Goal: Communication & Community: Answer question/provide support

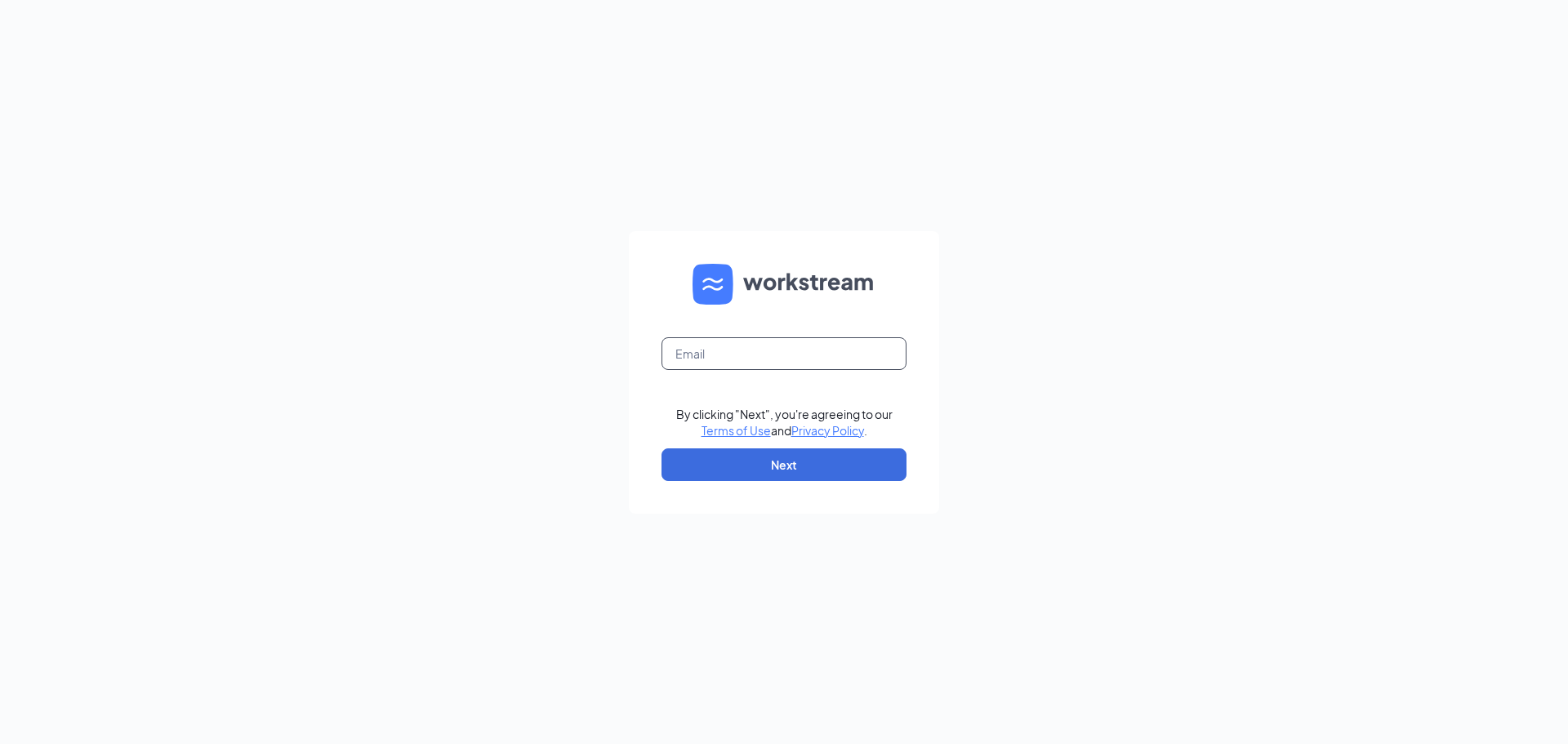
click at [836, 336] on form "By clicking "Next", you're agreeing to our Terms of Use and Privacy Policy . Ne…" at bounding box center [784, 372] width 310 height 283
type input "gutierrezabigail9876@gmail.com"
click at [800, 467] on button "Next" at bounding box center [784, 464] width 245 height 33
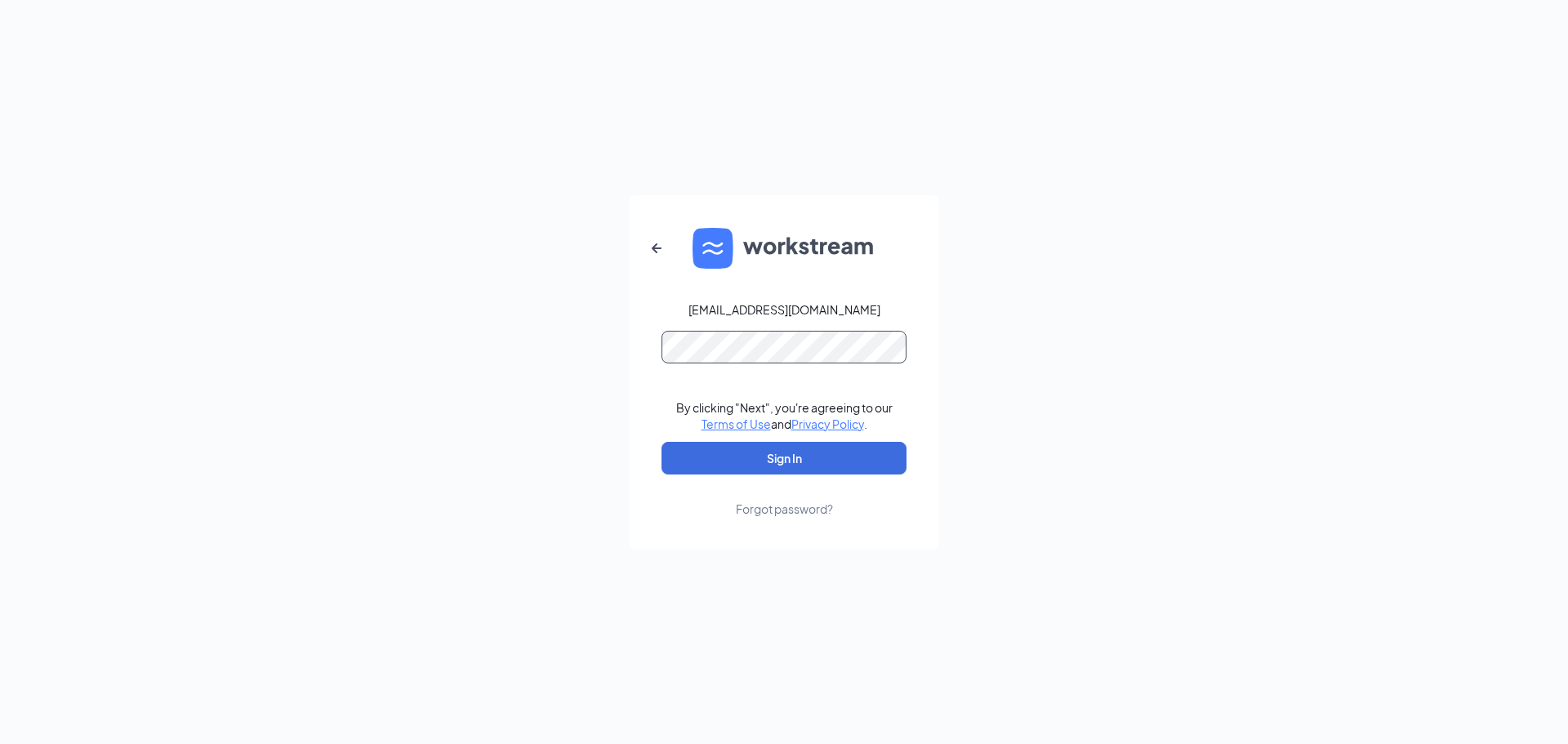
click at [662, 441] on button "Sign In" at bounding box center [784, 457] width 245 height 33
click at [815, 464] on button "Sign In" at bounding box center [784, 457] width 245 height 33
click at [36, 409] on div "gutierrezabigail9876@gmail.com Credential mismatches. By clicking "Next", you'r…" at bounding box center [784, 372] width 1568 height 744
click at [662, 441] on button "Sign In" at bounding box center [784, 457] width 245 height 33
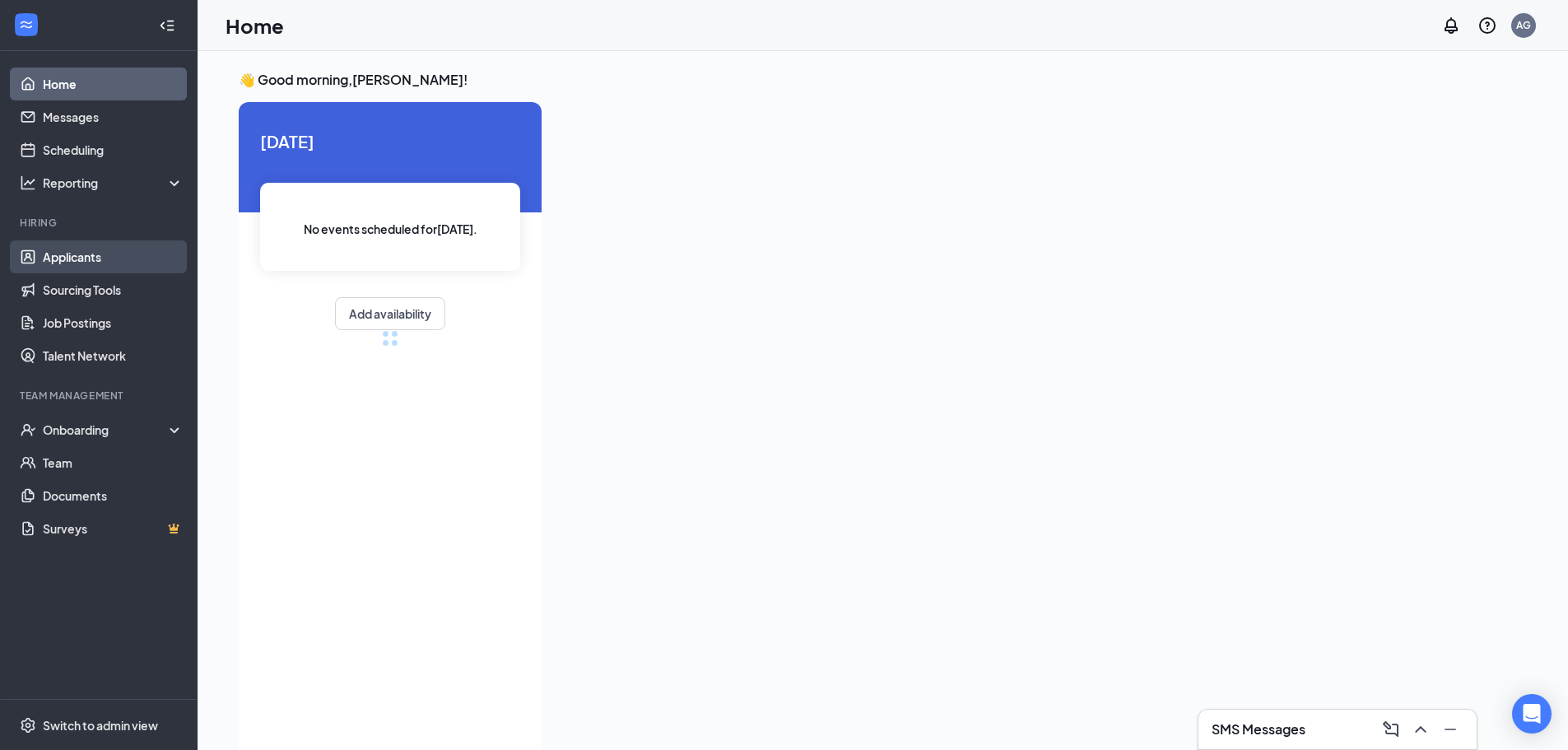
click at [156, 263] on link "Applicants" at bounding box center [113, 256] width 140 height 33
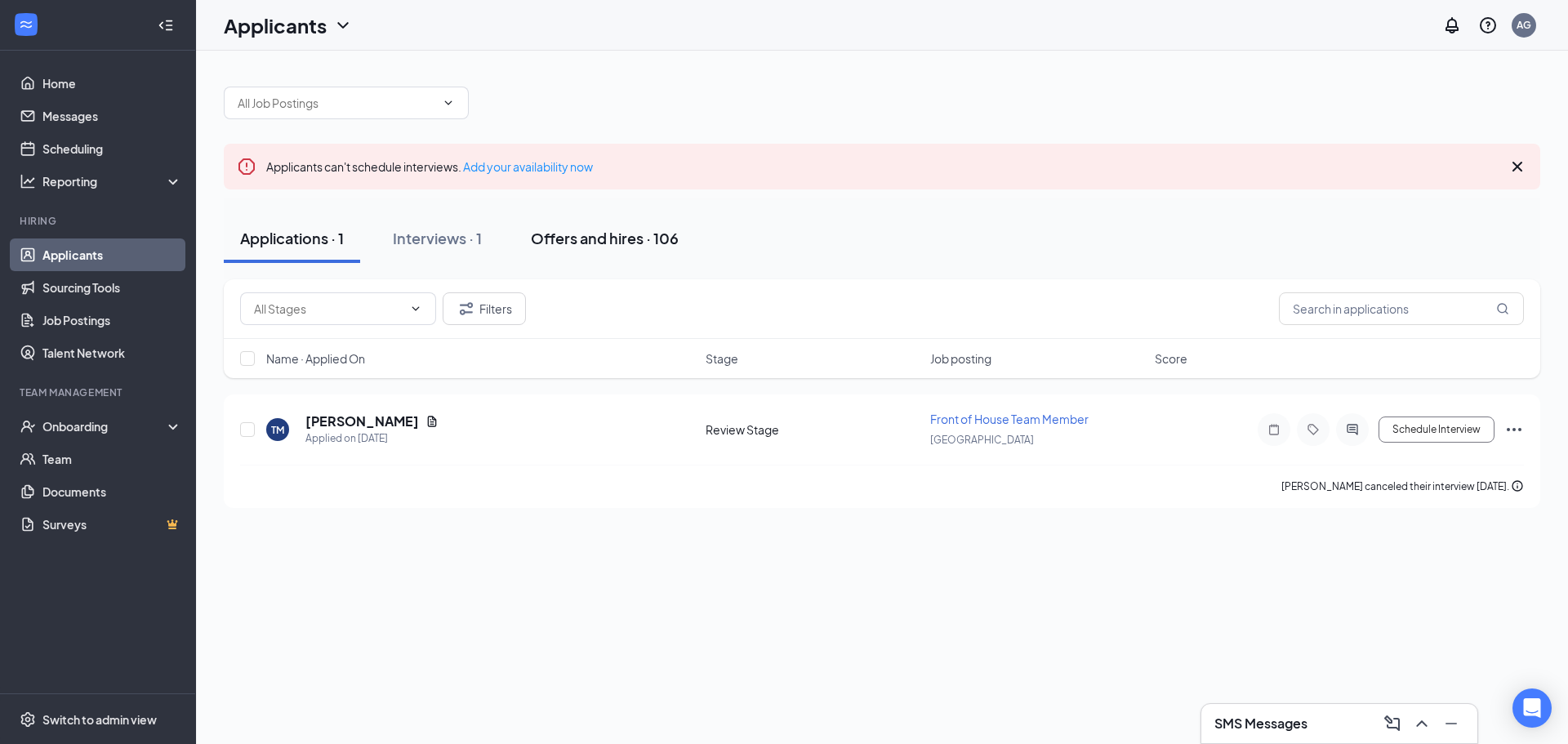
click at [612, 259] on button "Offers and hires · 106" at bounding box center [605, 238] width 180 height 49
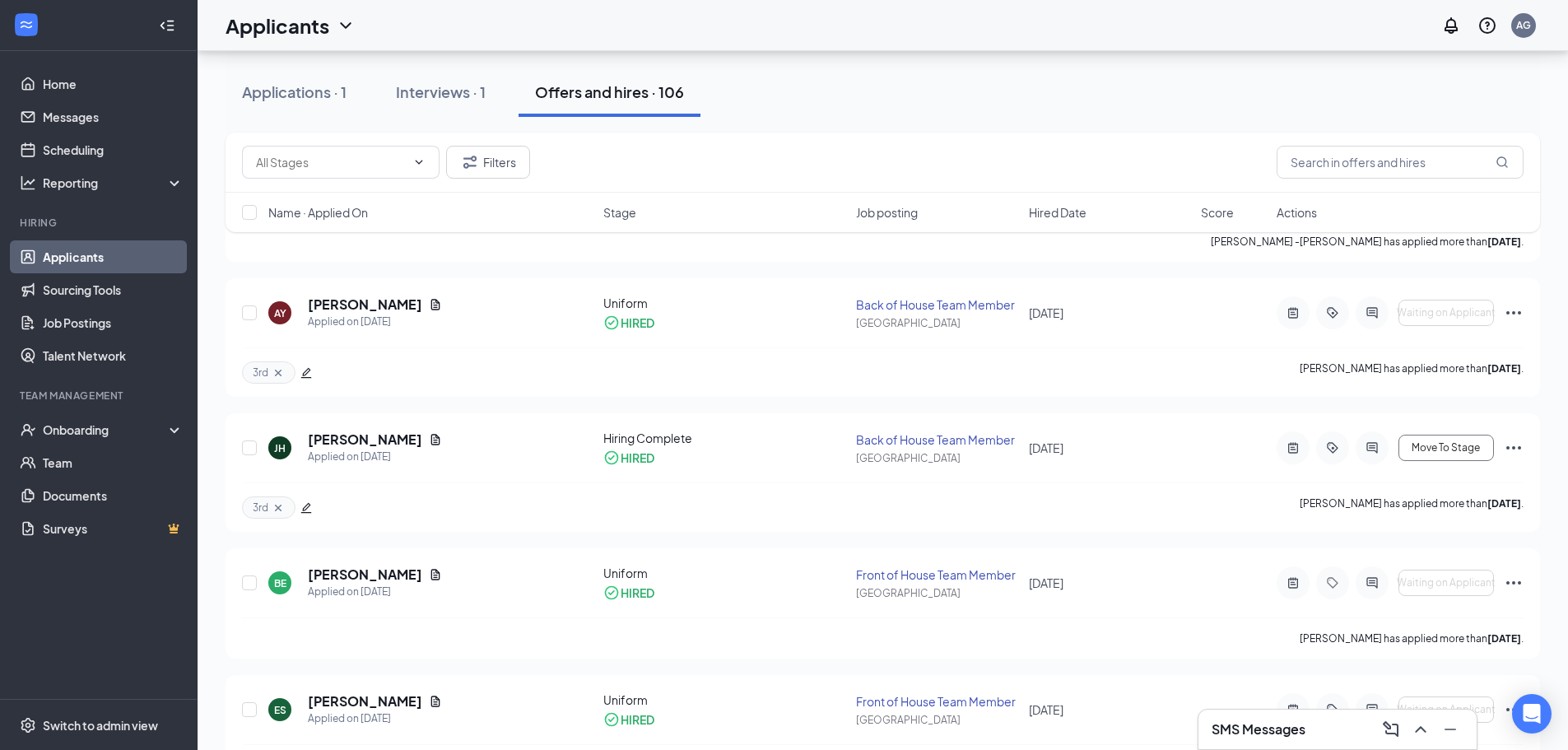
scroll to position [247, 0]
click at [89, 425] on div "Onboarding" at bounding box center [106, 430] width 127 height 17
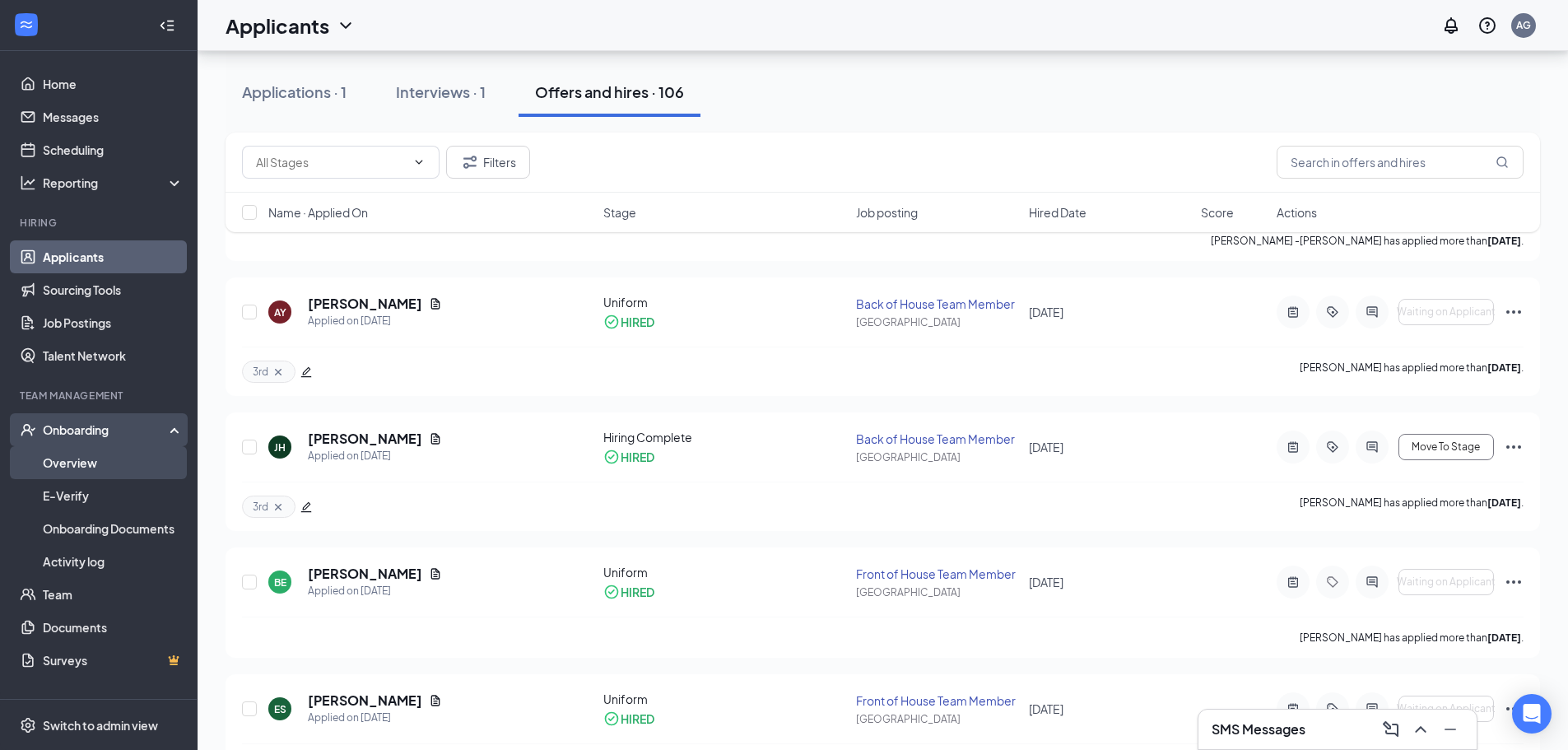
click at [94, 461] on link "Overview" at bounding box center [113, 462] width 140 height 33
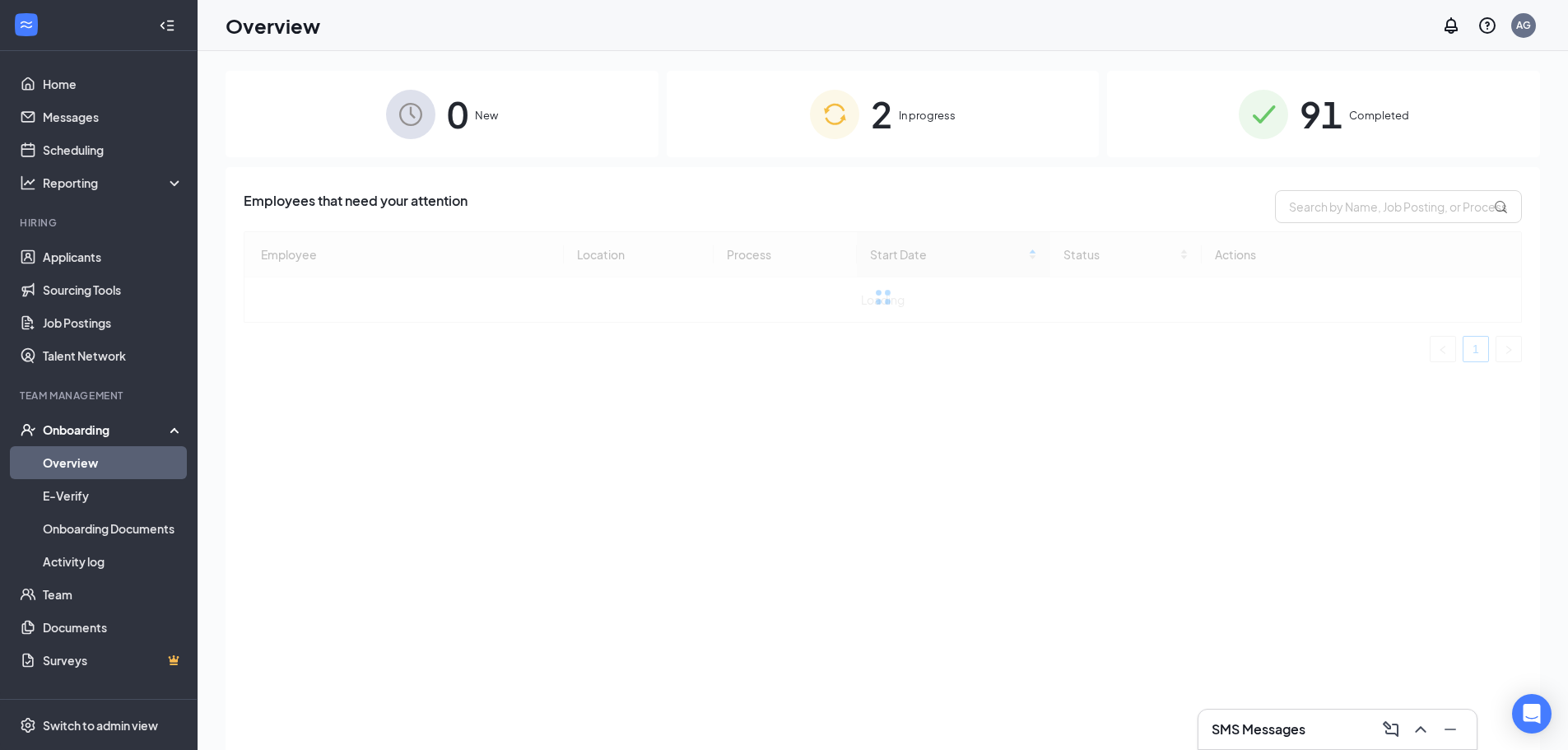
click at [838, 132] on img at bounding box center [834, 114] width 50 height 50
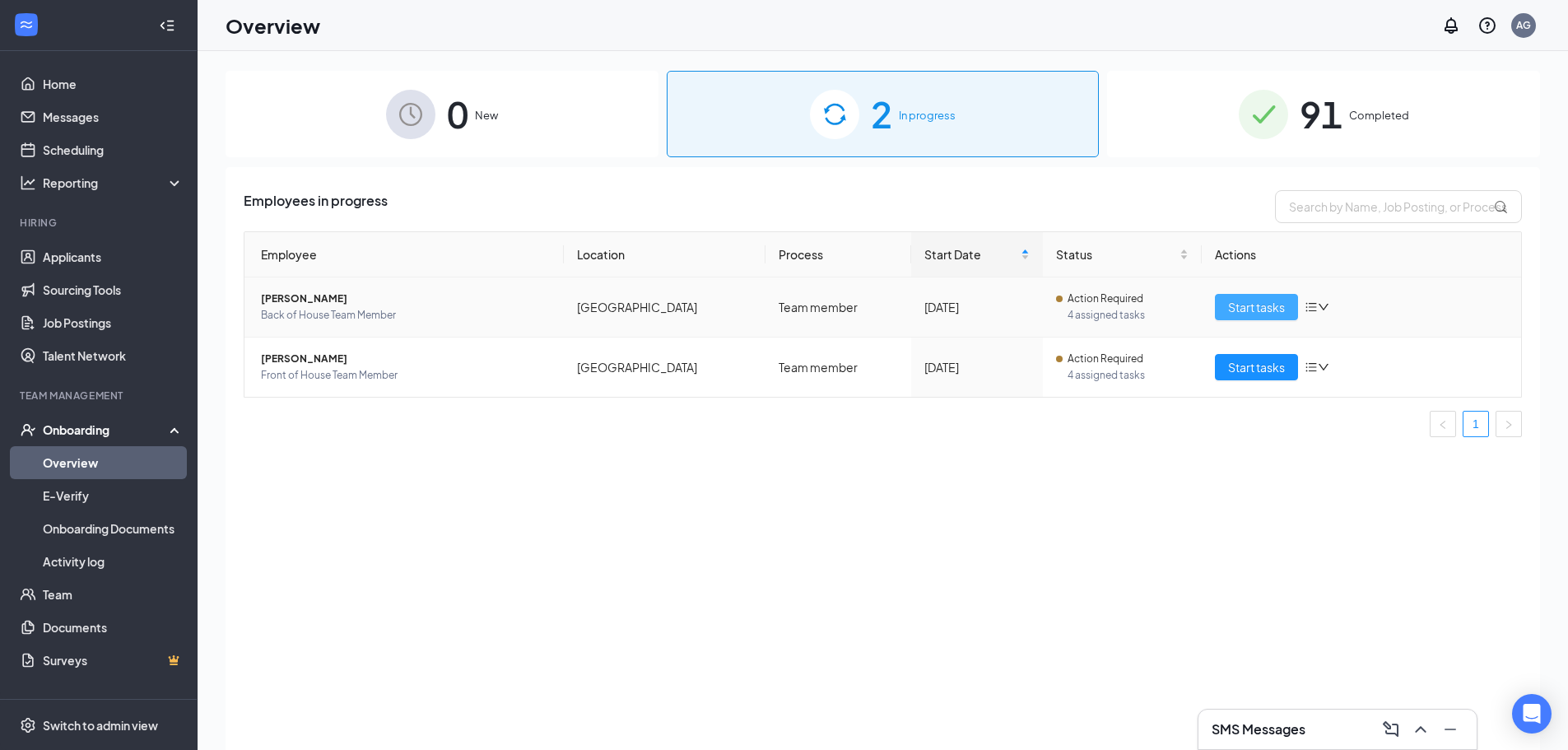
click at [1257, 311] on span "Start tasks" at bounding box center [1257, 307] width 57 height 18
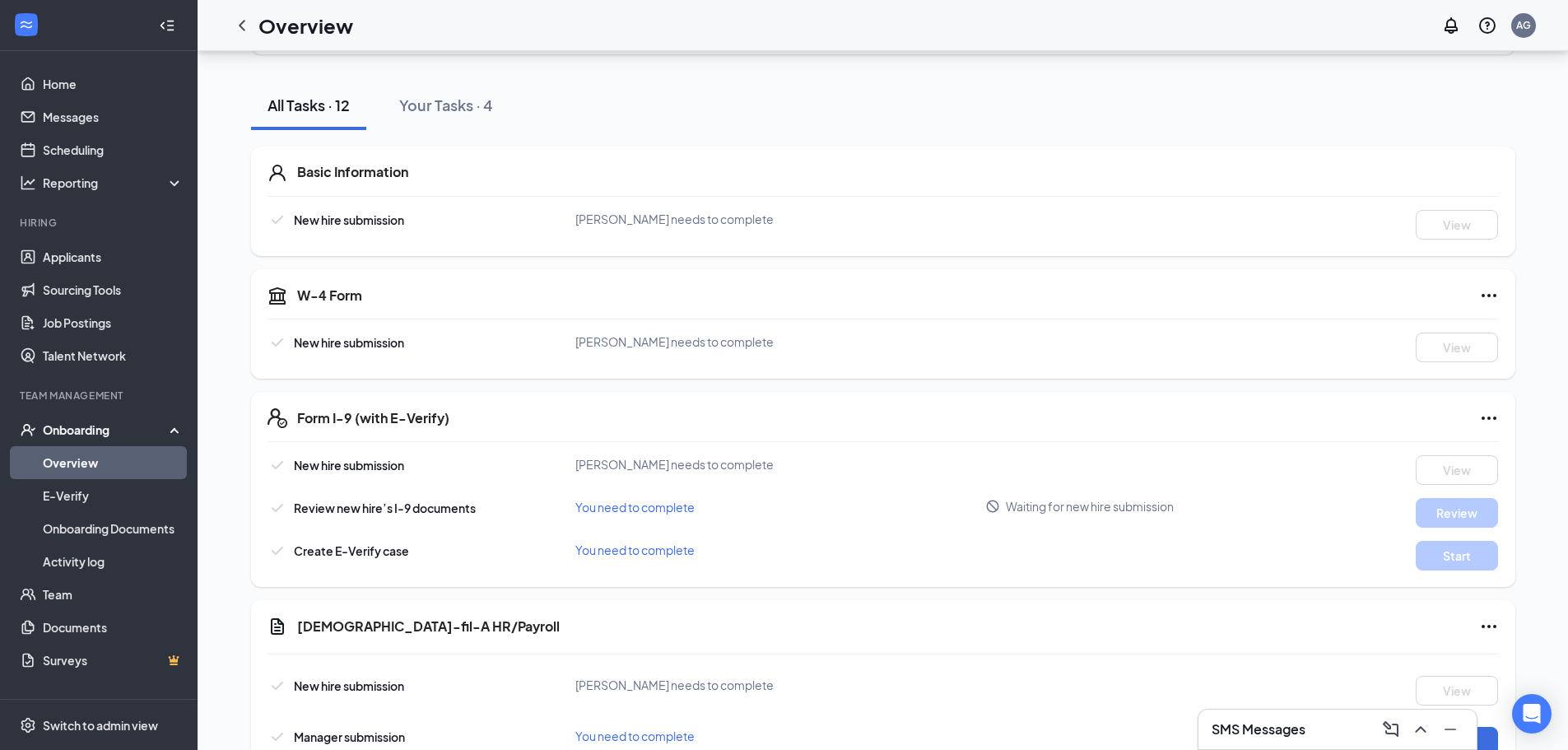
scroll to position [494, 0]
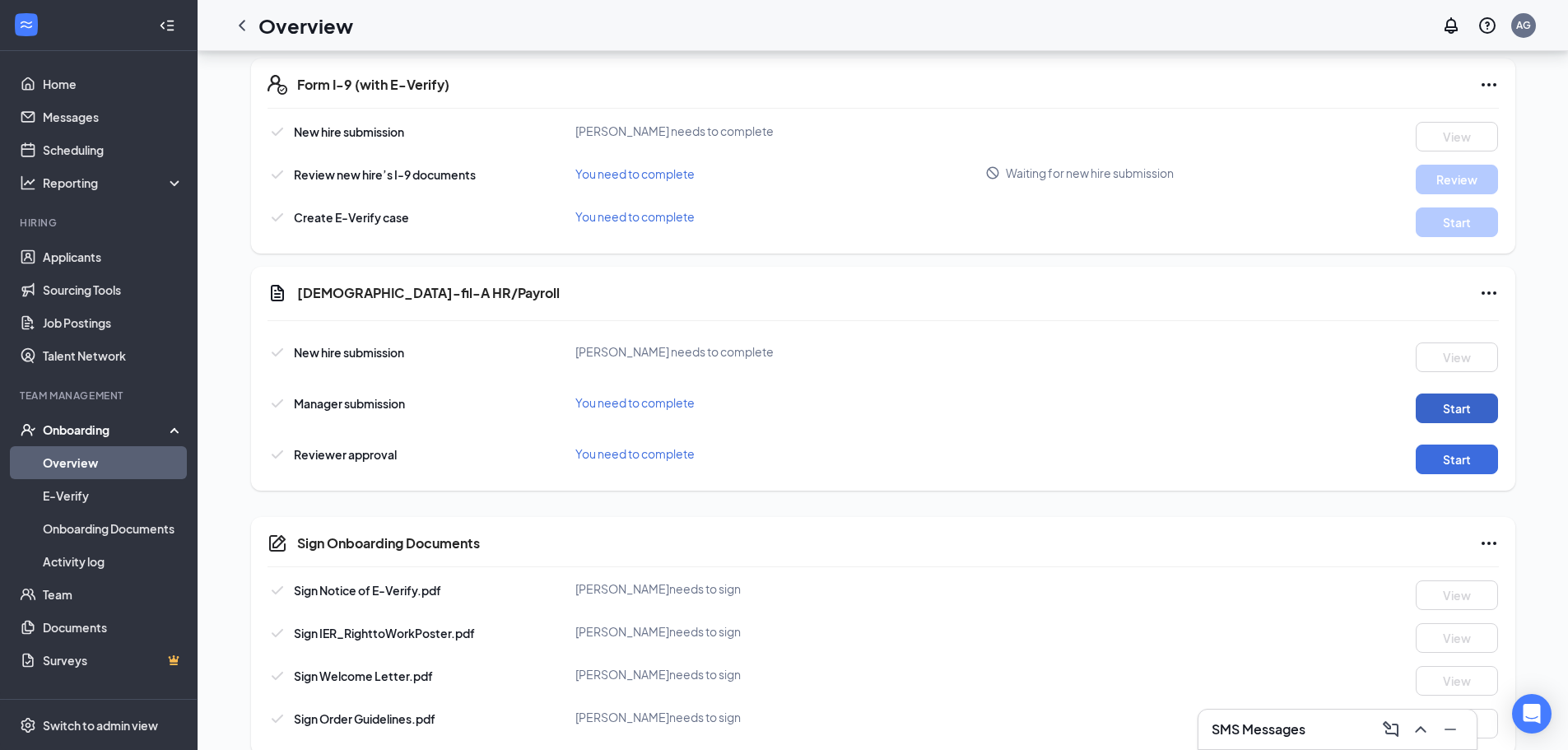
click at [1435, 405] on button "Start" at bounding box center [1457, 408] width 82 height 29
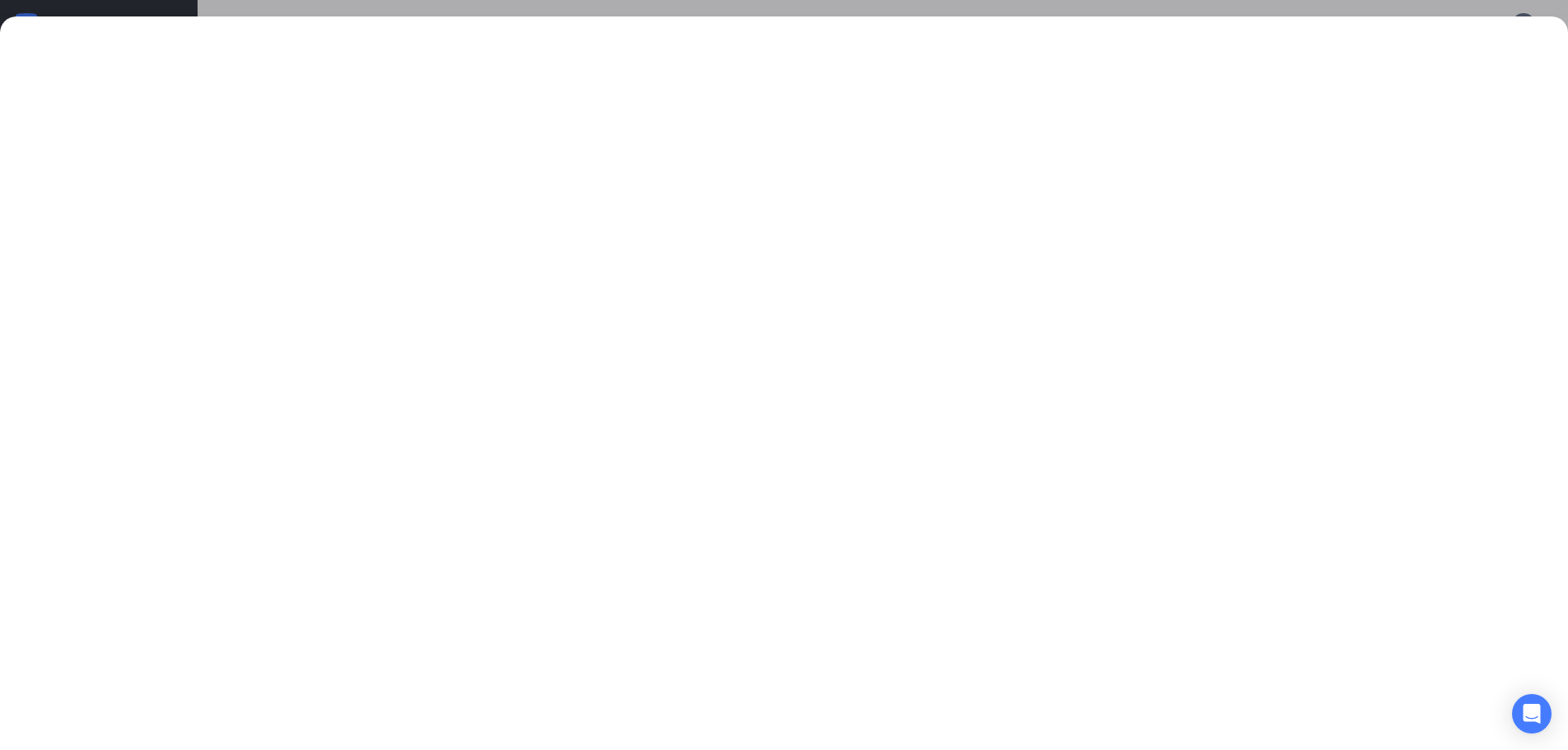
click at [978, 10] on div at bounding box center [784, 375] width 1568 height 750
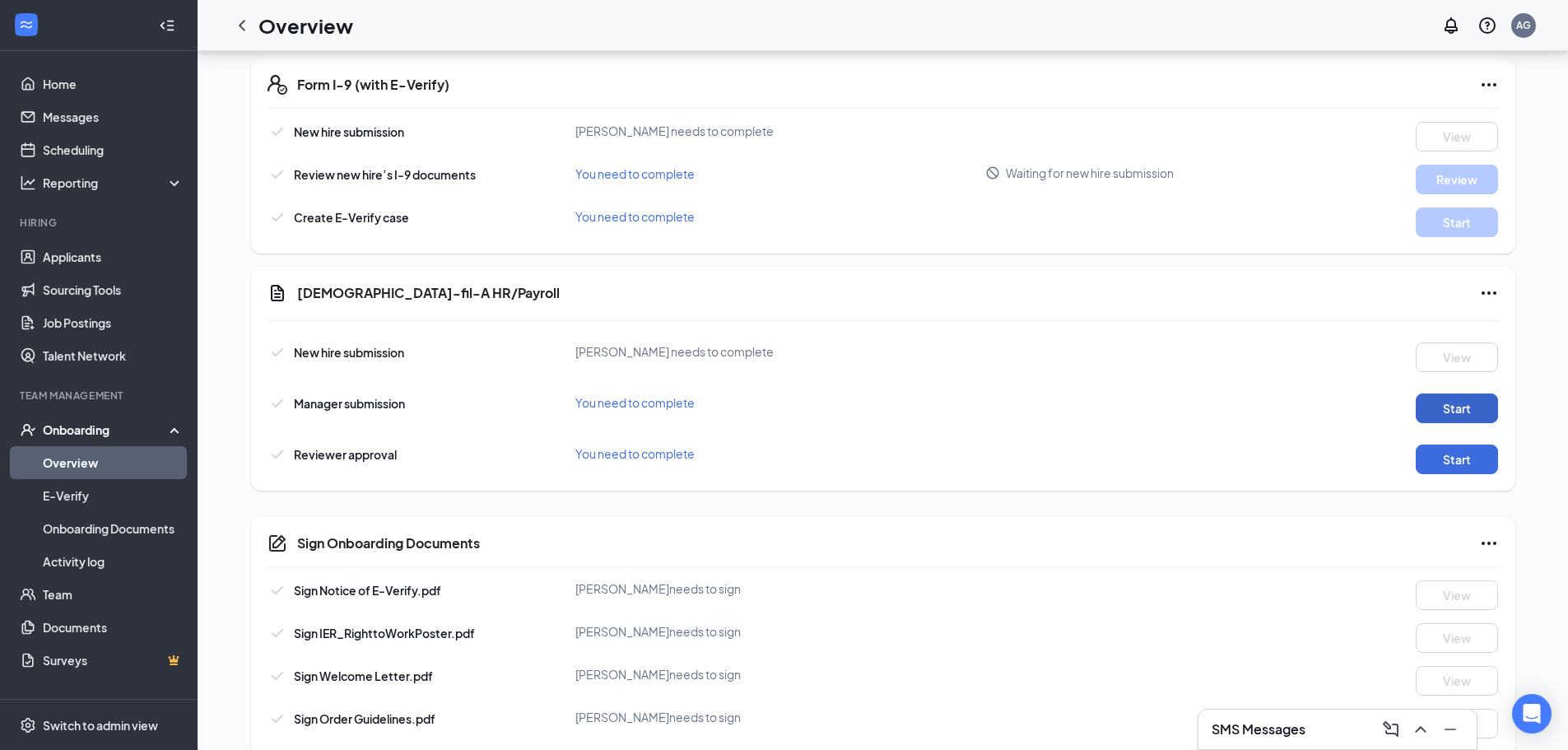
click at [1449, 403] on button "Start" at bounding box center [1457, 408] width 82 height 29
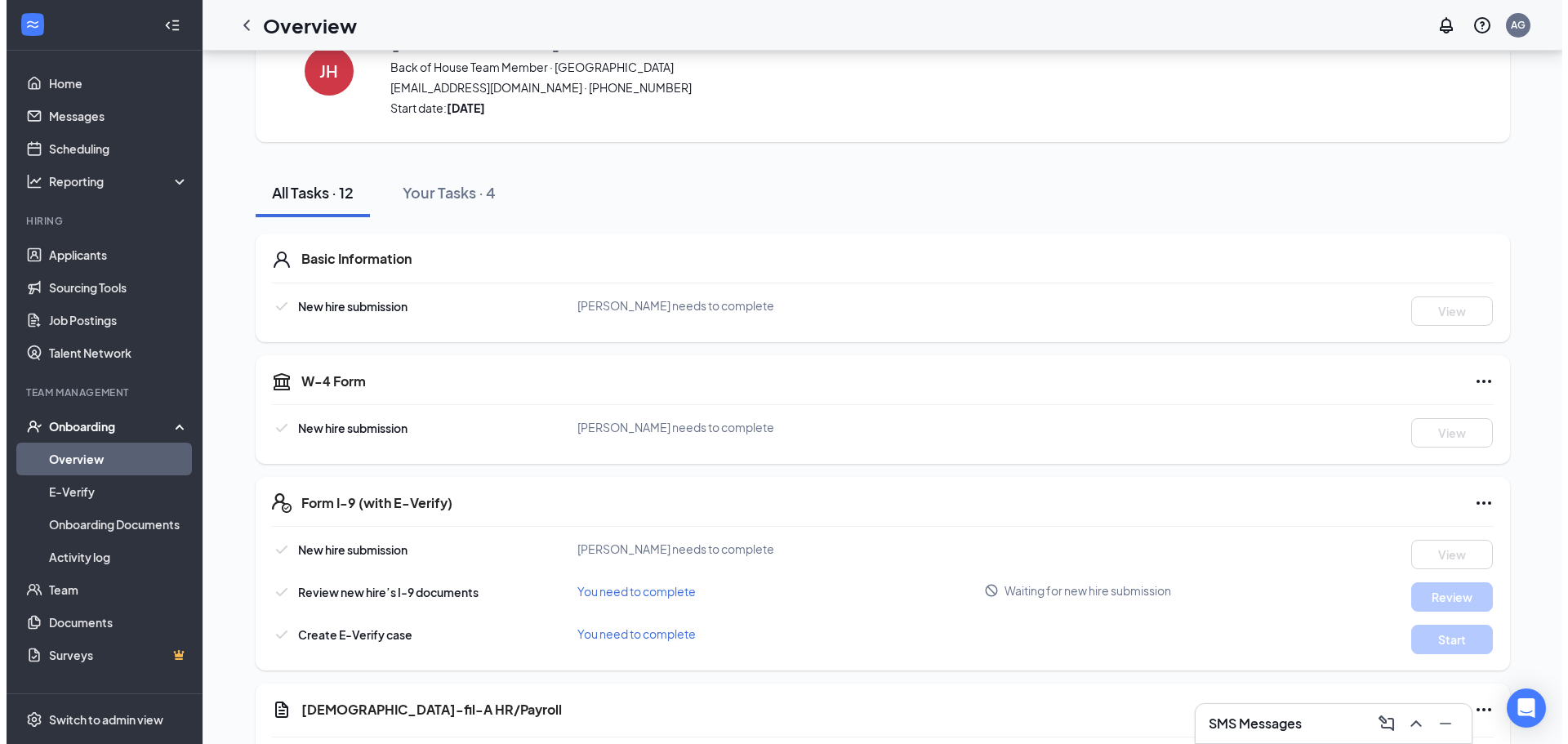
scroll to position [0, 0]
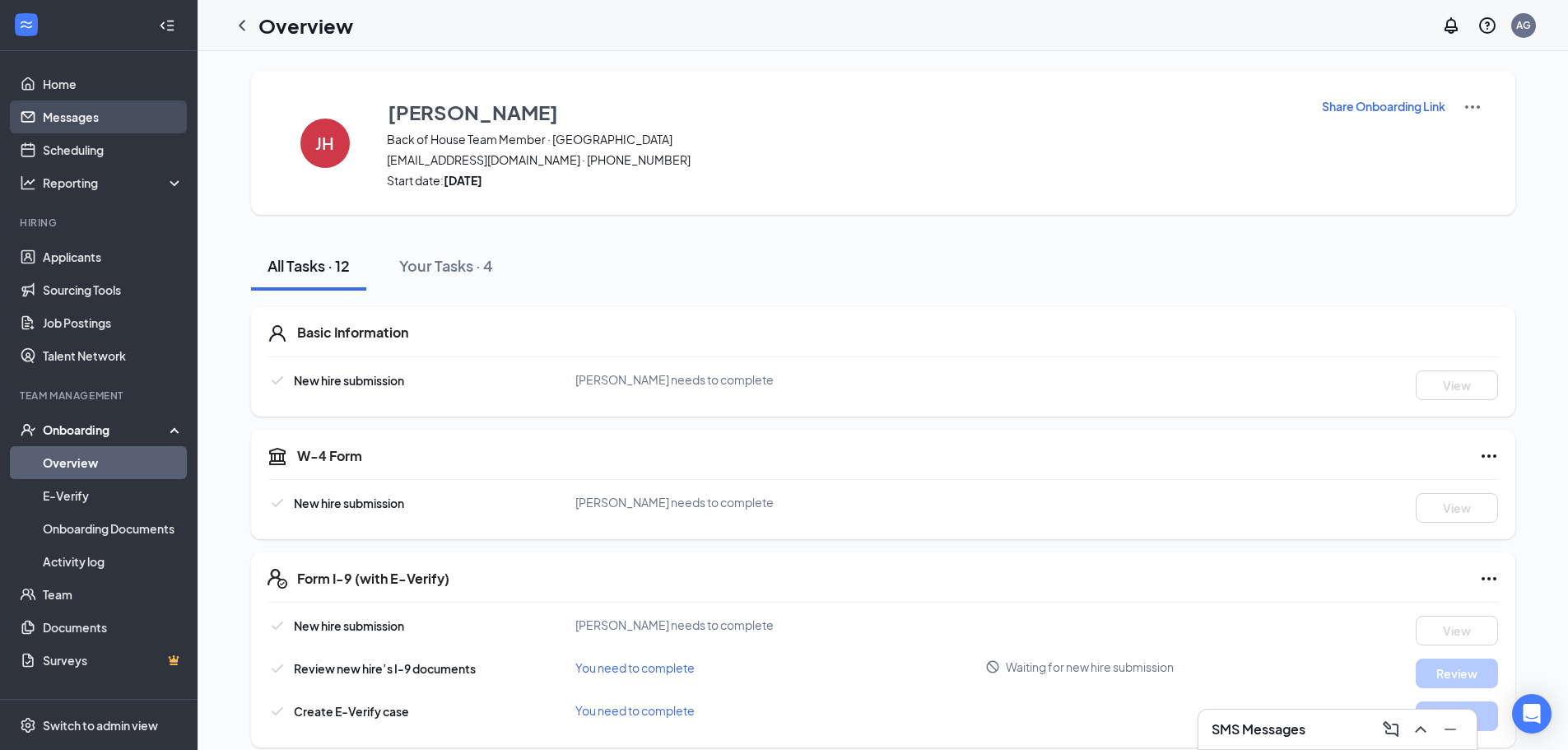
click at [81, 125] on link "Messages" at bounding box center [113, 116] width 140 height 33
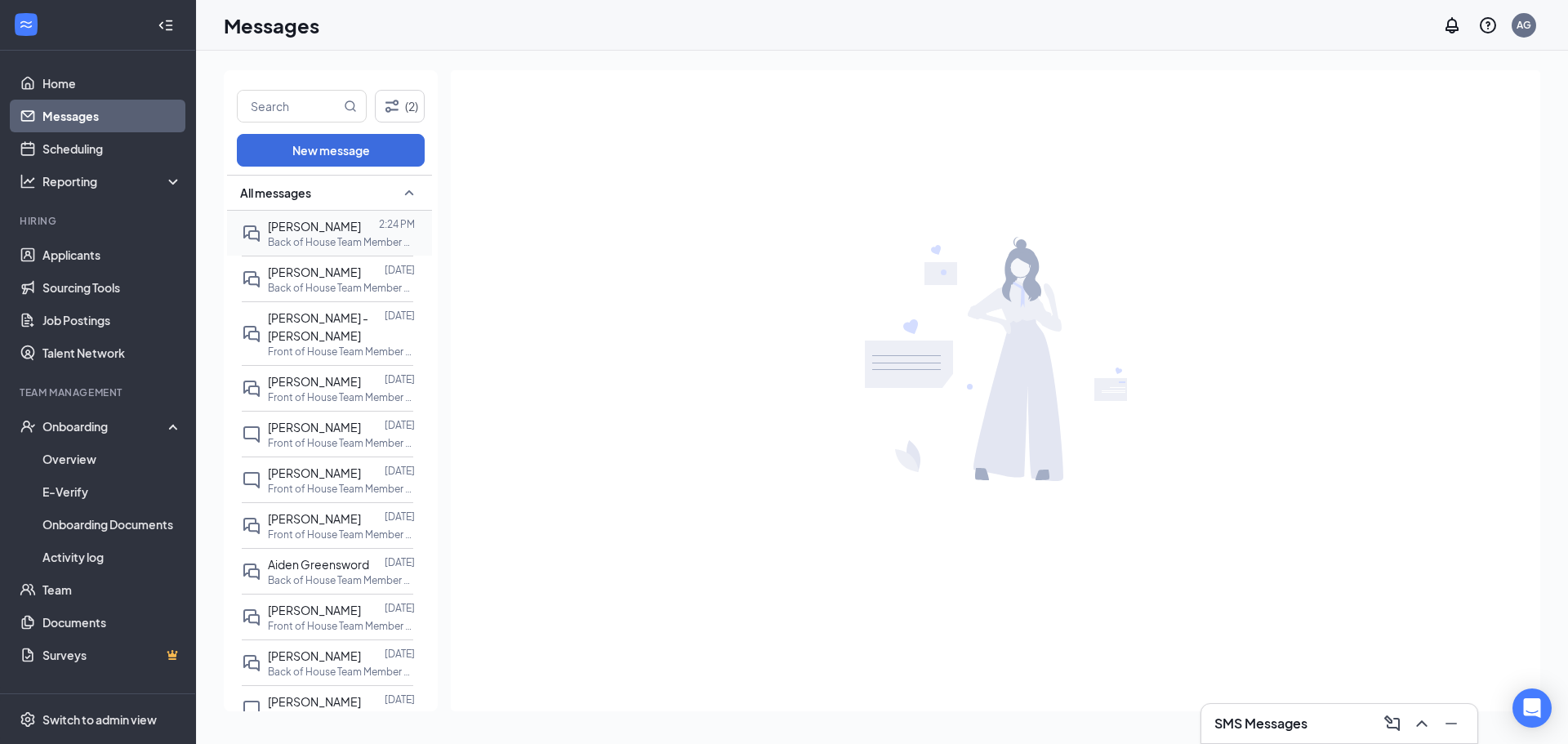
drag, startPoint x: 354, startPoint y: 229, endPoint x: 380, endPoint y: 235, distance: 26.7
click at [355, 229] on span "[PERSON_NAME]" at bounding box center [315, 226] width 93 height 15
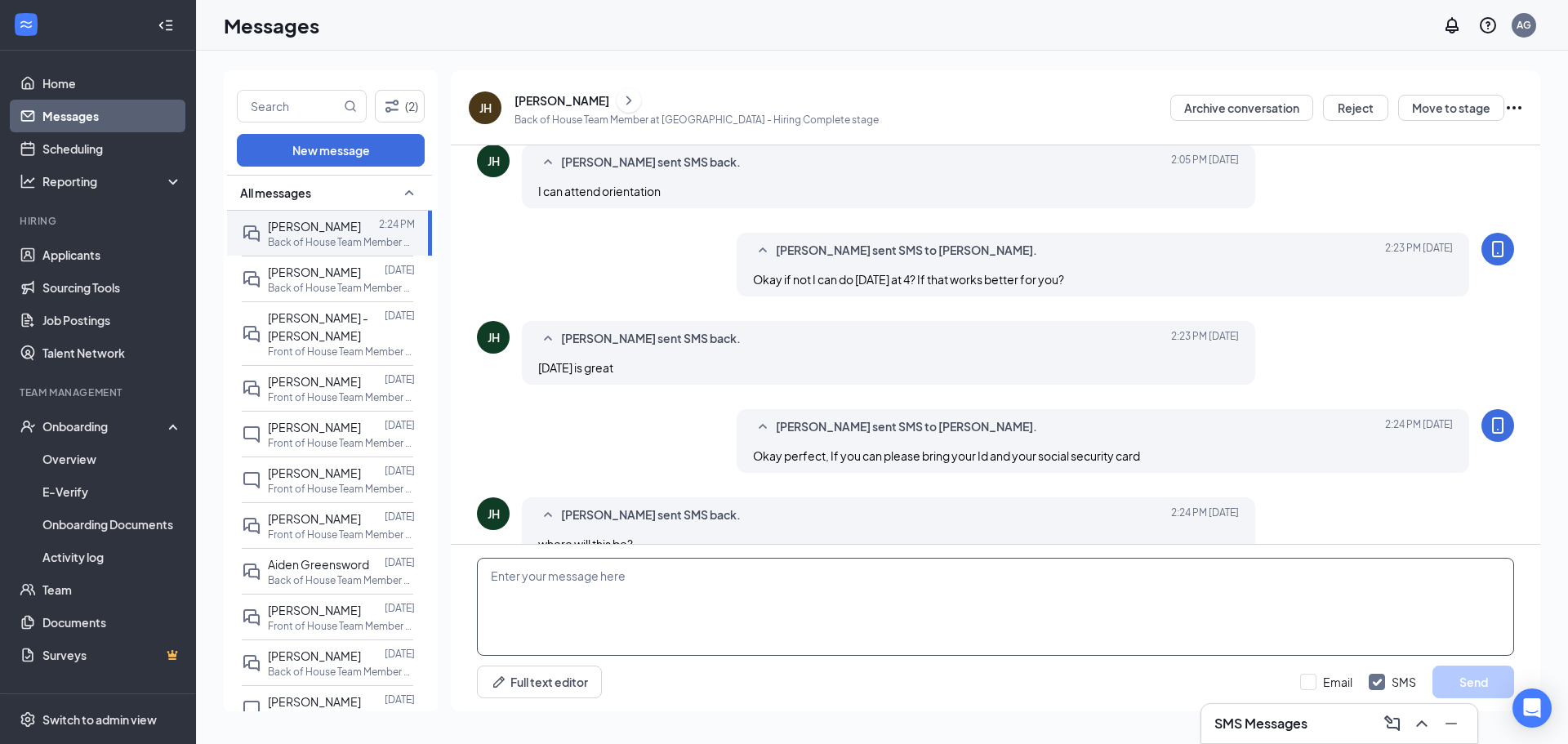
click at [899, 581] on textarea at bounding box center [996, 606] width 1037 height 98
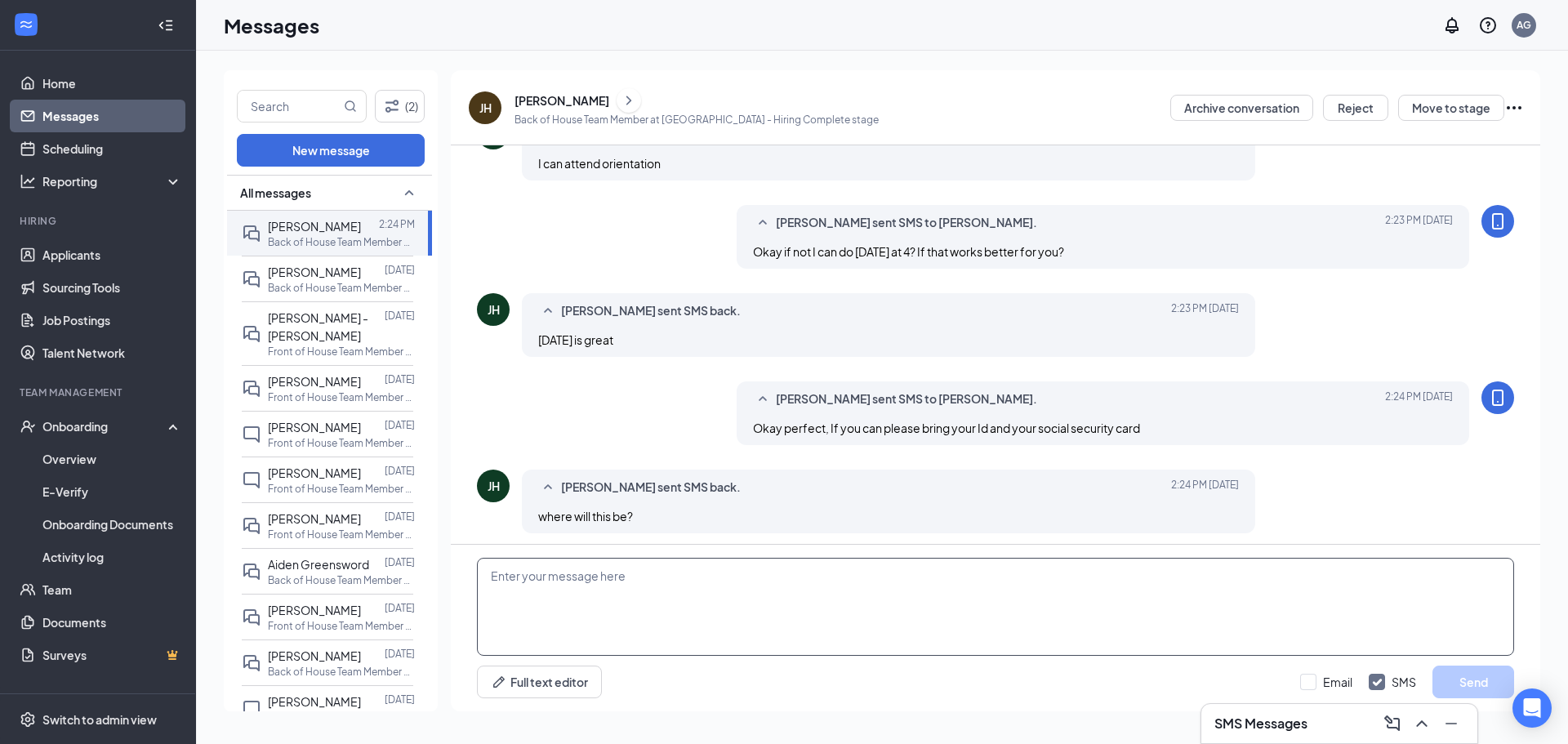
scroll to position [440, 0]
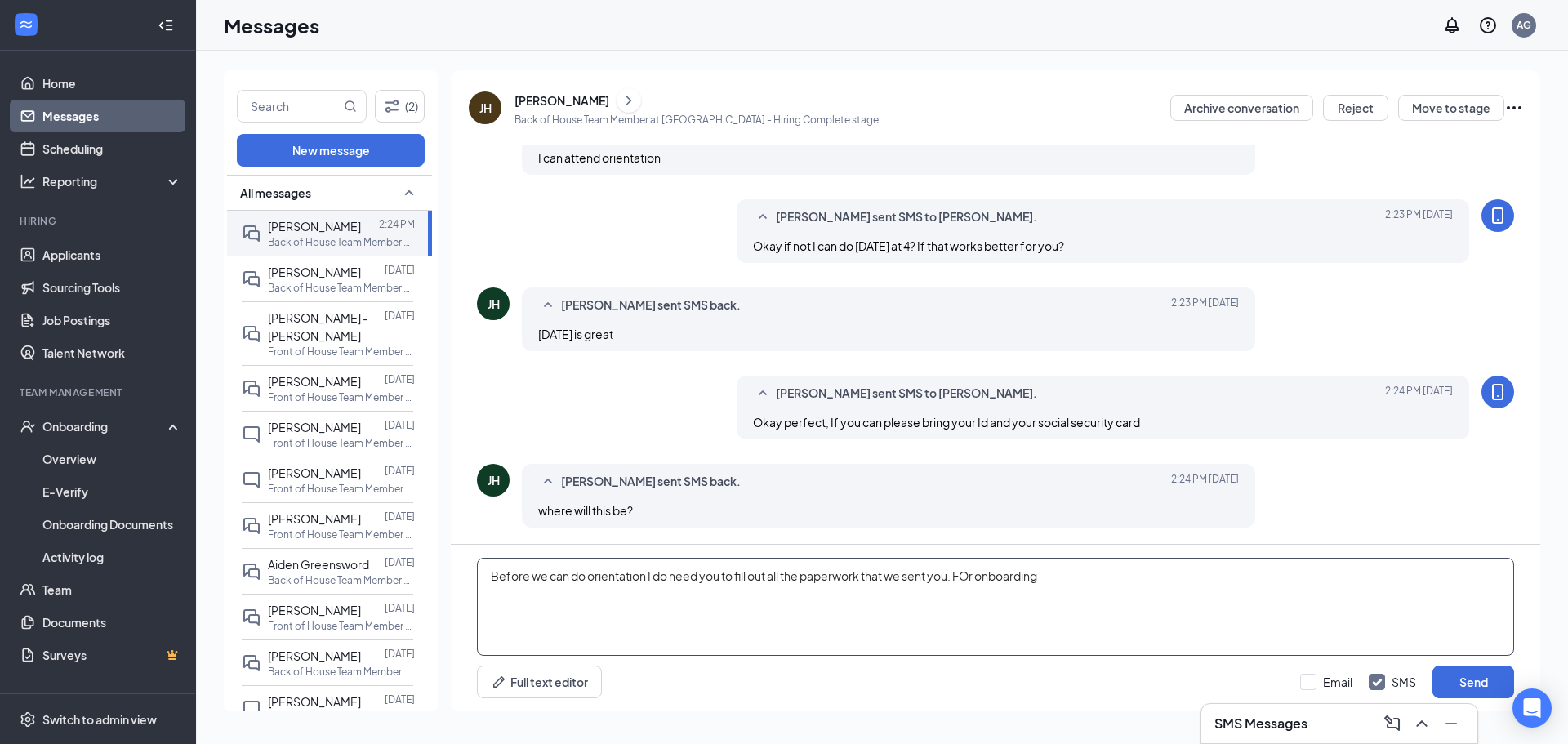
click at [976, 576] on textarea "Before we can do orientation I do need you to fill out all the paperwork that w…" at bounding box center [996, 606] width 1037 height 98
type textarea "Before we can do orientation I do need you to fill out all the paperwork that w…"
click at [1476, 666] on button "Send" at bounding box center [1474, 681] width 82 height 33
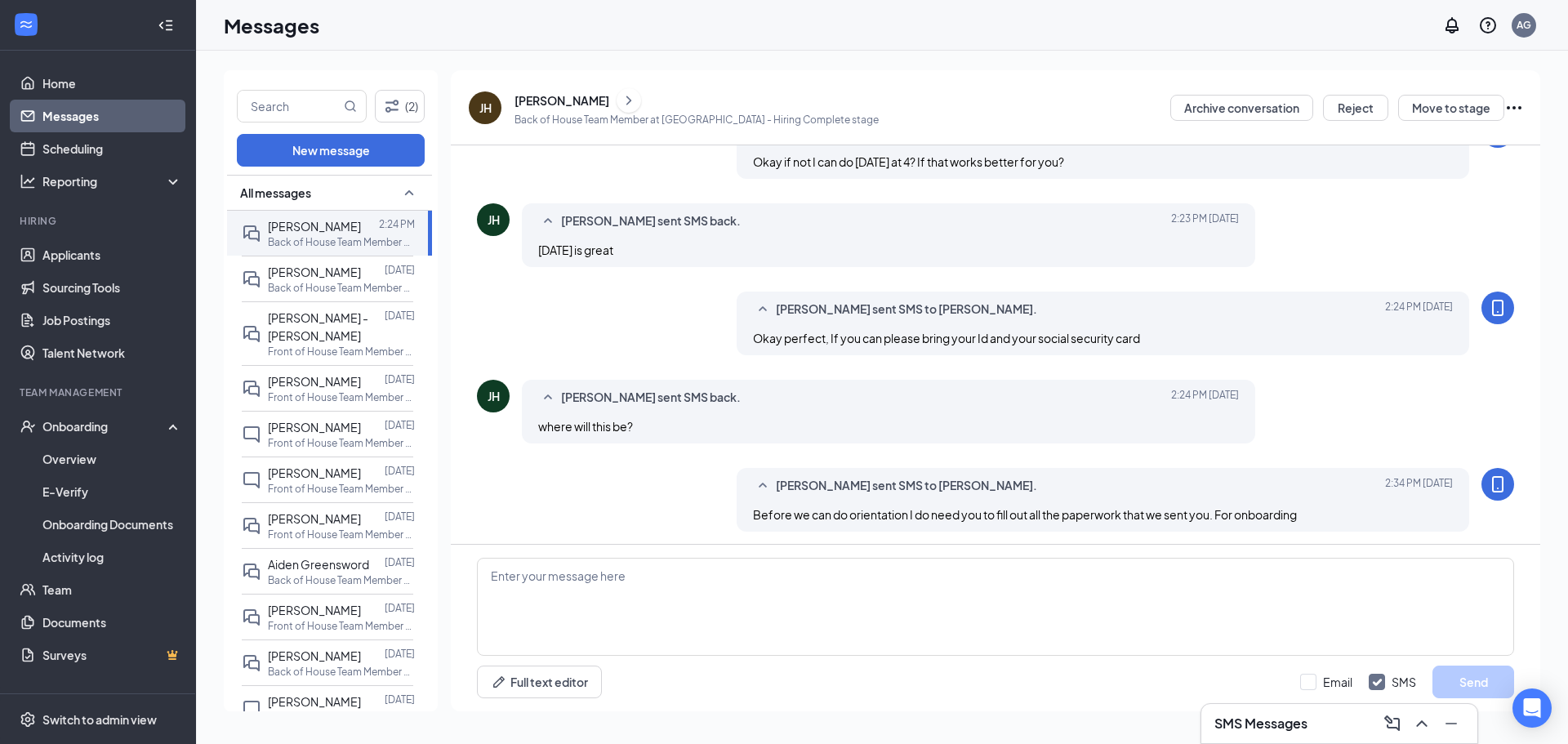
scroll to position [527, 0]
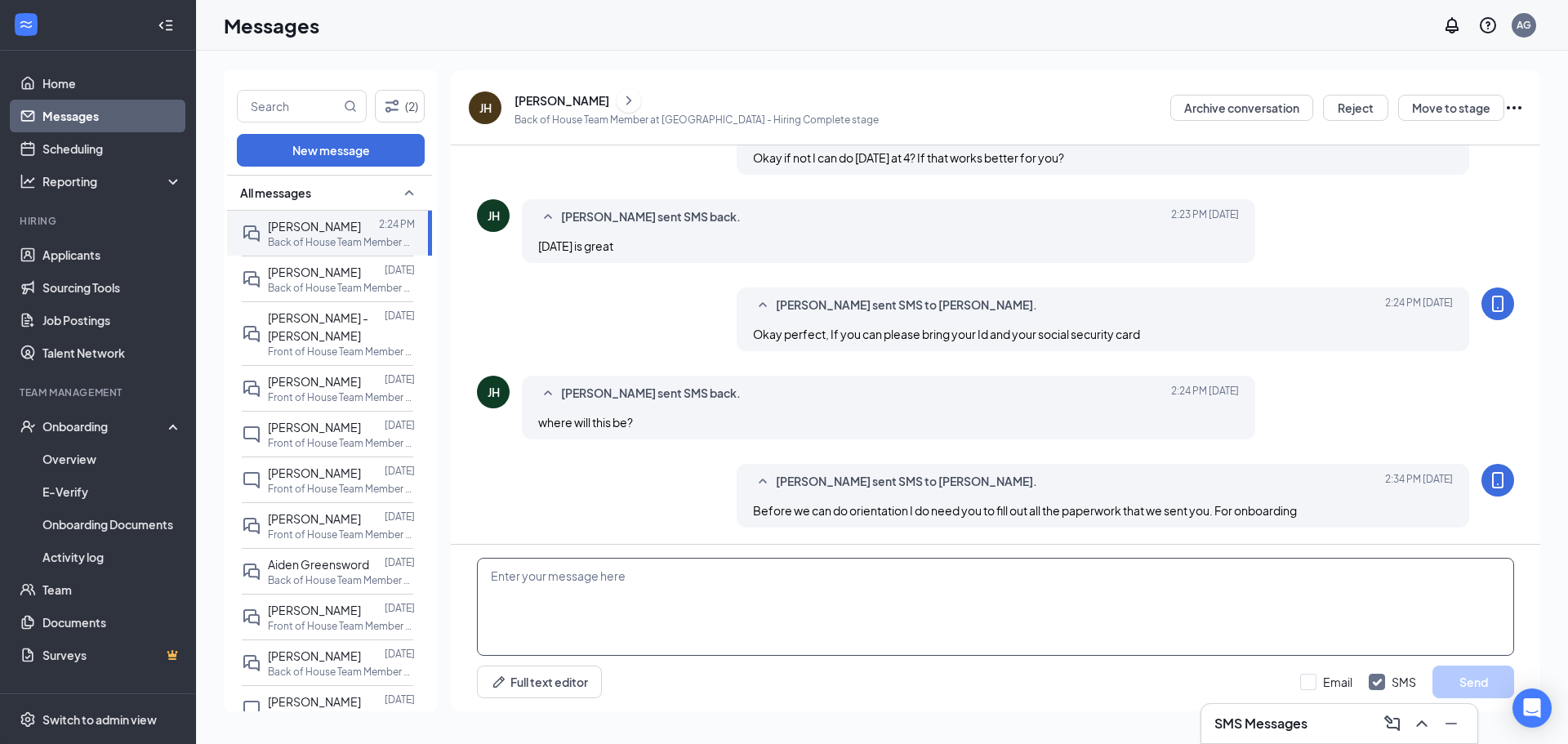
drag, startPoint x: 717, startPoint y: 586, endPoint x: 711, endPoint y: 601, distance: 16.2
click at [717, 587] on textarea at bounding box center [996, 606] width 1037 height 98
type textarea "I'm sorry I thought you had submitted it"
click at [1463, 672] on button "Send" at bounding box center [1474, 681] width 82 height 33
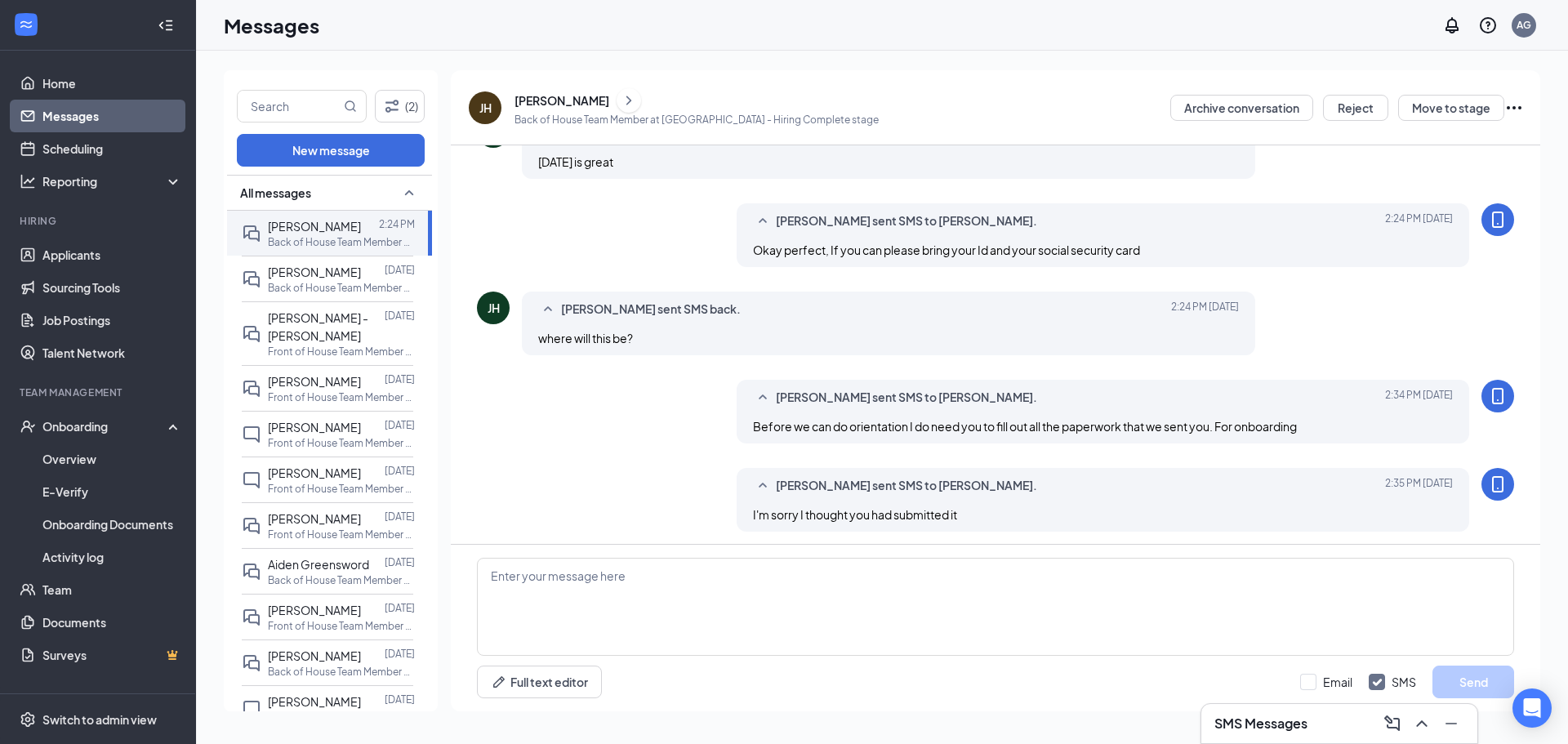
scroll to position [616, 0]
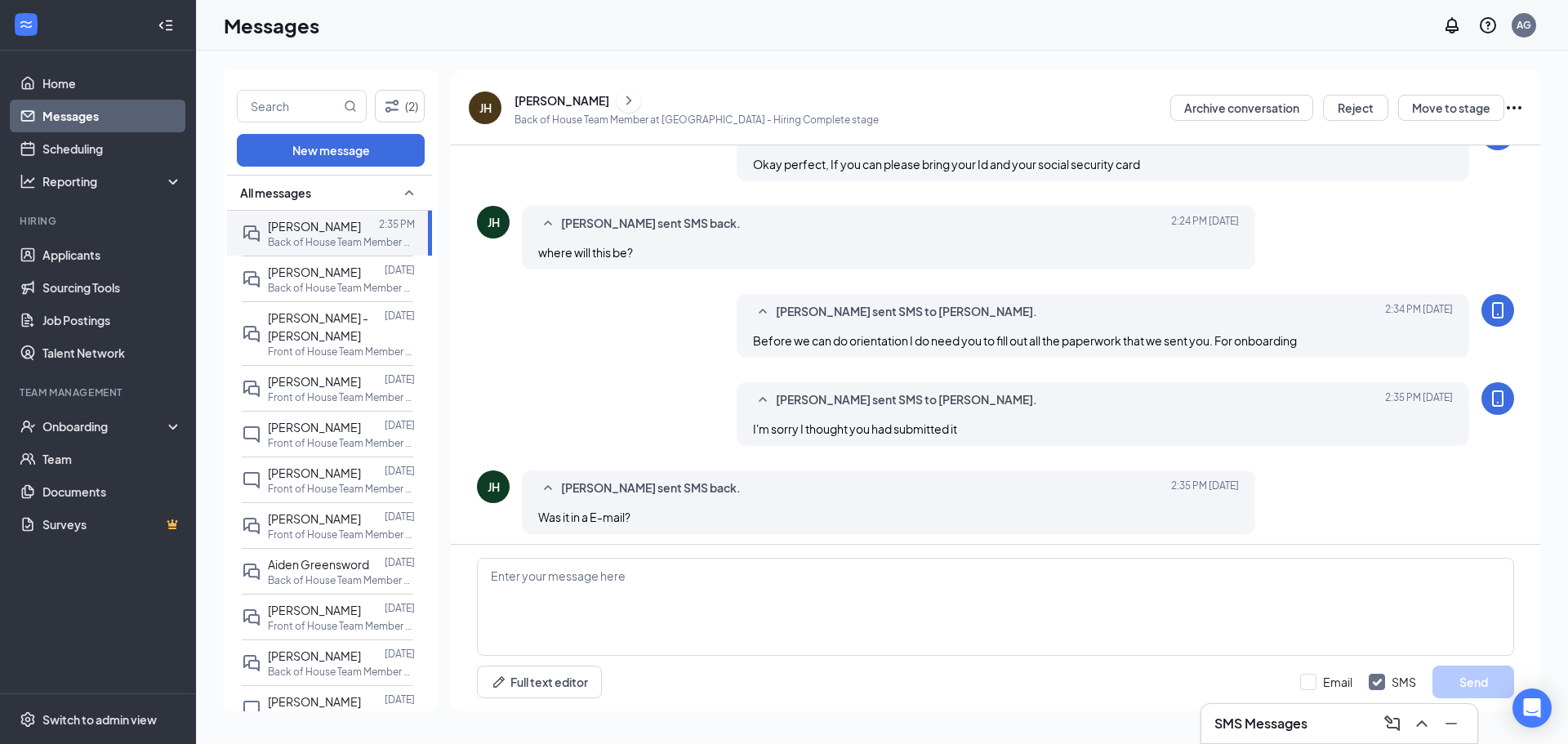
scroll to position [535, 0]
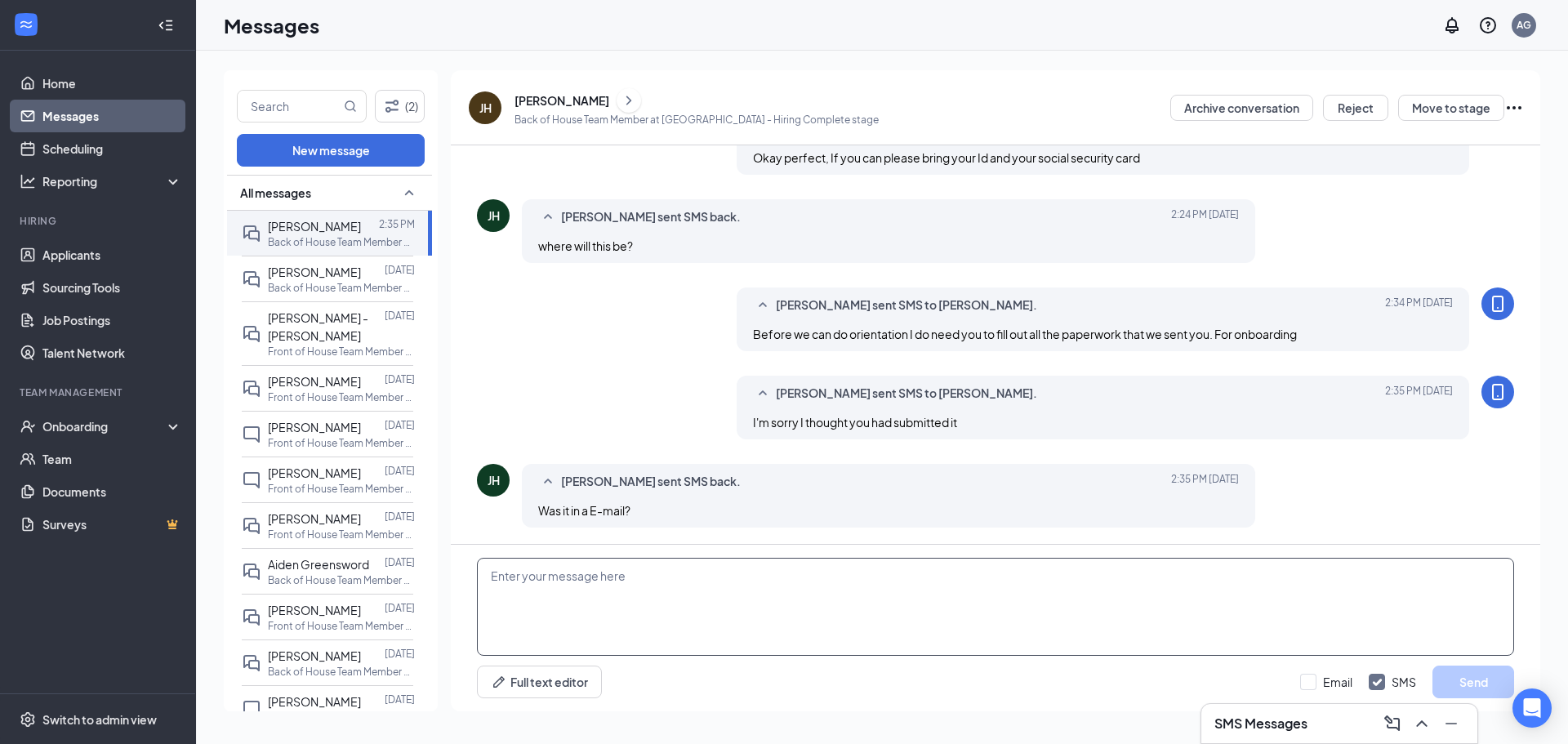
click at [829, 601] on textarea at bounding box center [996, 606] width 1037 height 98
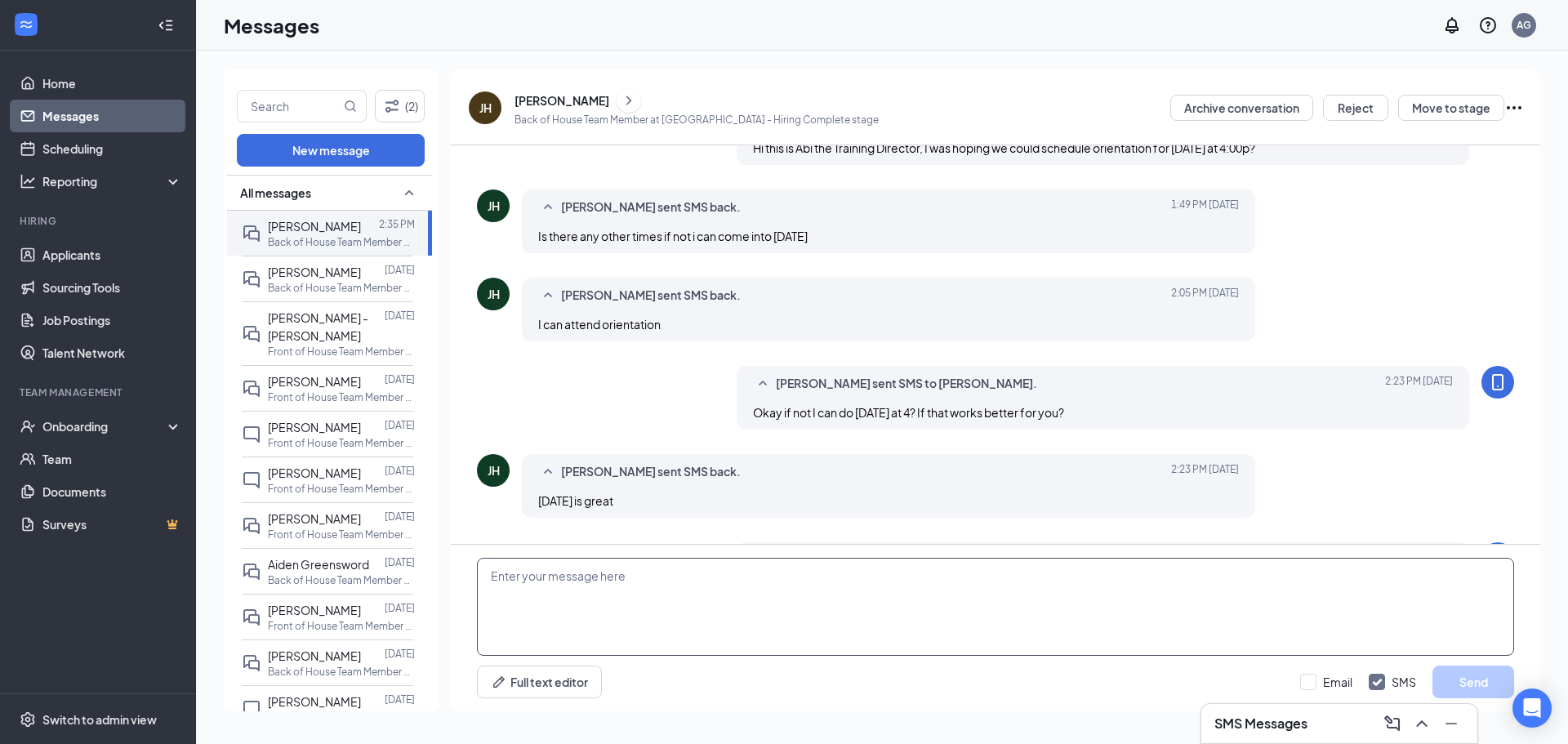
scroll to position [0, 0]
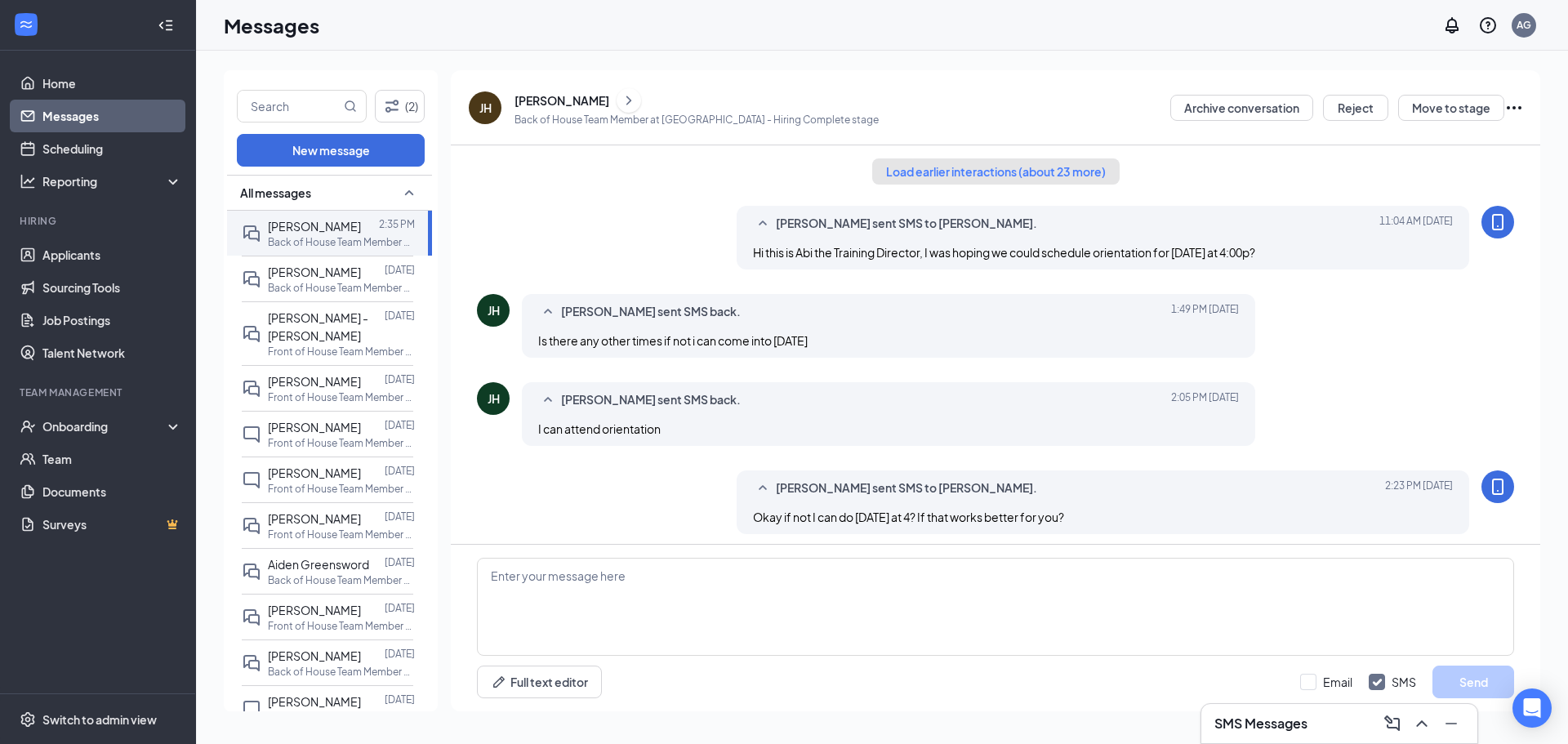
click at [1049, 171] on button "Load earlier interactions (about 23 more)" at bounding box center [996, 171] width 248 height 26
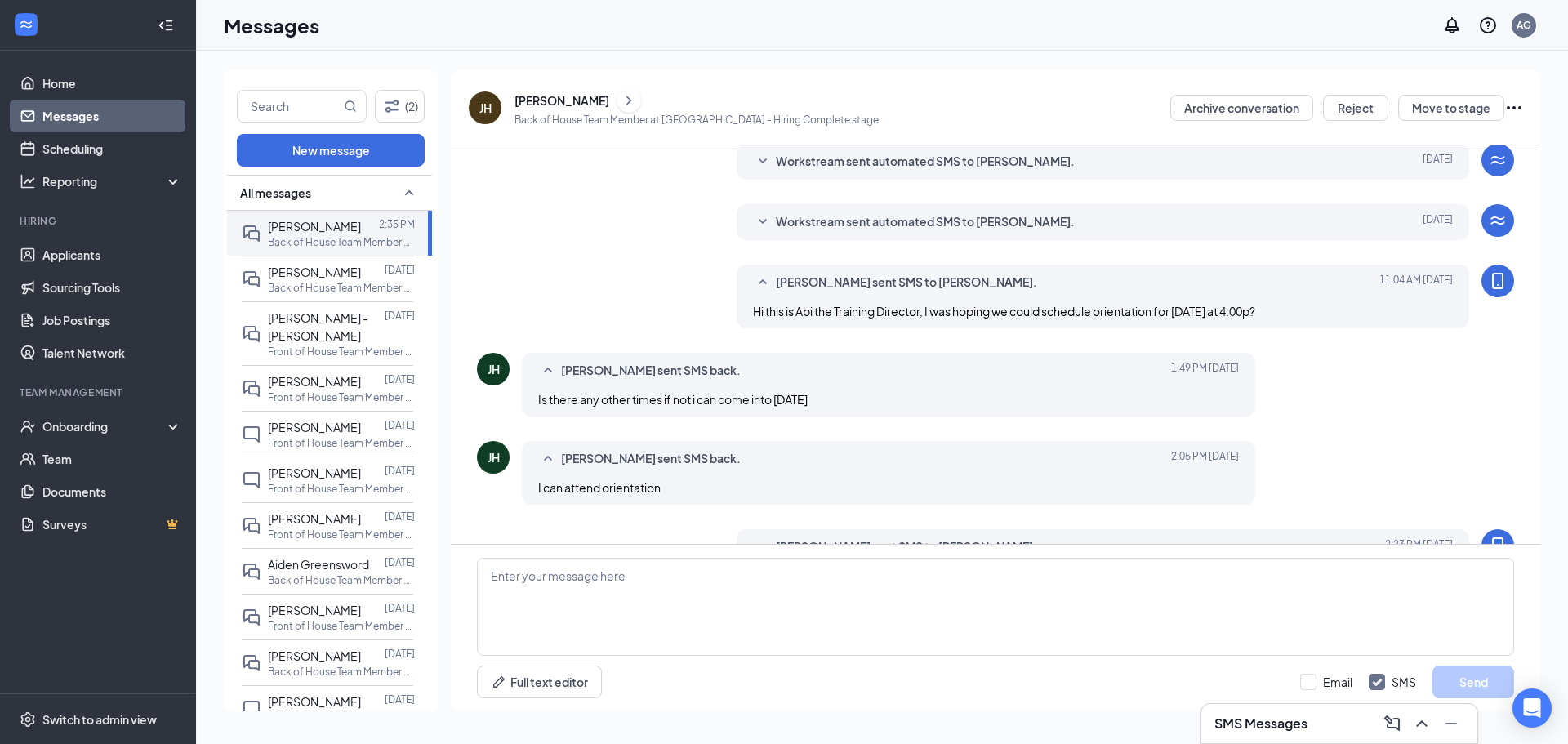
click at [1023, 221] on span "Workstream sent automated SMS to [PERSON_NAME]." at bounding box center [925, 221] width 299 height 19
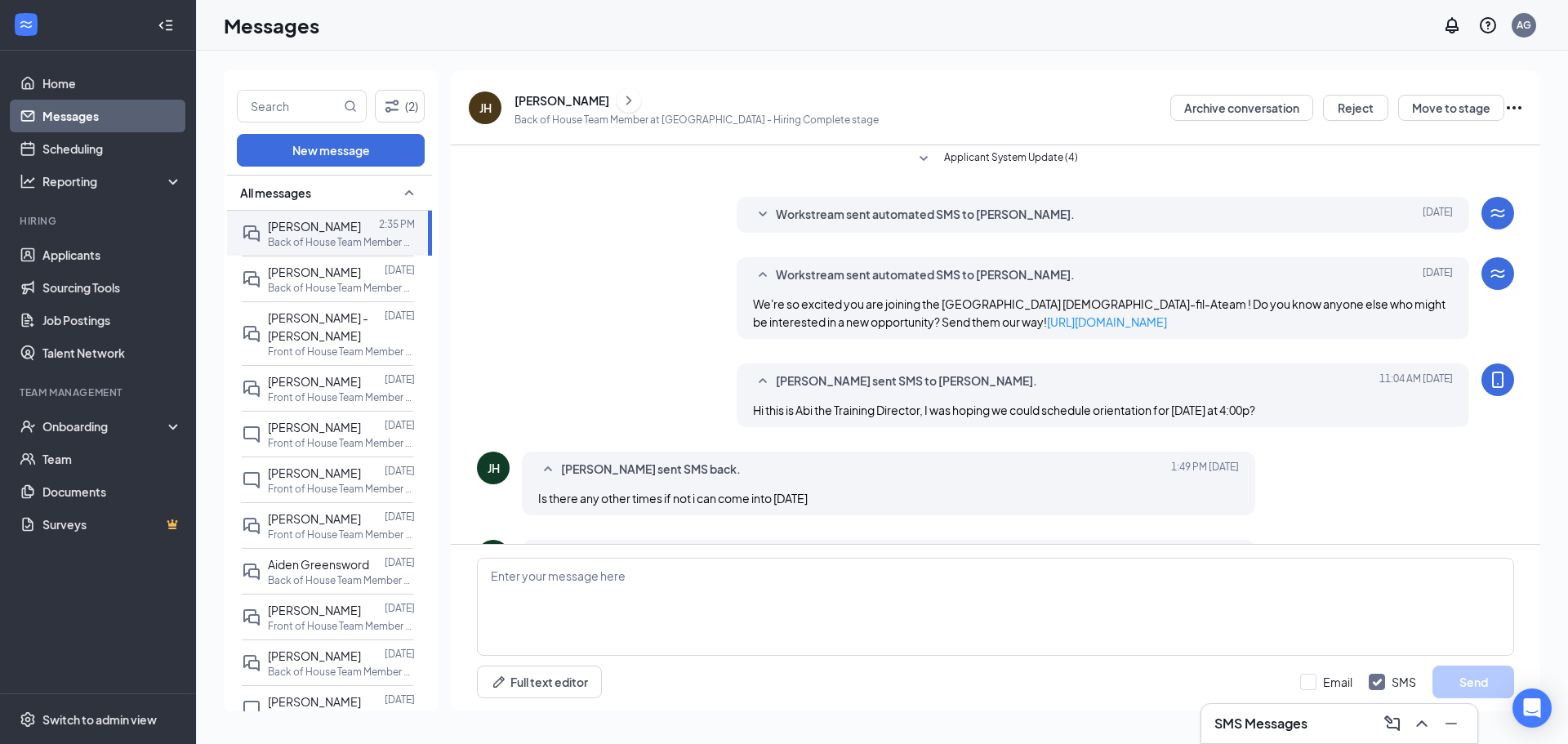
scroll to position [817, 0]
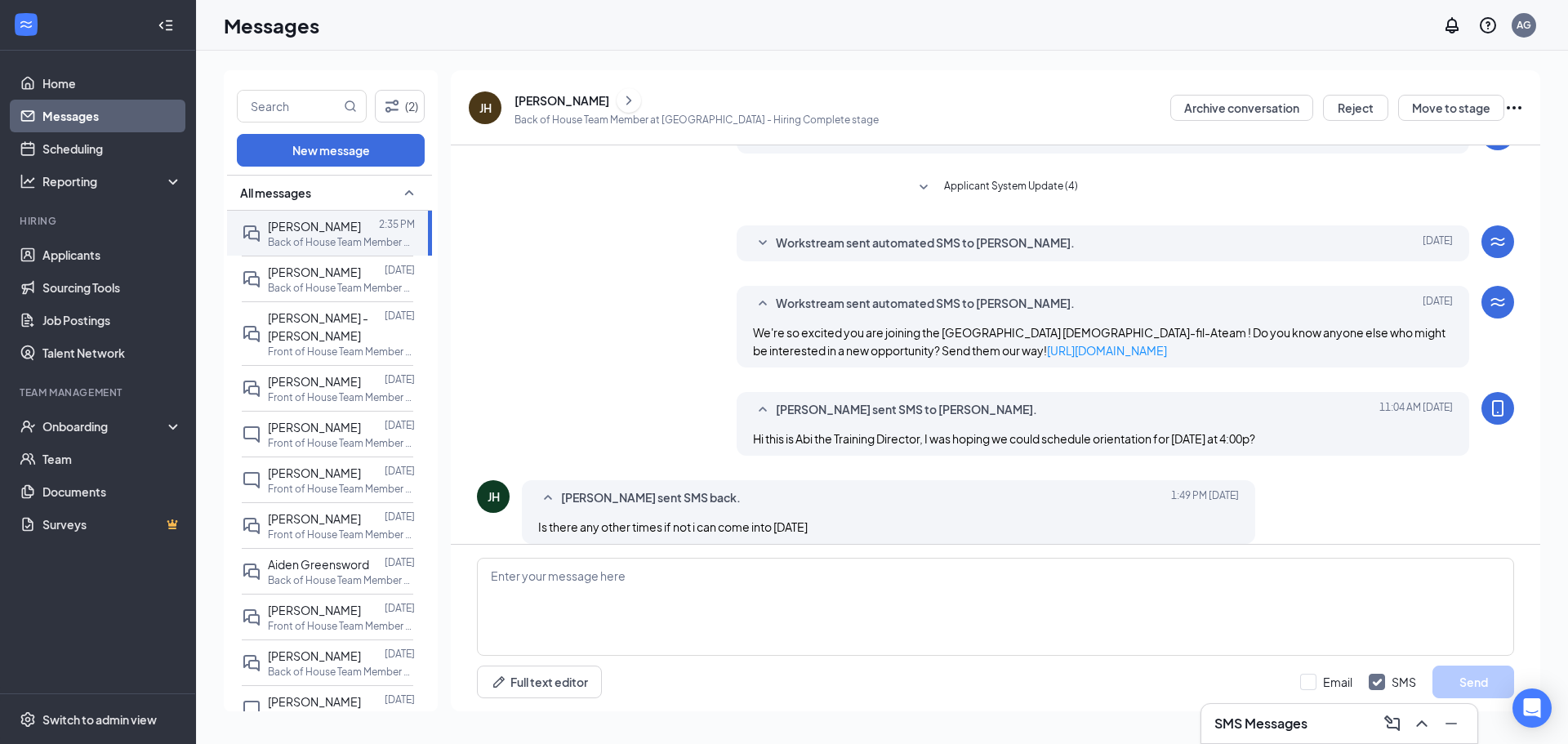
click at [1081, 252] on div "Workstream sent automated SMS to Jessie Hernandez." at bounding box center [1078, 243] width 604 height 19
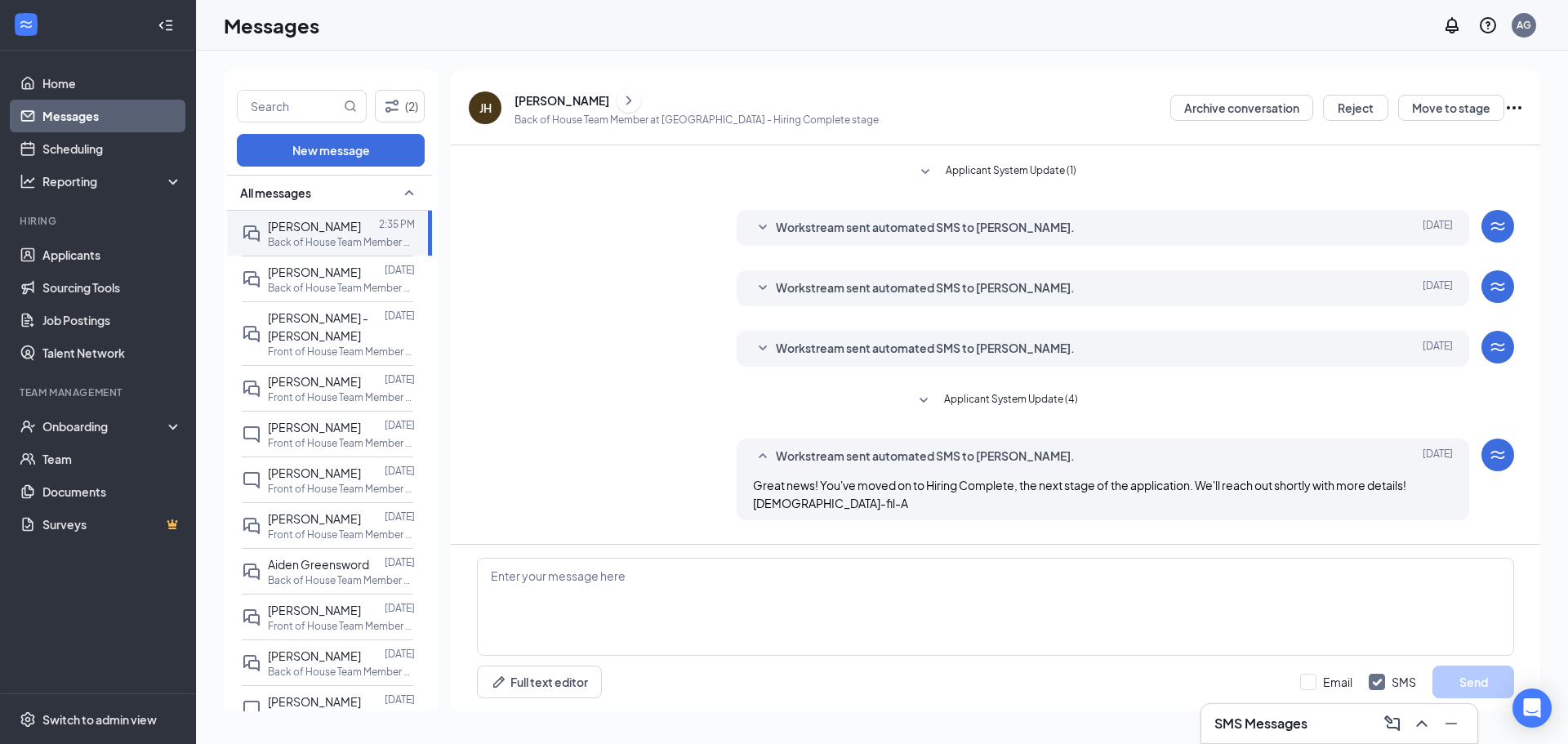
scroll to position [571, 0]
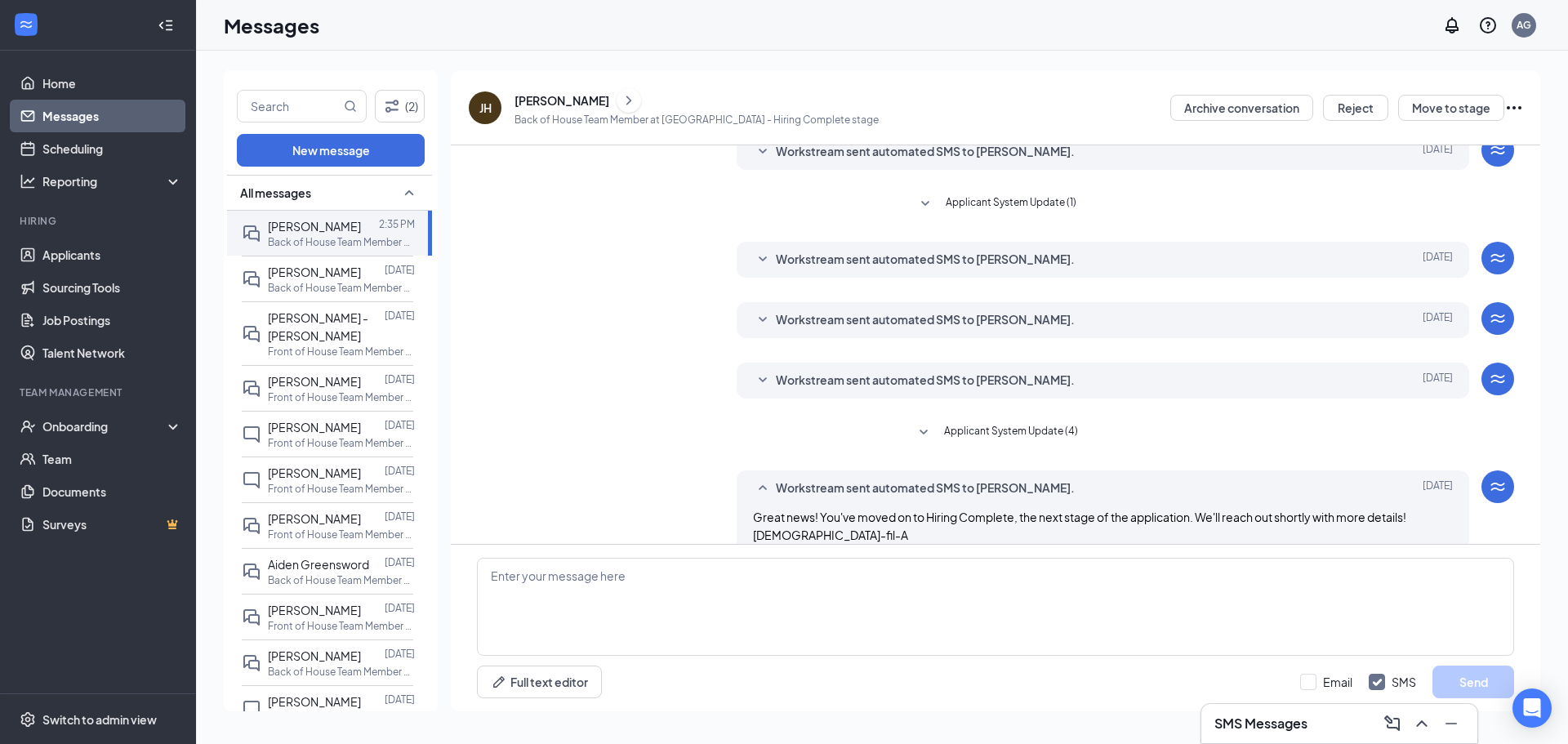
click at [1049, 389] on span "Workstream sent automated SMS to Jessie Hernandez." at bounding box center [925, 380] width 299 height 19
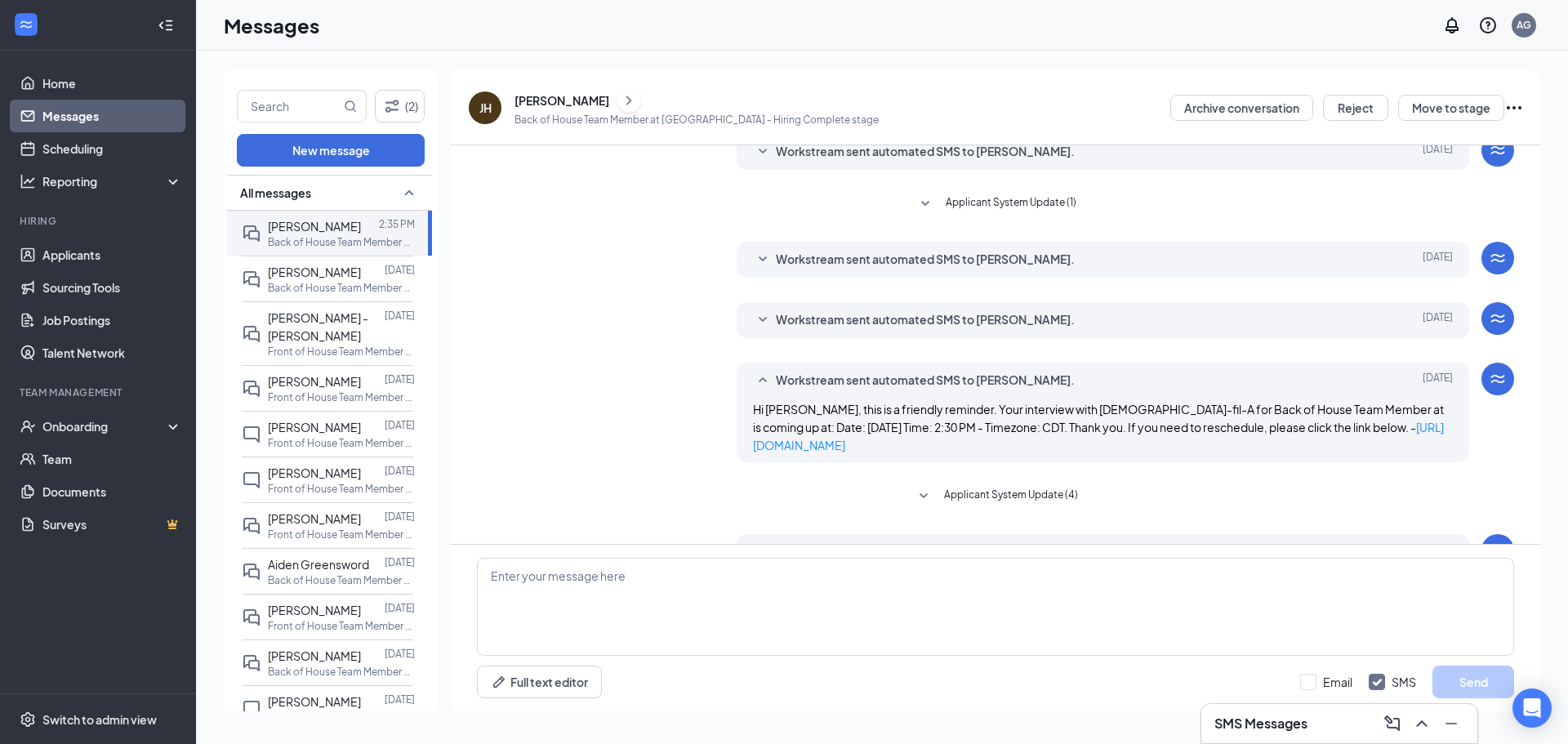
click at [1133, 322] on div "Workstream sent automated SMS to Jessie Hernandez." at bounding box center [1078, 319] width 604 height 19
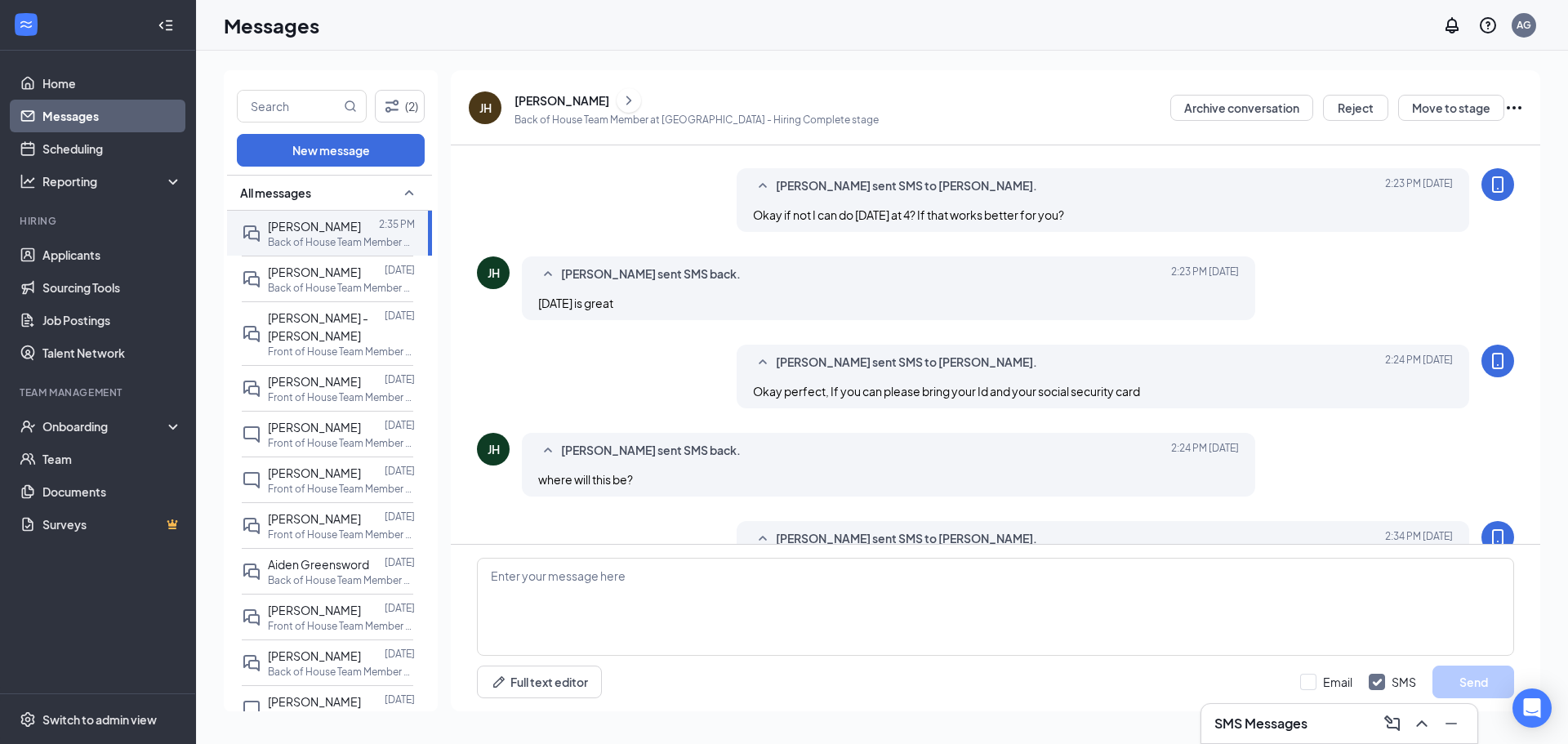
scroll to position [1711, 0]
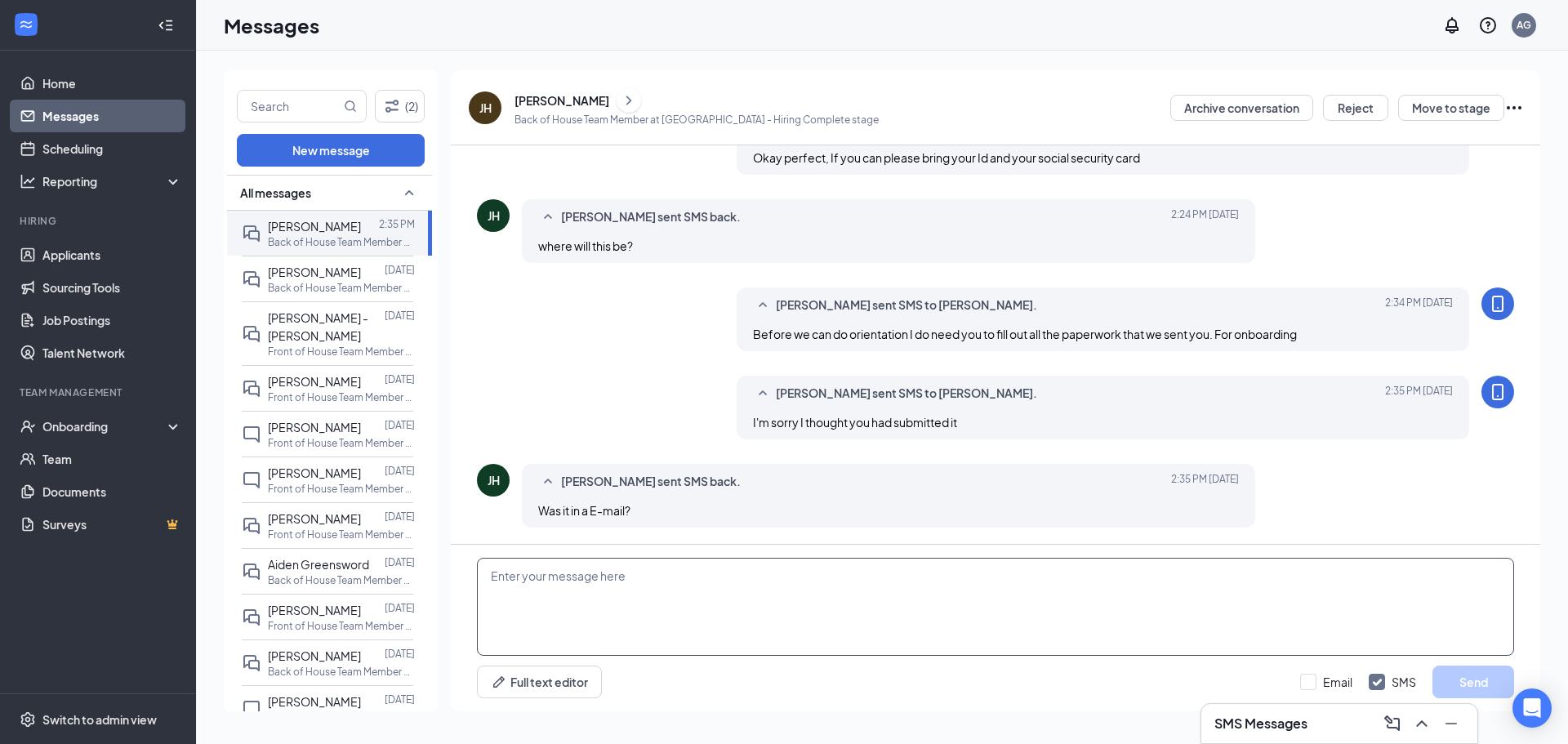
click at [867, 655] on div "Full text editor Email SMS Send" at bounding box center [996, 628] width 1090 height 167
click at [864, 603] on textarea at bounding box center [996, 606] width 1037 height 98
type textarea "It should be a link from this number. If not yes a email"
drag, startPoint x: 1470, startPoint y: 673, endPoint x: 1445, endPoint y: 670, distance: 25.2
click at [1466, 673] on button "Send" at bounding box center [1474, 681] width 82 height 33
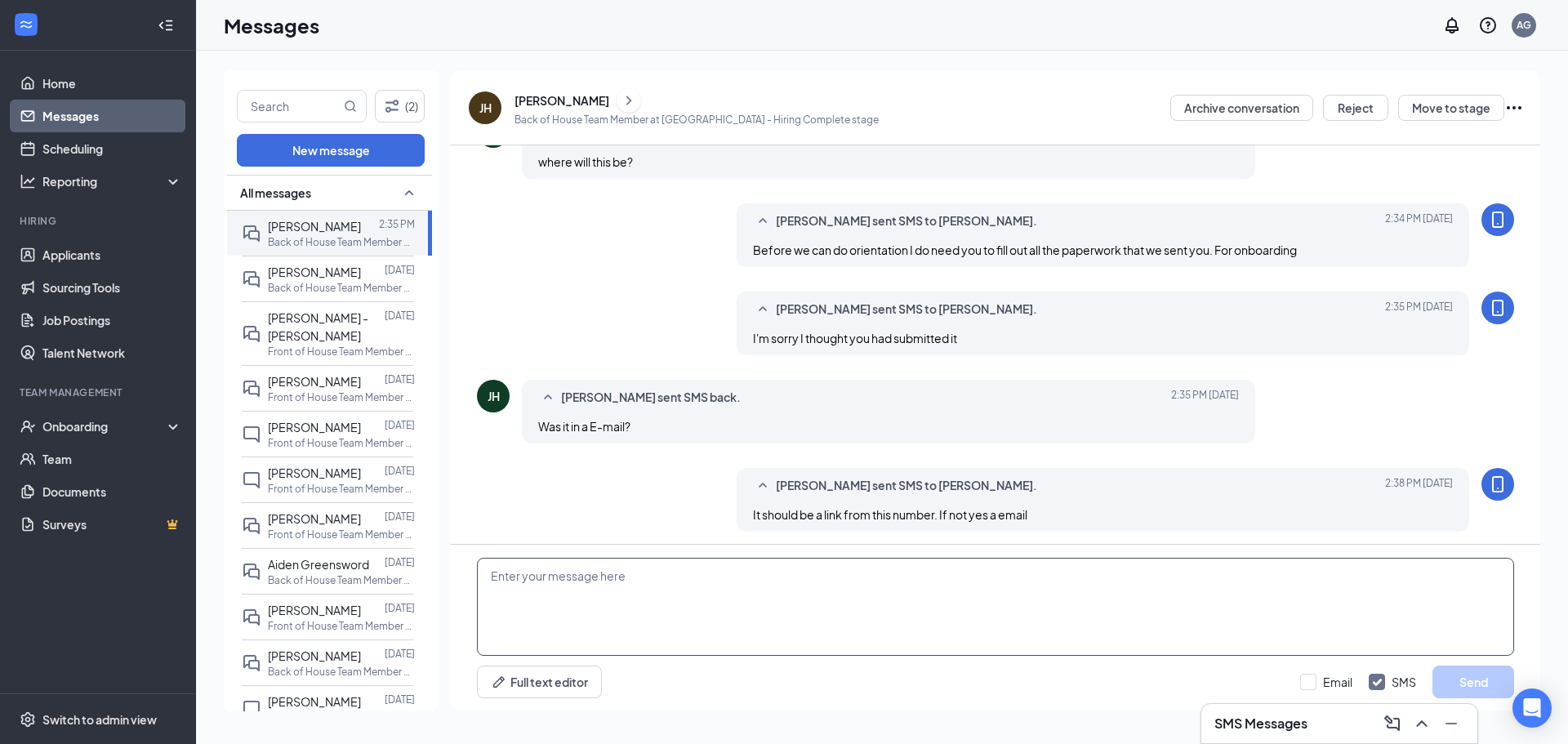
scroll to position [1799, 0]
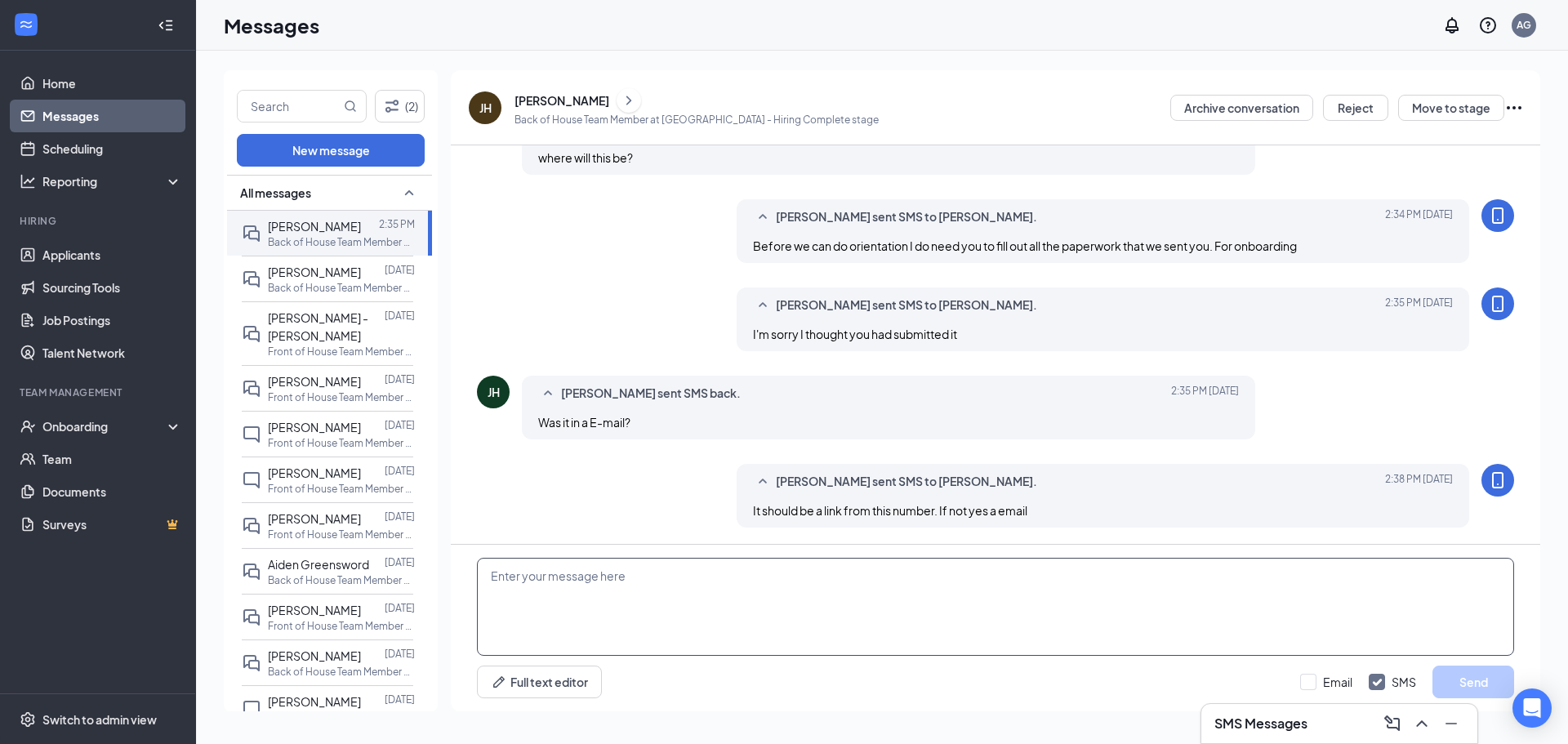
click at [984, 584] on textarea at bounding box center [996, 606] width 1037 height 98
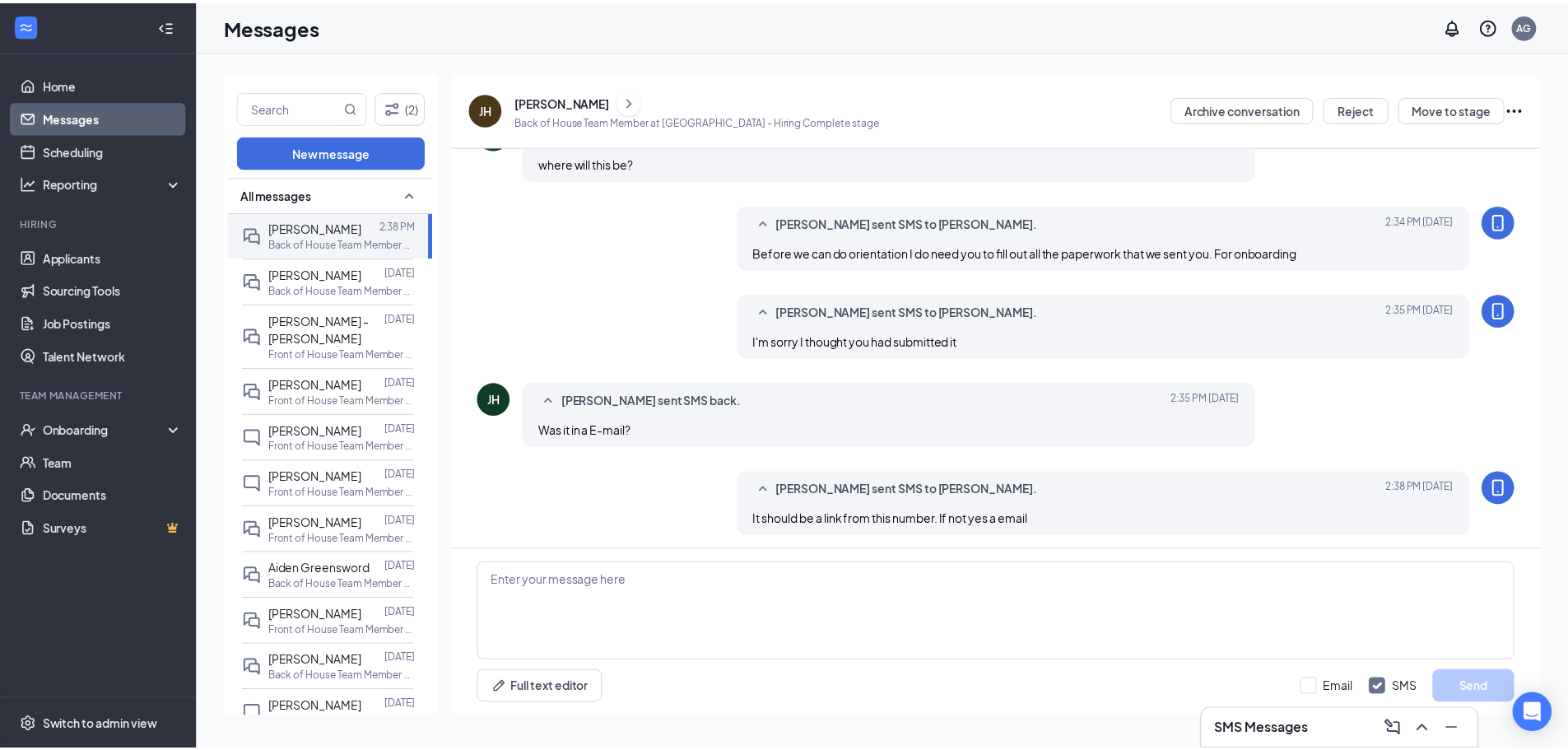
scroll to position [540, 0]
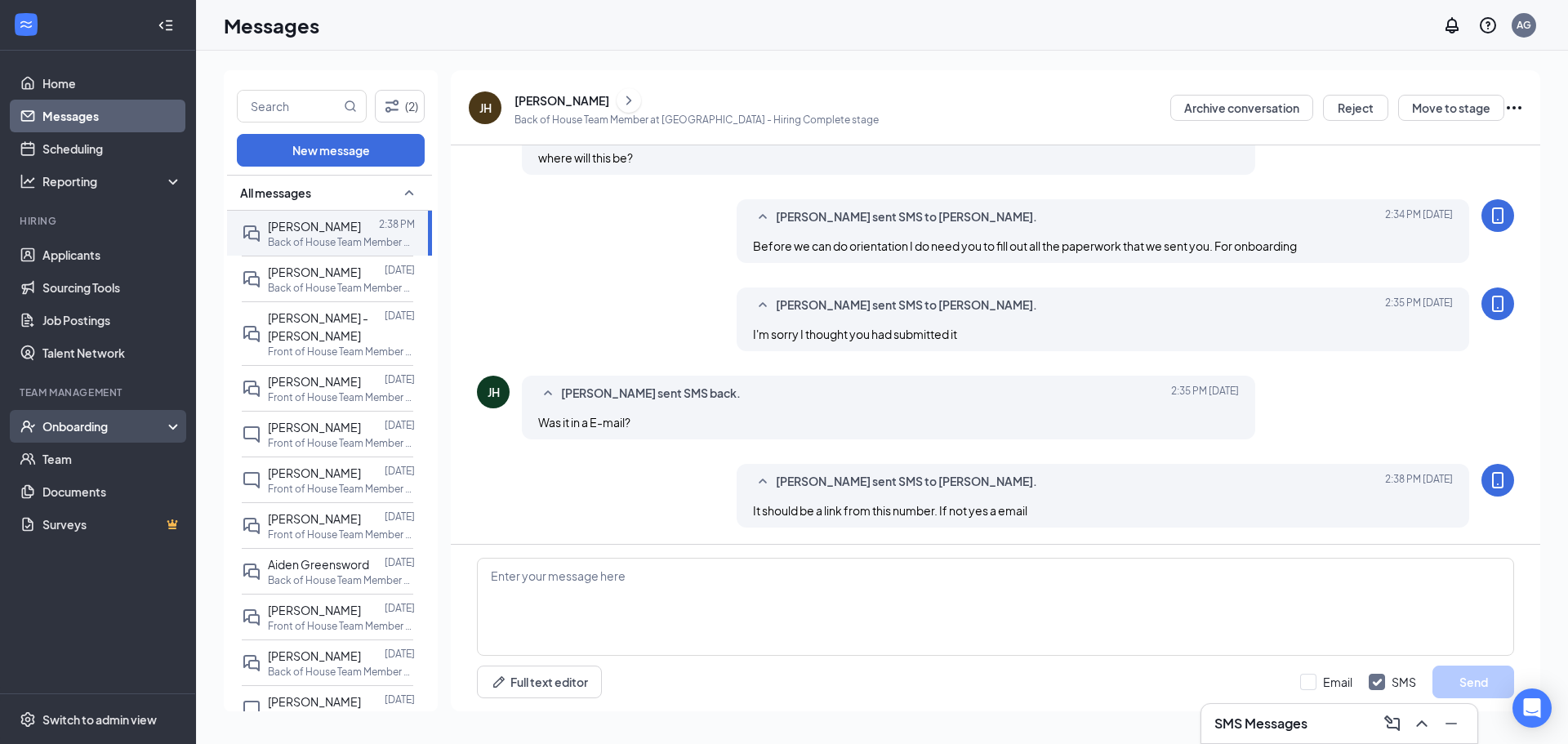
click at [121, 424] on div "Onboarding" at bounding box center [105, 426] width 126 height 17
drag, startPoint x: 118, startPoint y: 446, endPoint x: 136, endPoint y: 439, distance: 19.3
click at [118, 448] on link "Overview" at bounding box center [112, 458] width 139 height 33
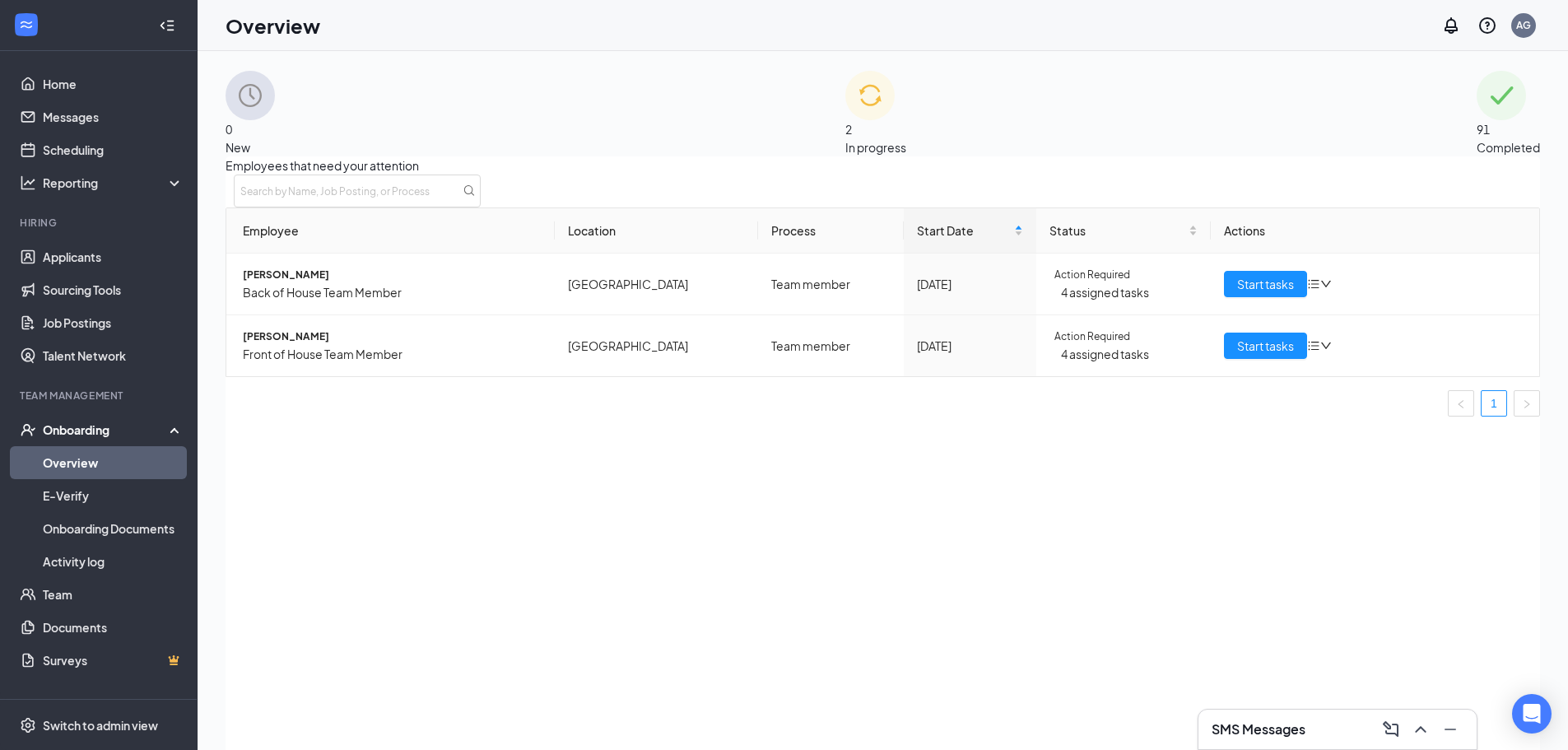
drag, startPoint x: 822, startPoint y: 97, endPoint x: 882, endPoint y: 152, distance: 81.4
click at [845, 97] on img at bounding box center [870, 95] width 50 height 50
click at [1270, 293] on span "Start tasks" at bounding box center [1266, 284] width 57 height 18
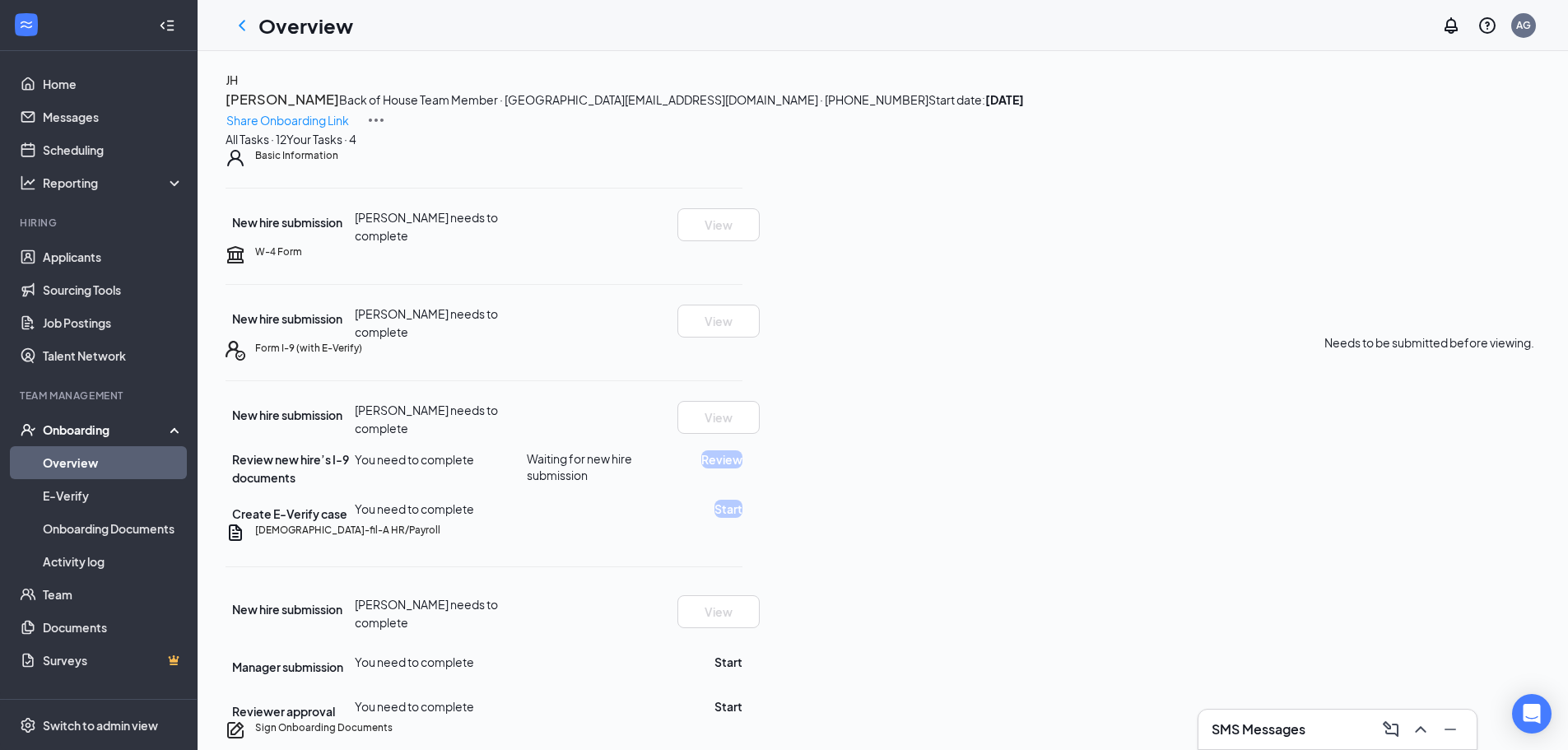
click at [743, 245] on div "Basic Information New hire submission Jessie Hernandez needs to complete View" at bounding box center [484, 196] width 517 height 97
click at [349, 111] on p "Share Onboarding Link" at bounding box center [288, 120] width 123 height 18
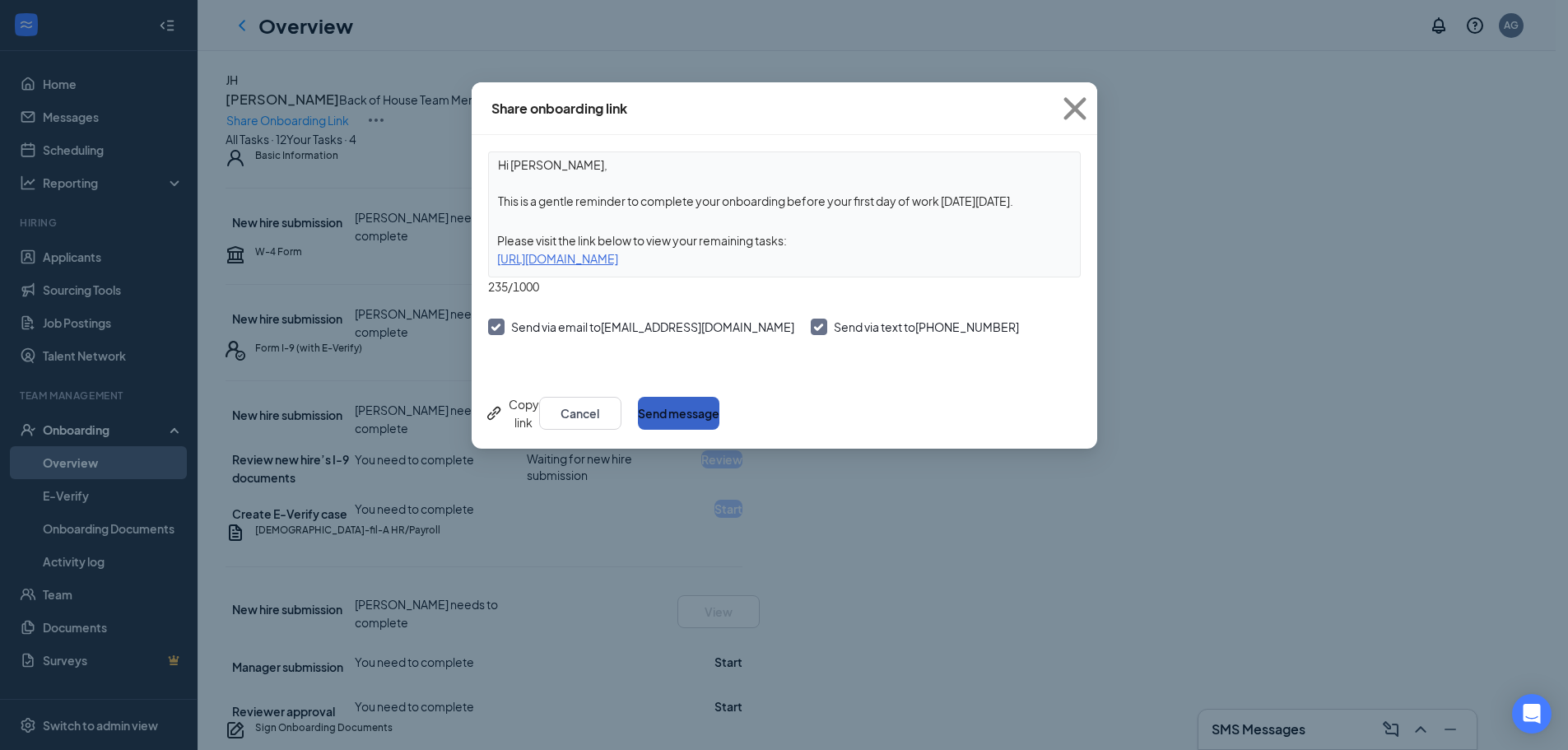
drag, startPoint x: 1045, startPoint y: 414, endPoint x: 1057, endPoint y: 412, distance: 12.2
click at [719, 414] on button "Send message" at bounding box center [679, 413] width 82 height 33
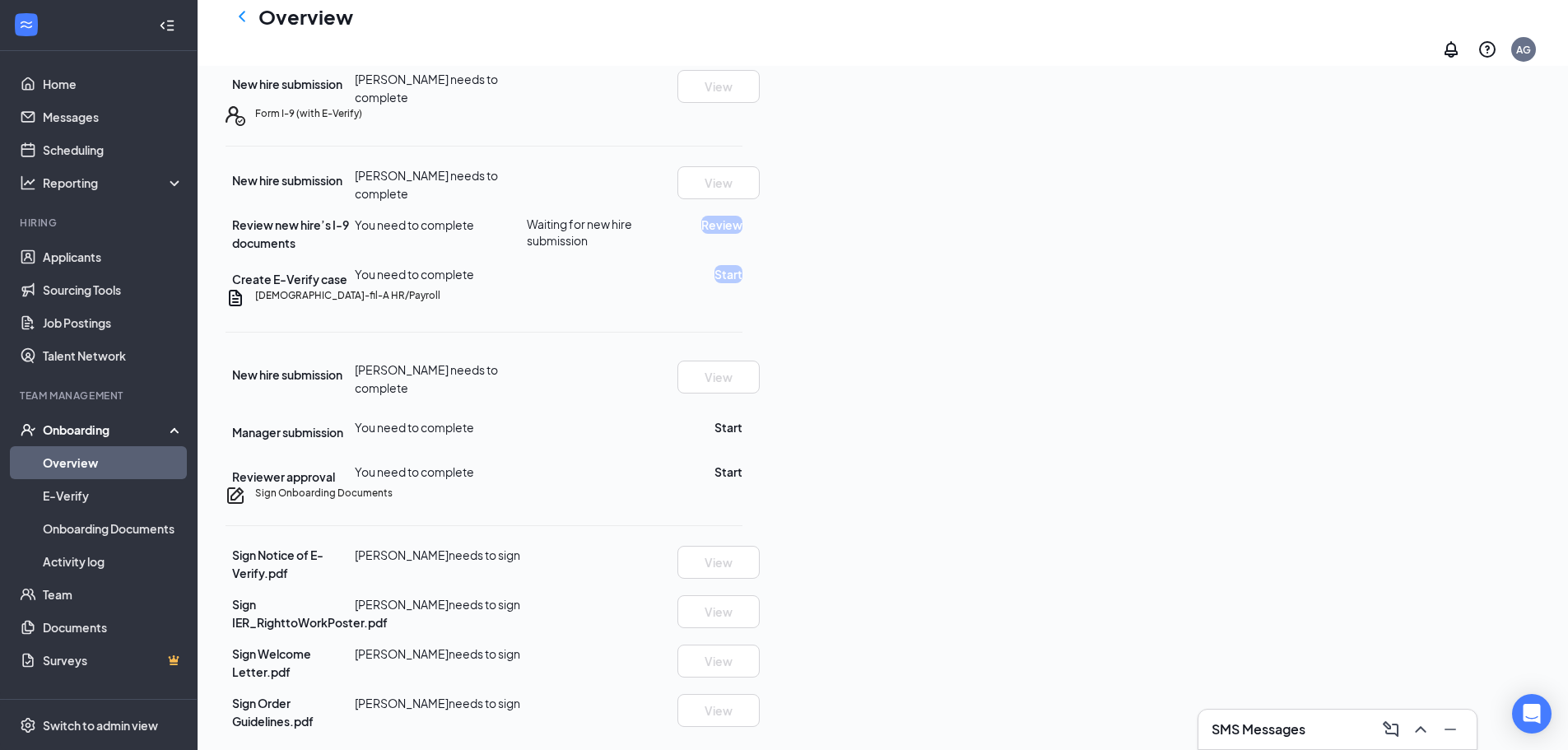
scroll to position [519, 0]
click at [137, 121] on link "Messages" at bounding box center [113, 116] width 140 height 33
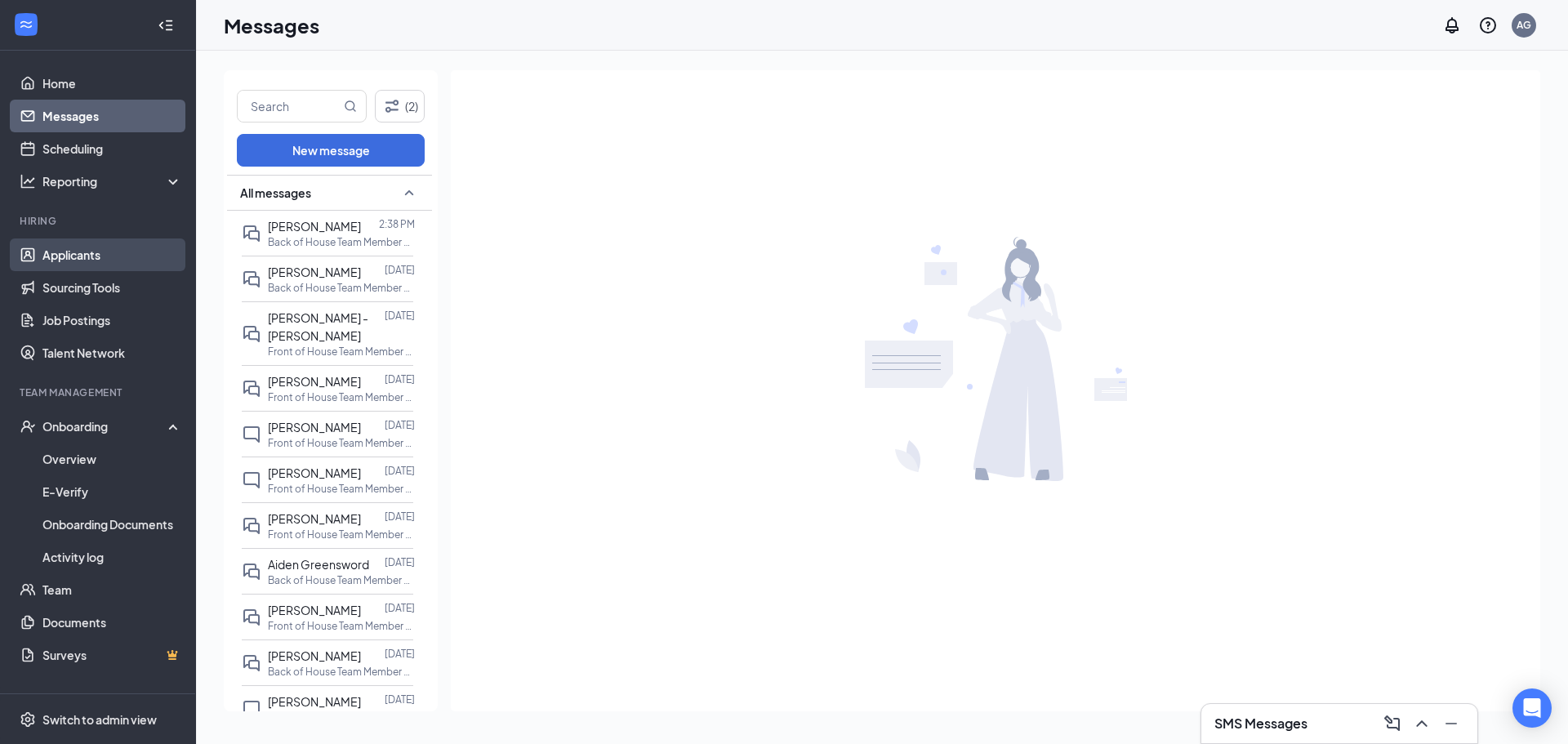
click at [135, 249] on link "Applicants" at bounding box center [112, 254] width 139 height 33
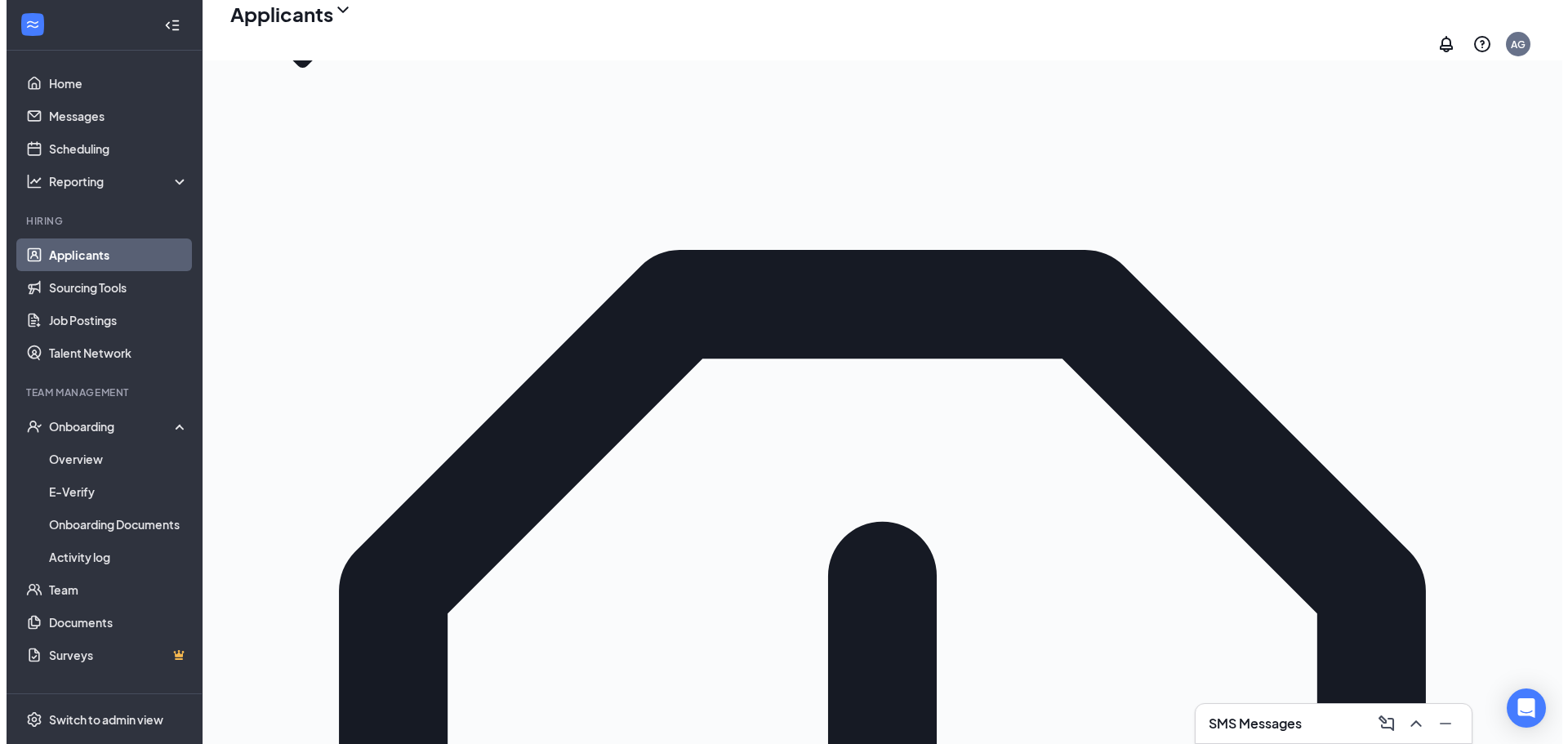
scroll to position [163, 0]
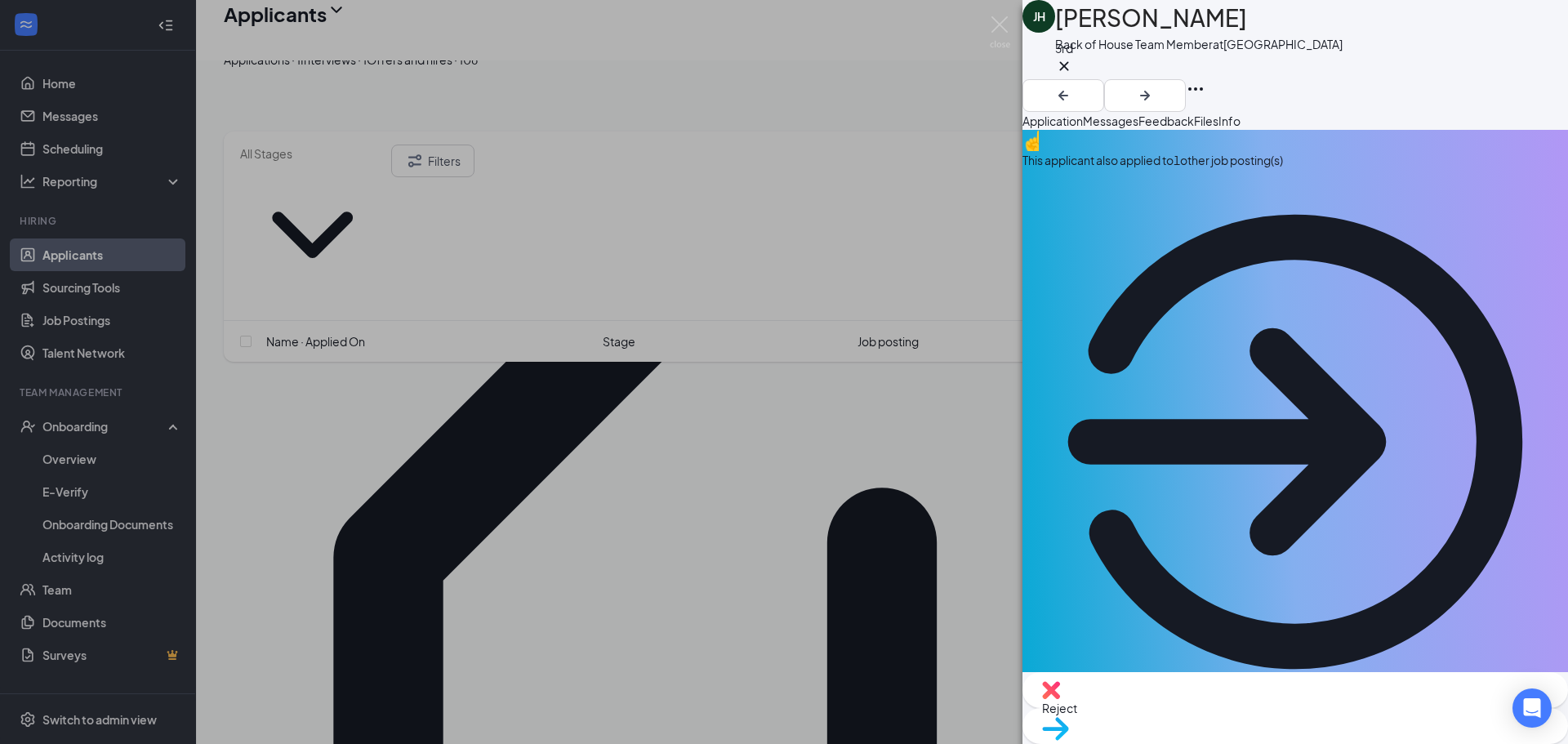
drag, startPoint x: 497, startPoint y: 446, endPoint x: 444, endPoint y: 569, distance: 133.9
click at [496, 446] on div "JH Jessie Hernandez Back of House Team Member at North 31st Street 3rd Applicat…" at bounding box center [784, 372] width 1568 height 744
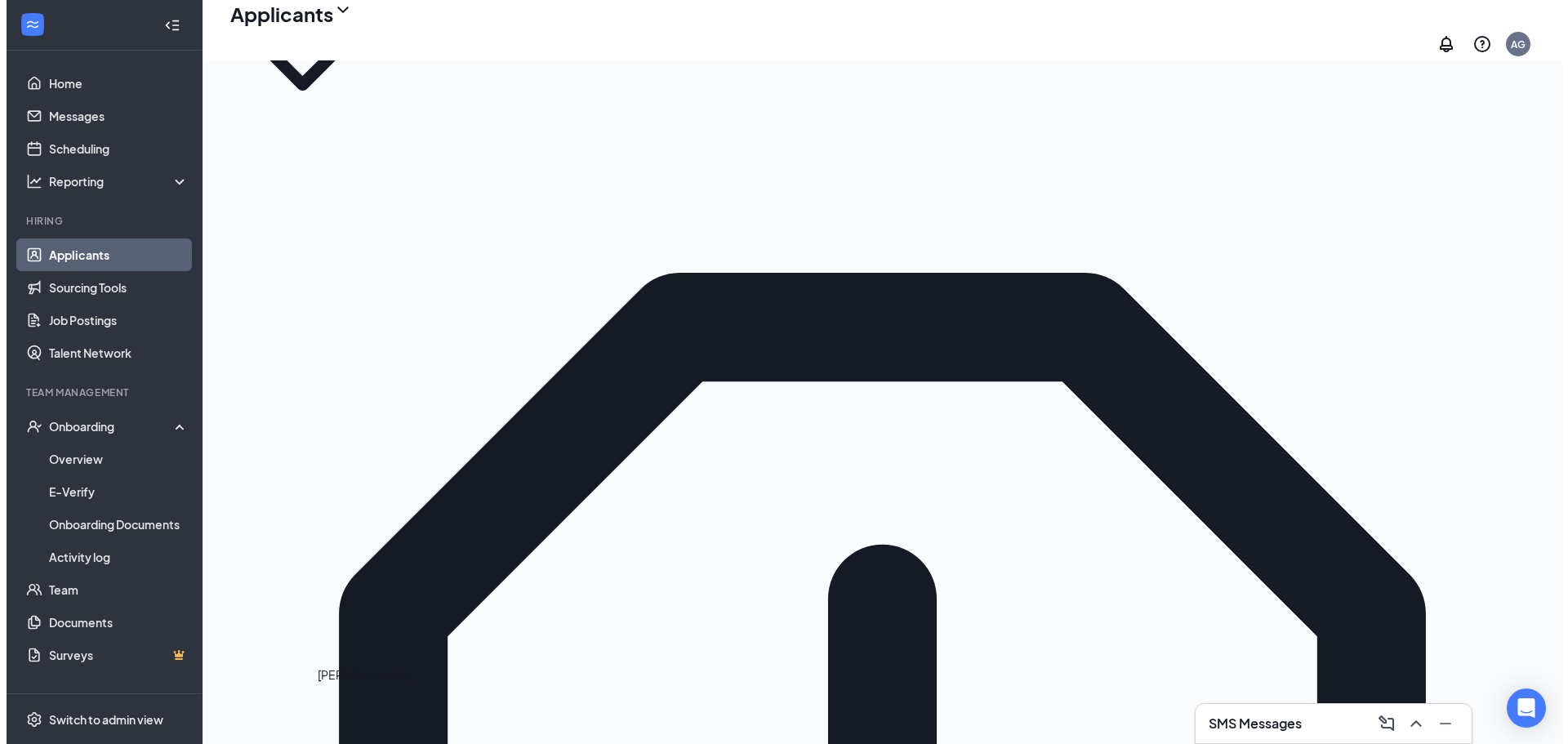
scroll to position [82, 0]
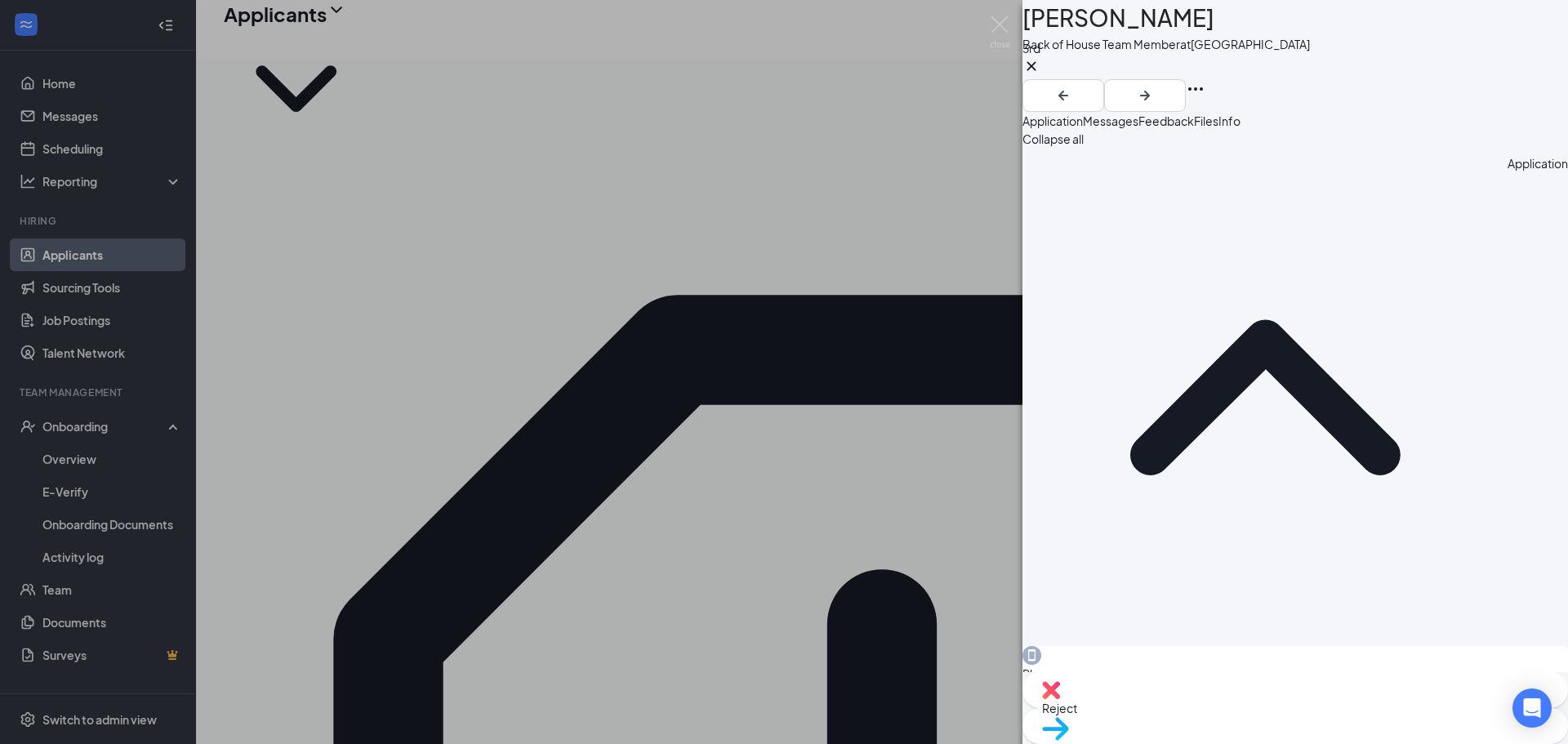
click at [1194, 128] on span "Feedback" at bounding box center [1166, 121] width 56 height 15
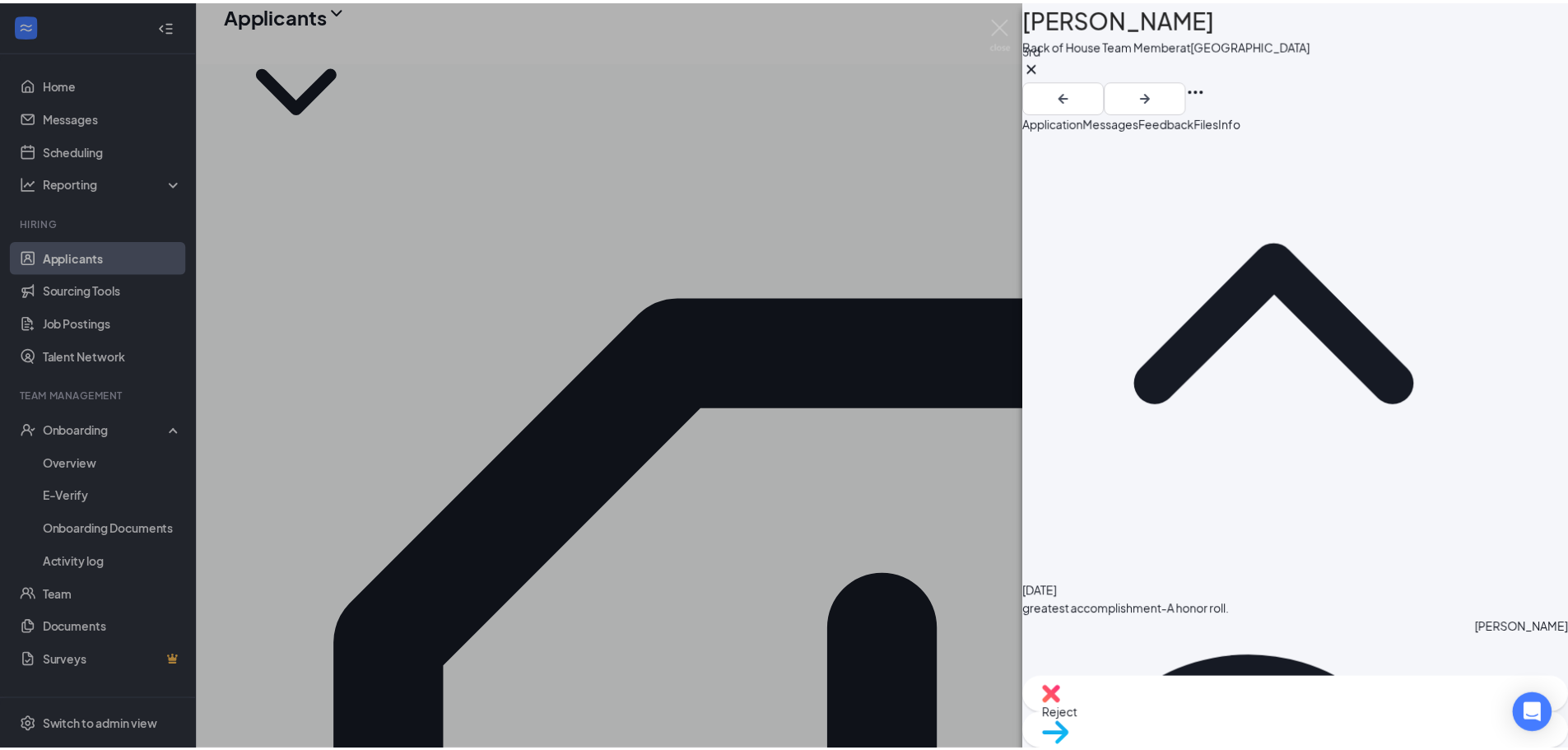
scroll to position [165, 0]
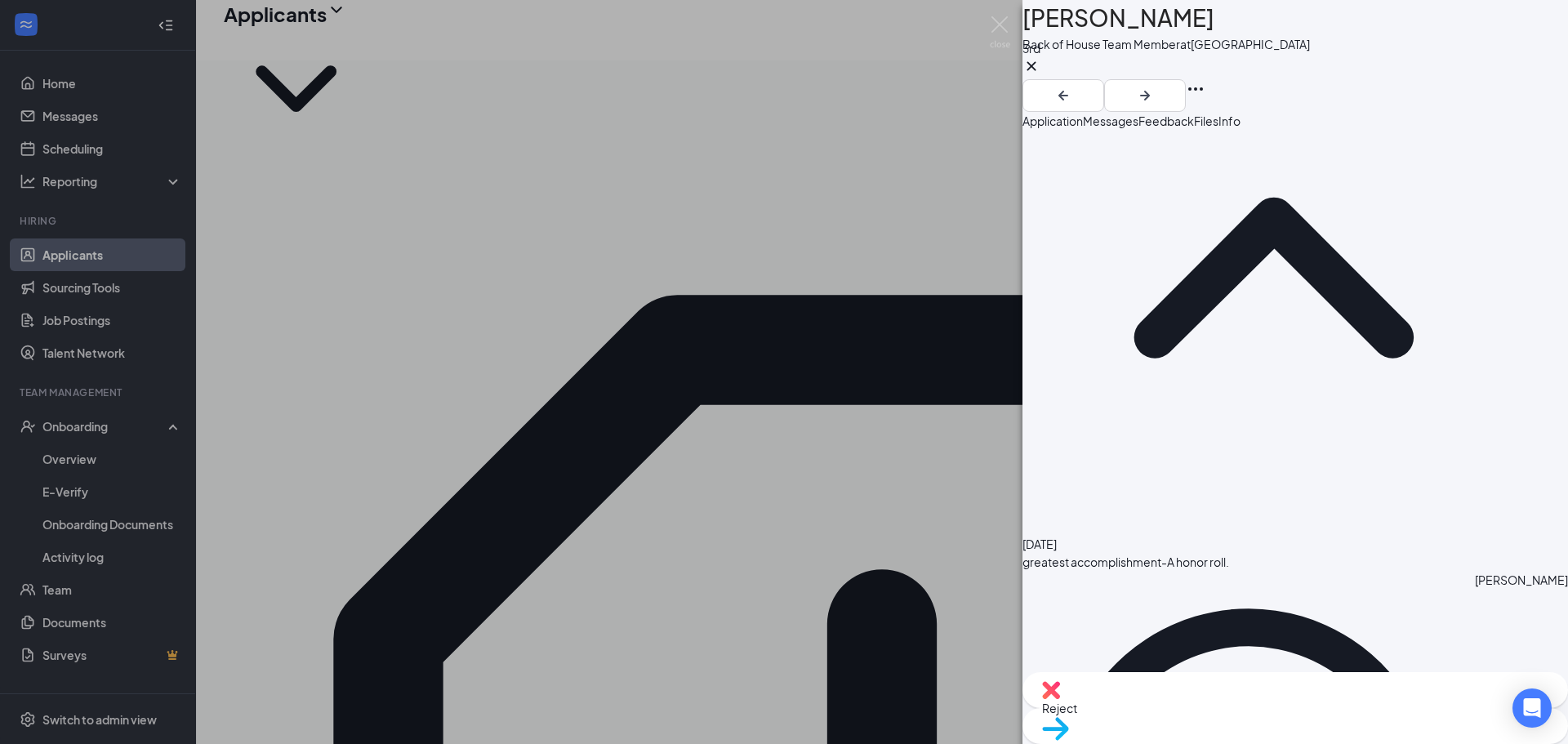
click at [663, 364] on div "AY Alvin York Back of House Team Member at North 31st Street 3rd Application Me…" at bounding box center [784, 372] width 1568 height 744
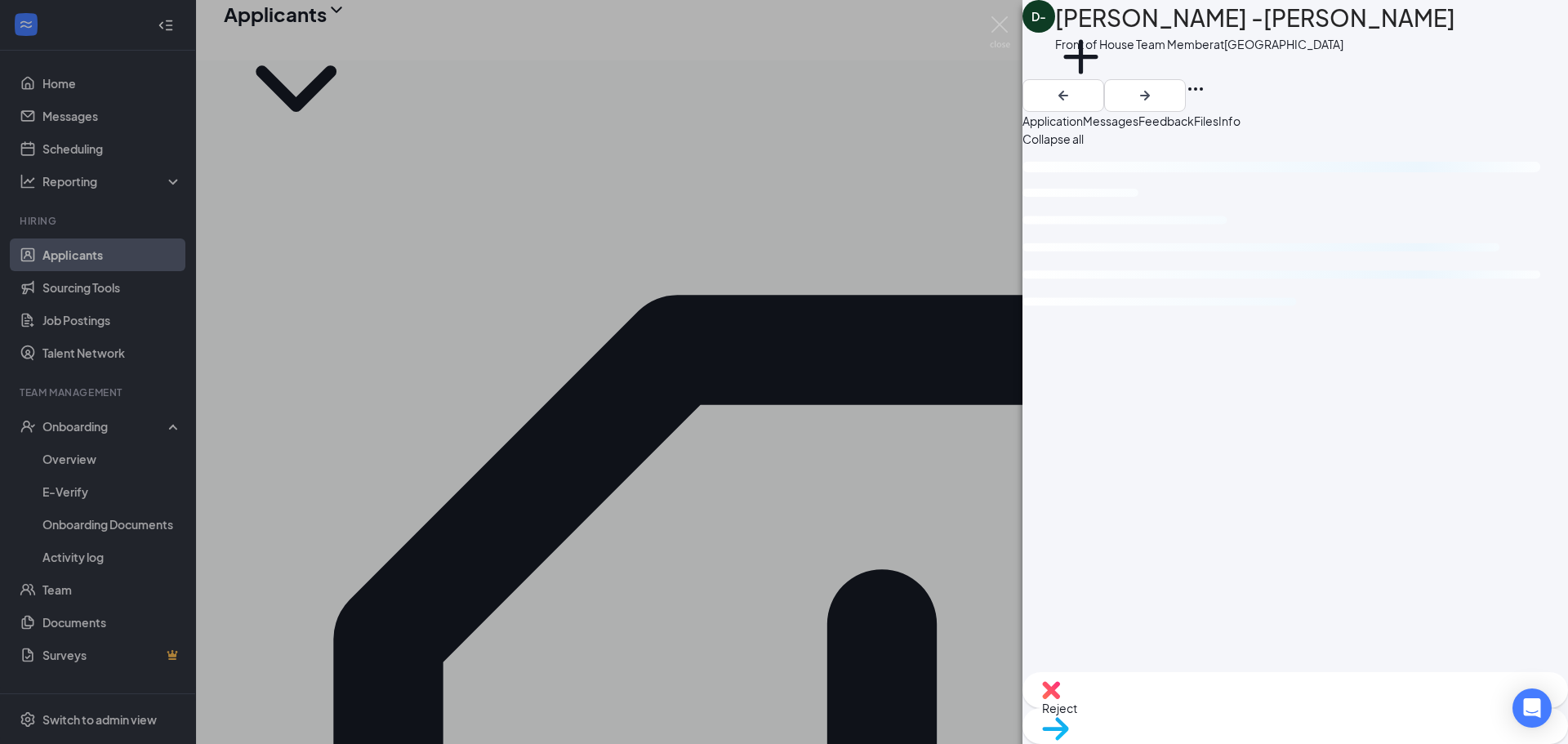
click at [485, 243] on div "D- DANIELLE -WILFONG Front of House Team Member at North 31st Street Add a tag …" at bounding box center [784, 372] width 1568 height 744
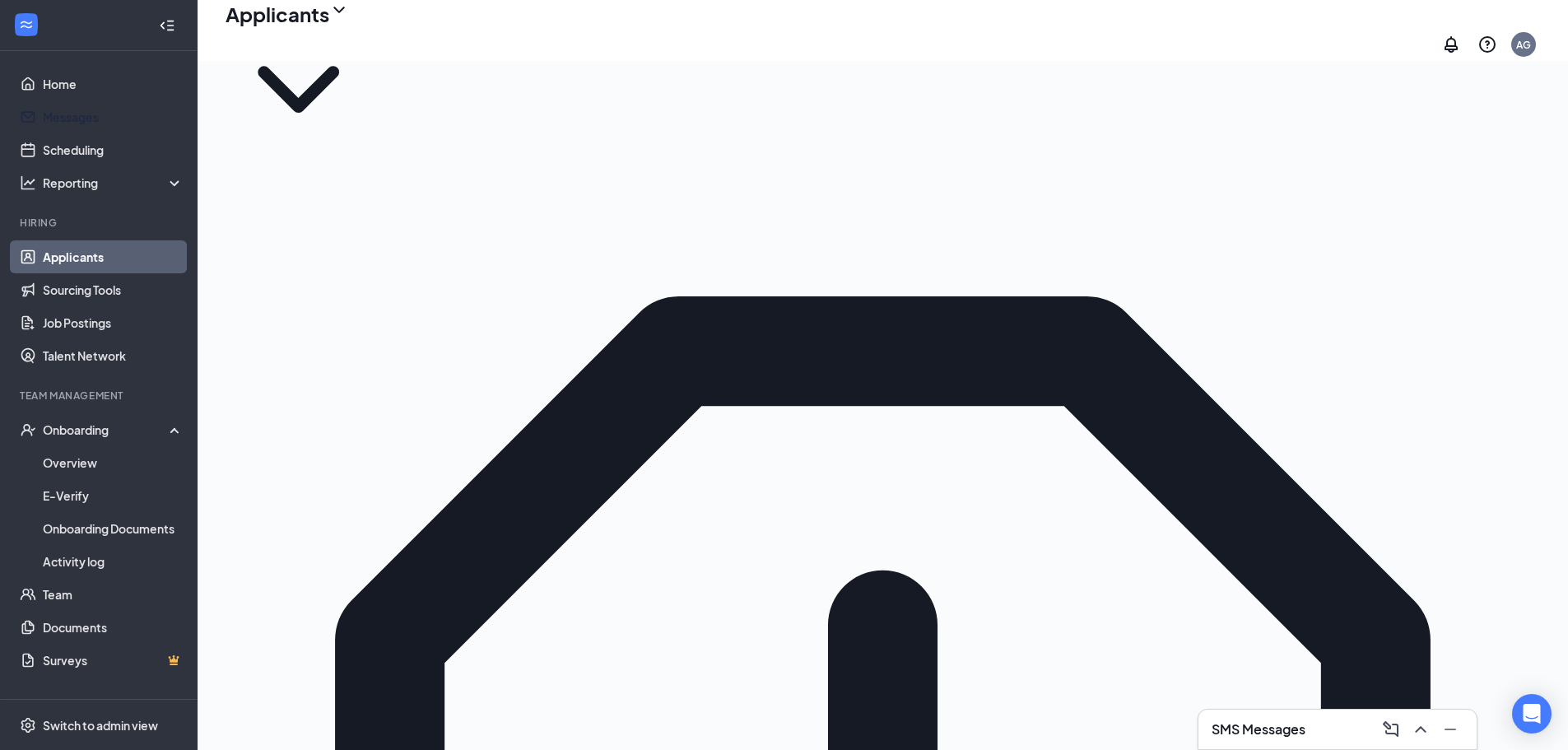
click at [103, 128] on link "Messages" at bounding box center [113, 116] width 140 height 33
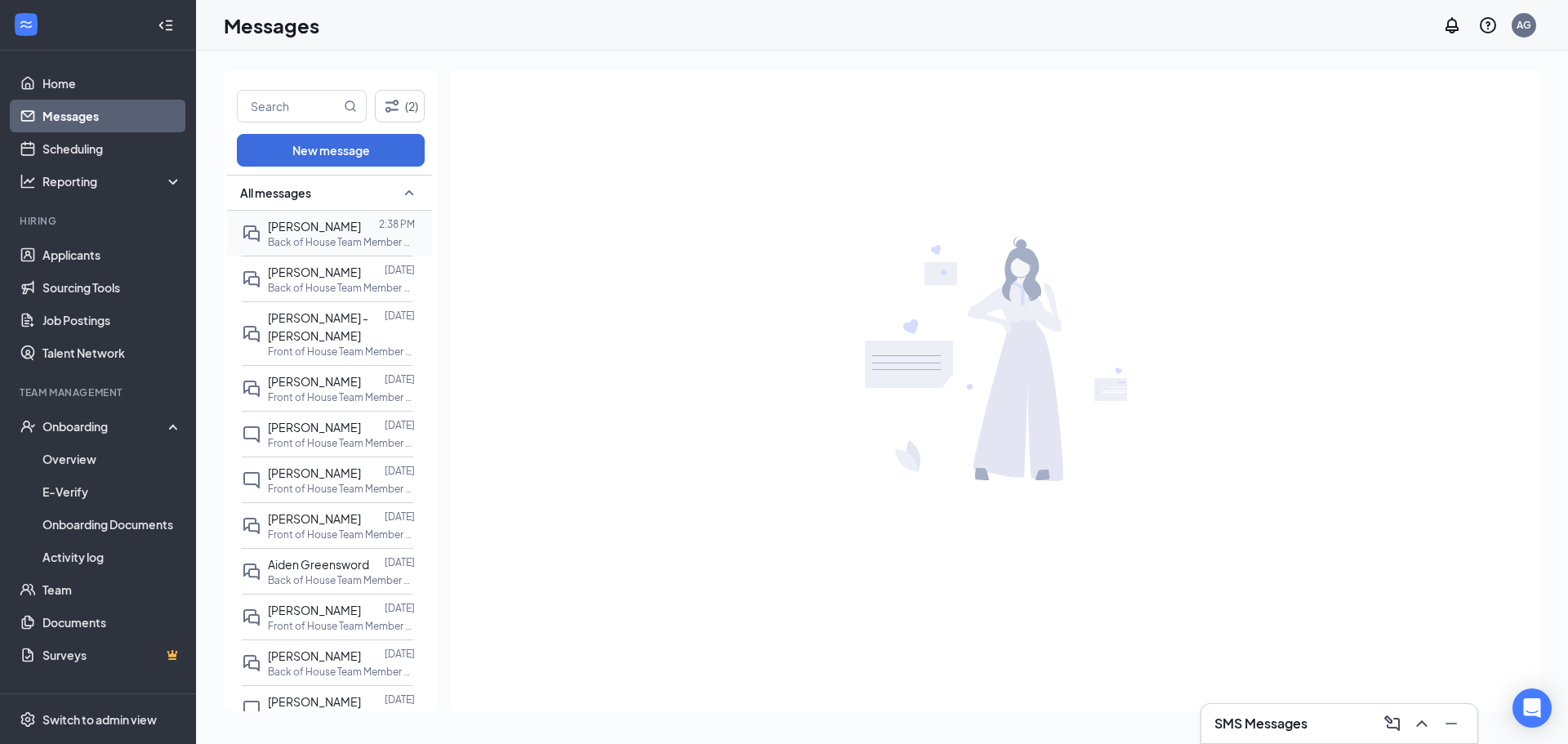
click at [360, 236] on p "Back of House Team Member at [GEOGRAPHIC_DATA]" at bounding box center [341, 242] width 147 height 14
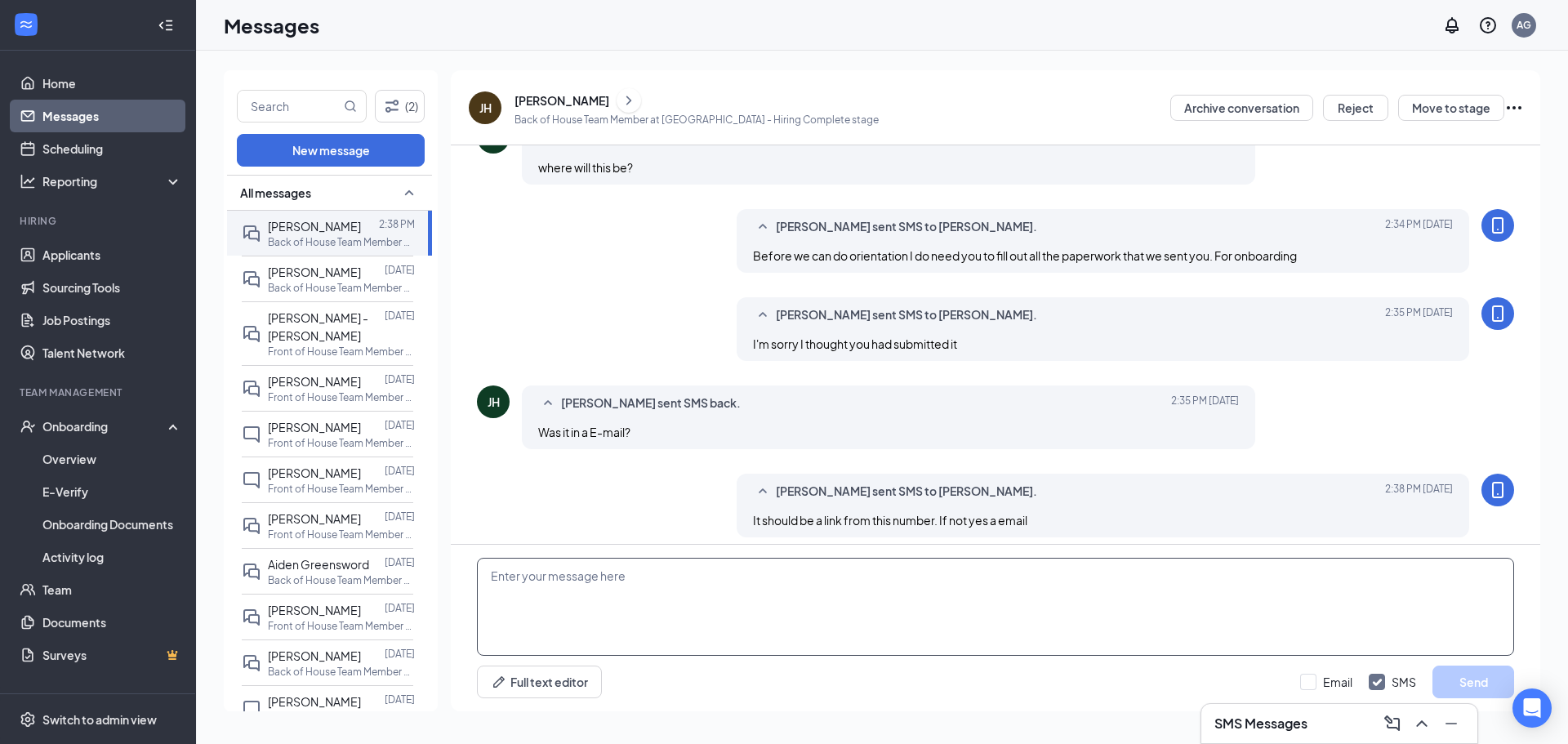
scroll to position [535, 0]
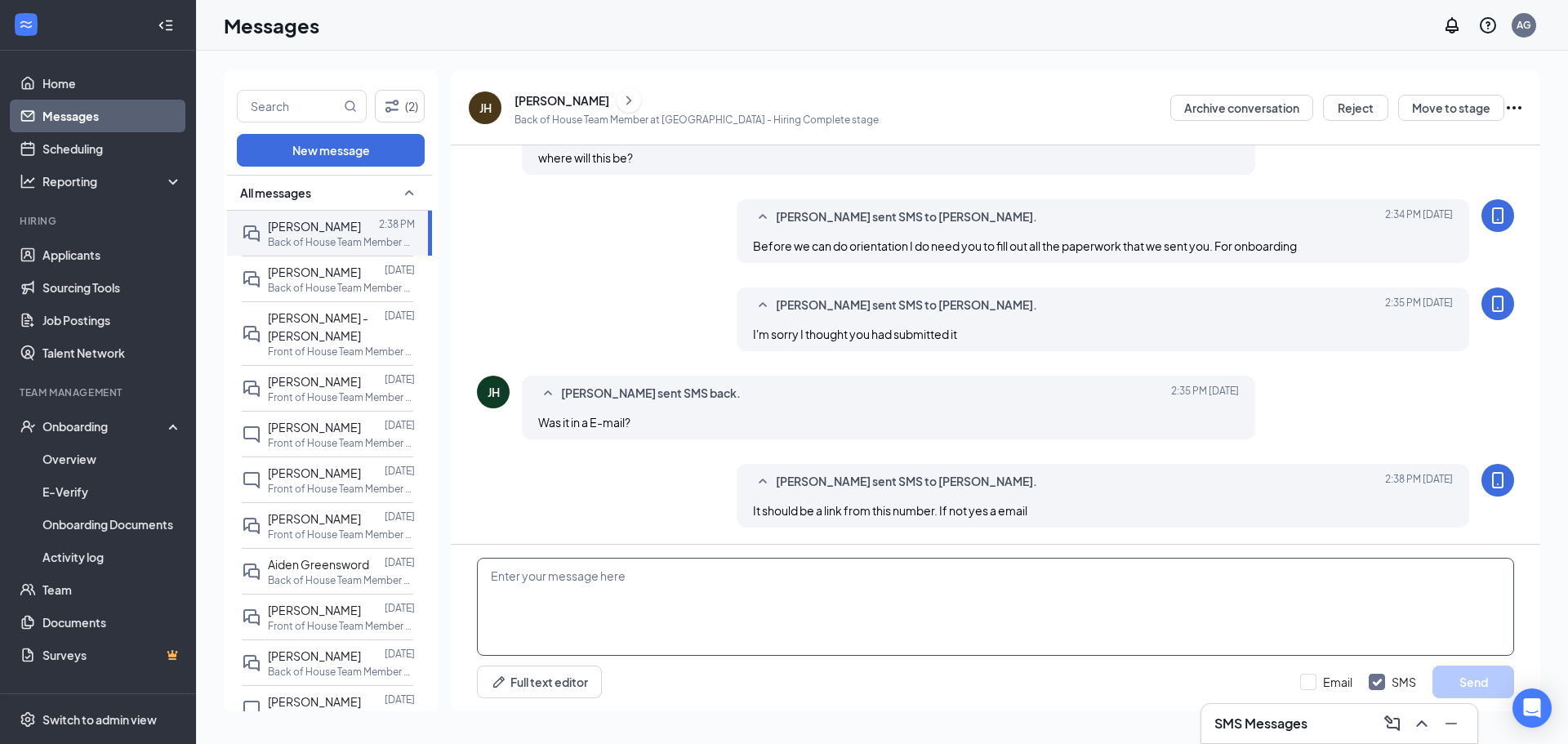
click at [787, 580] on textarea at bounding box center [996, 606] width 1037 height 98
click at [855, 577] on textarea at bounding box center [996, 606] width 1037 height 98
type textarea "I just resent it"
click at [1490, 672] on button "Send" at bounding box center [1474, 681] width 82 height 33
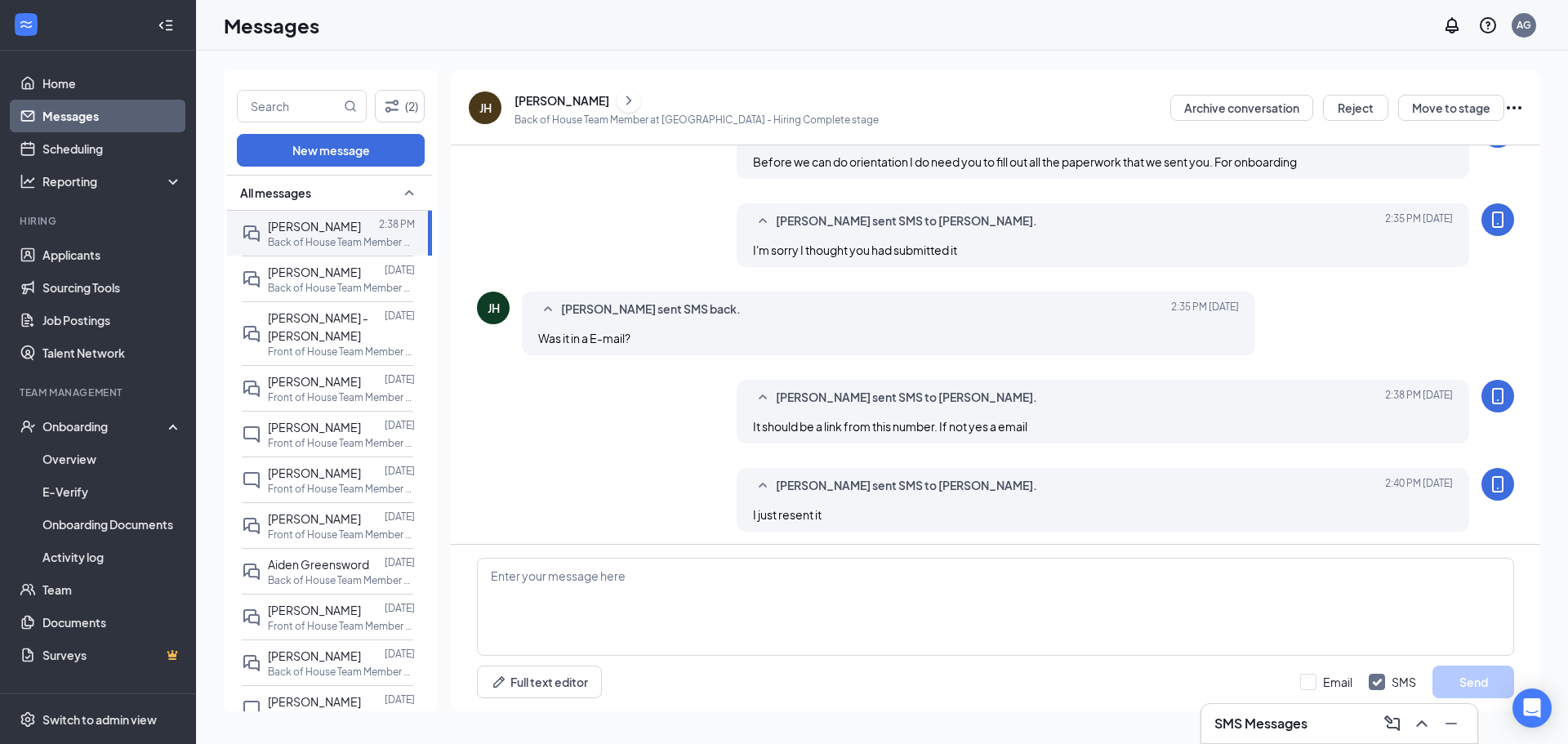
scroll to position [624, 0]
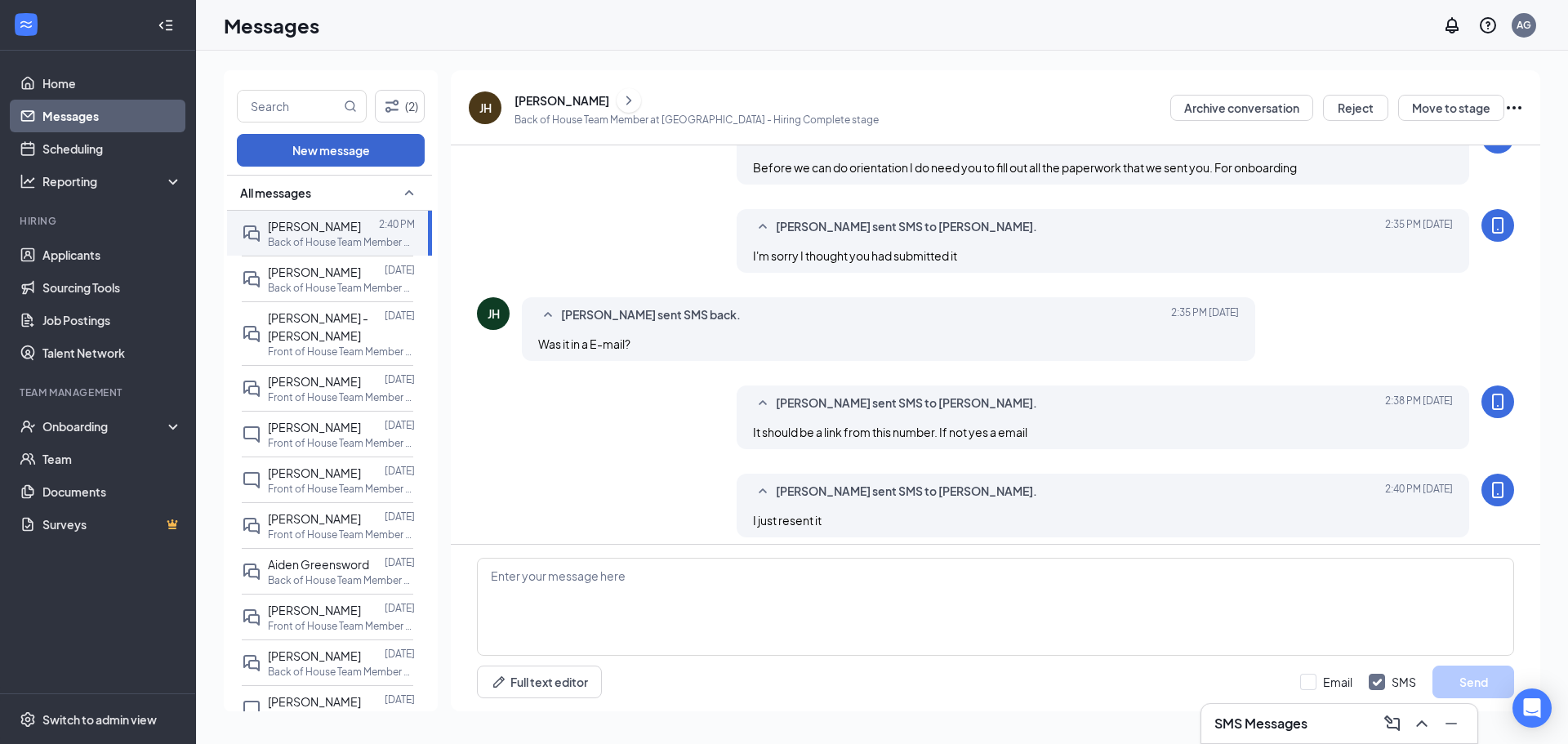
scroll to position [535, 0]
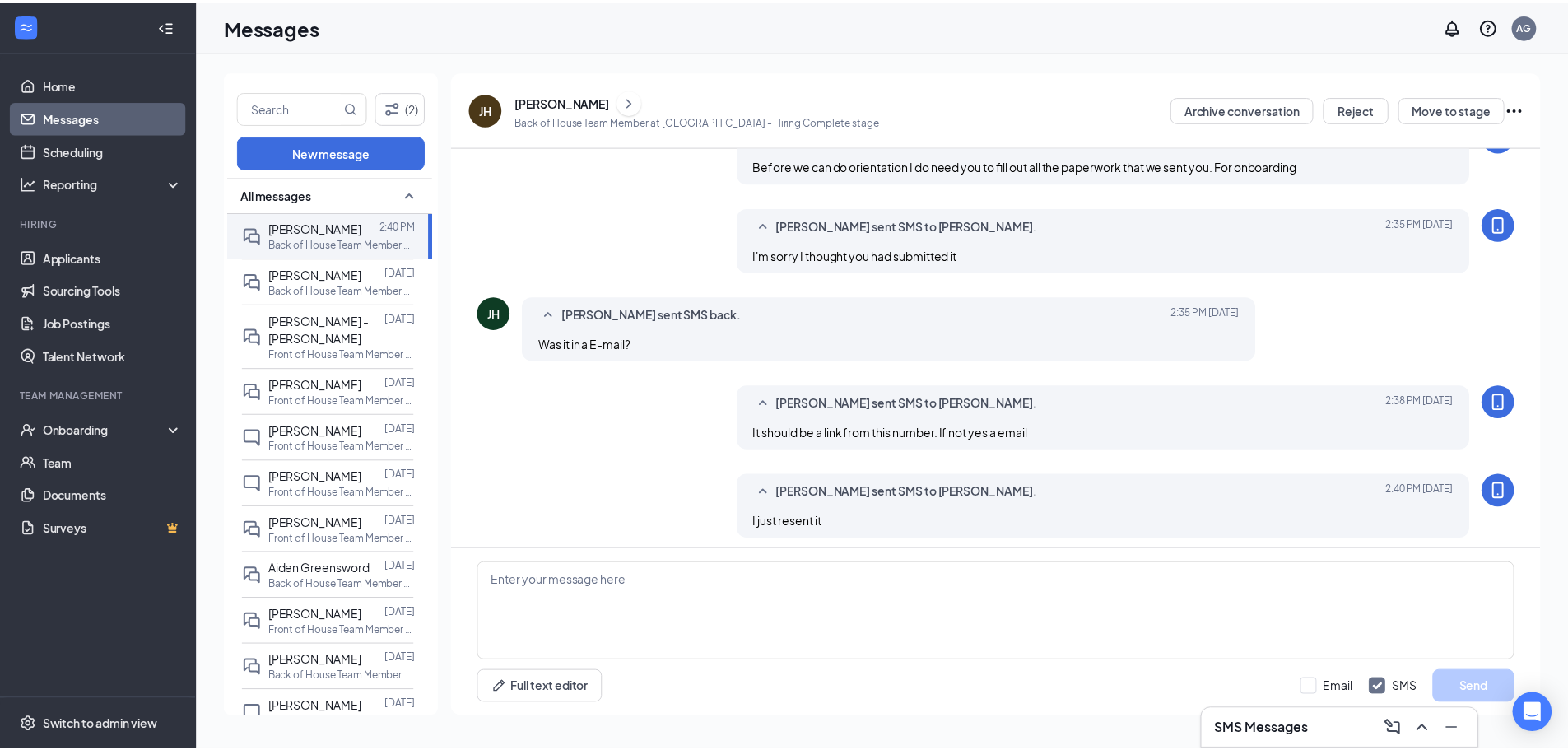
scroll to position [540, 0]
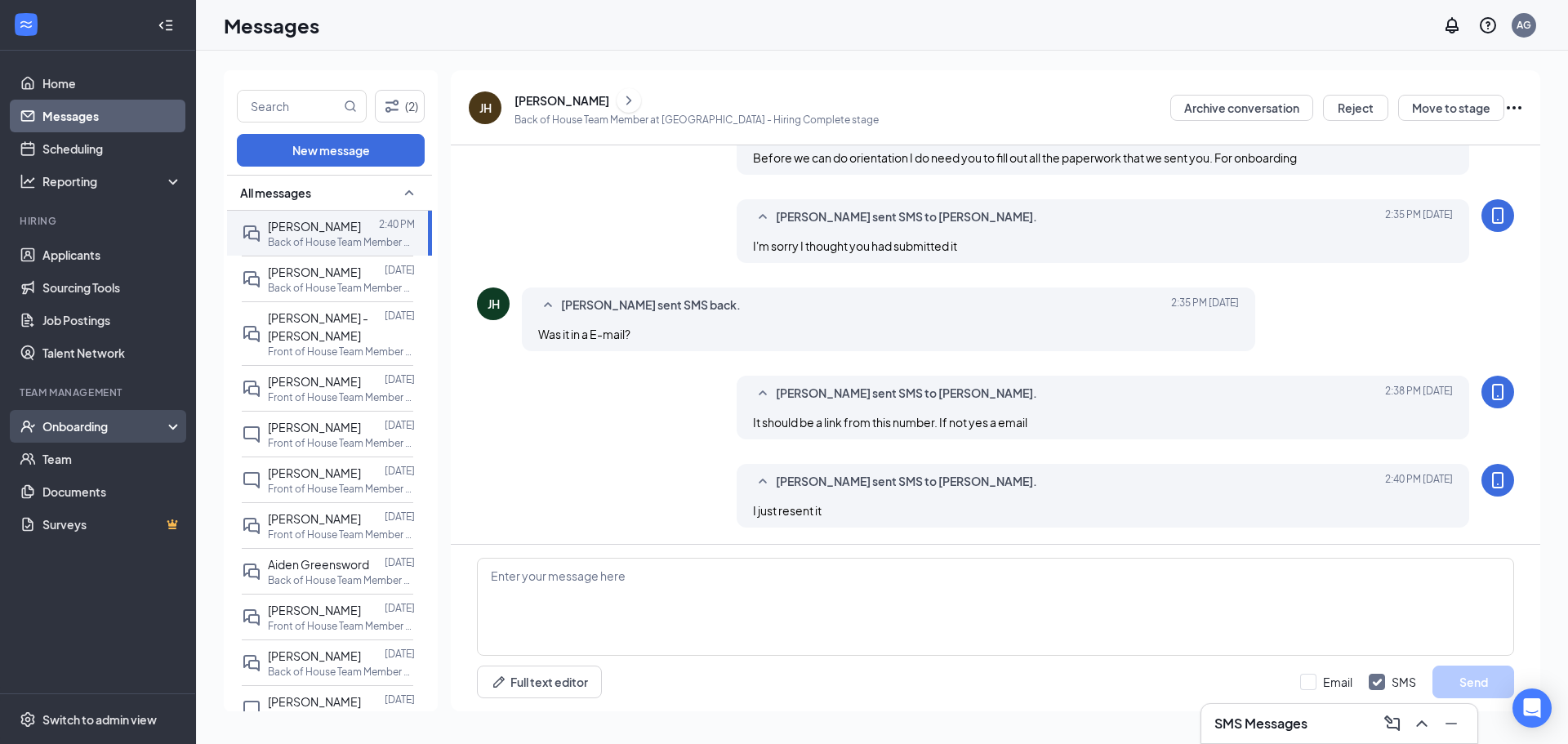
click at [124, 416] on div "Onboarding" at bounding box center [98, 425] width 196 height 33
click at [117, 466] on link "Overview" at bounding box center [112, 458] width 139 height 33
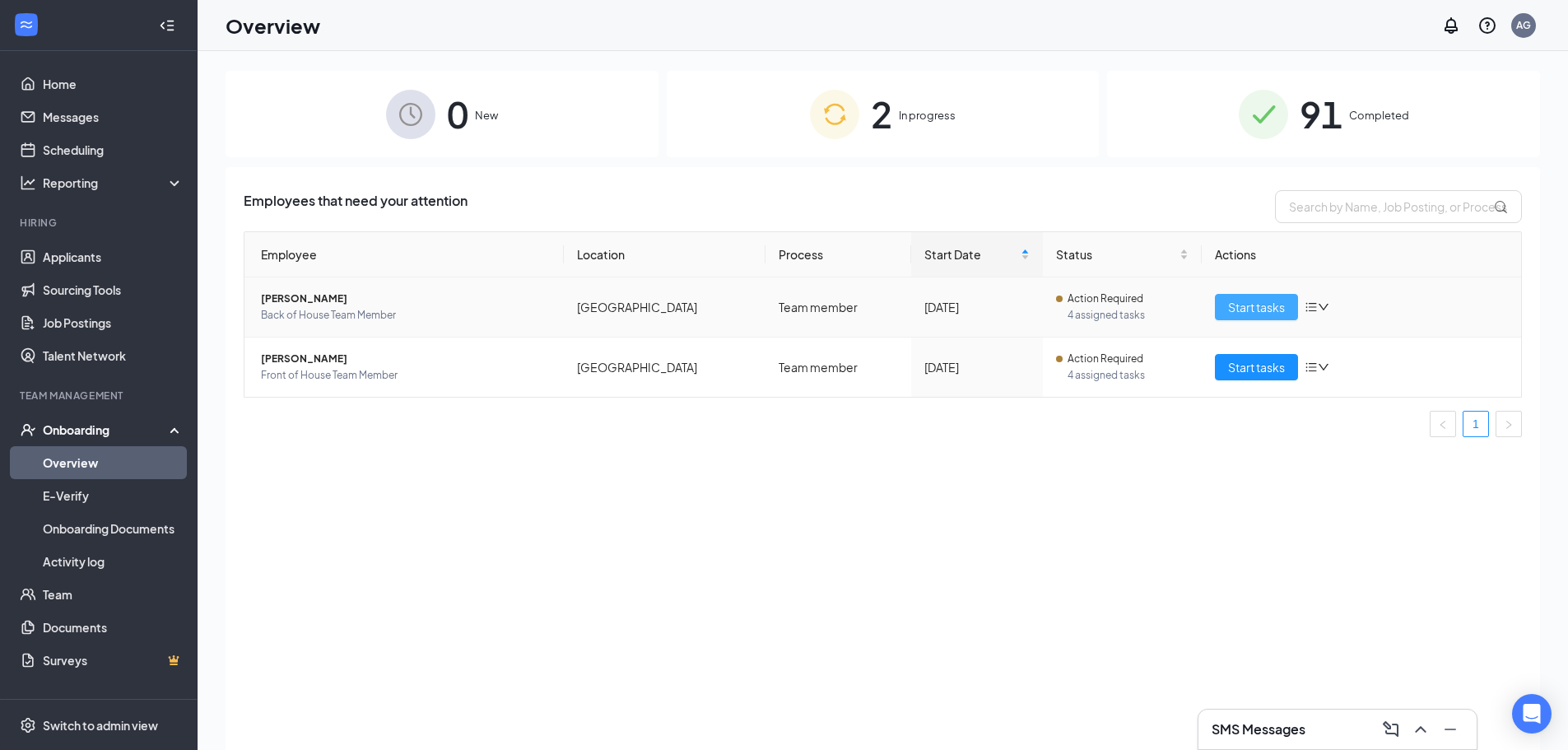
click at [1253, 298] on span "Start tasks" at bounding box center [1257, 307] width 57 height 18
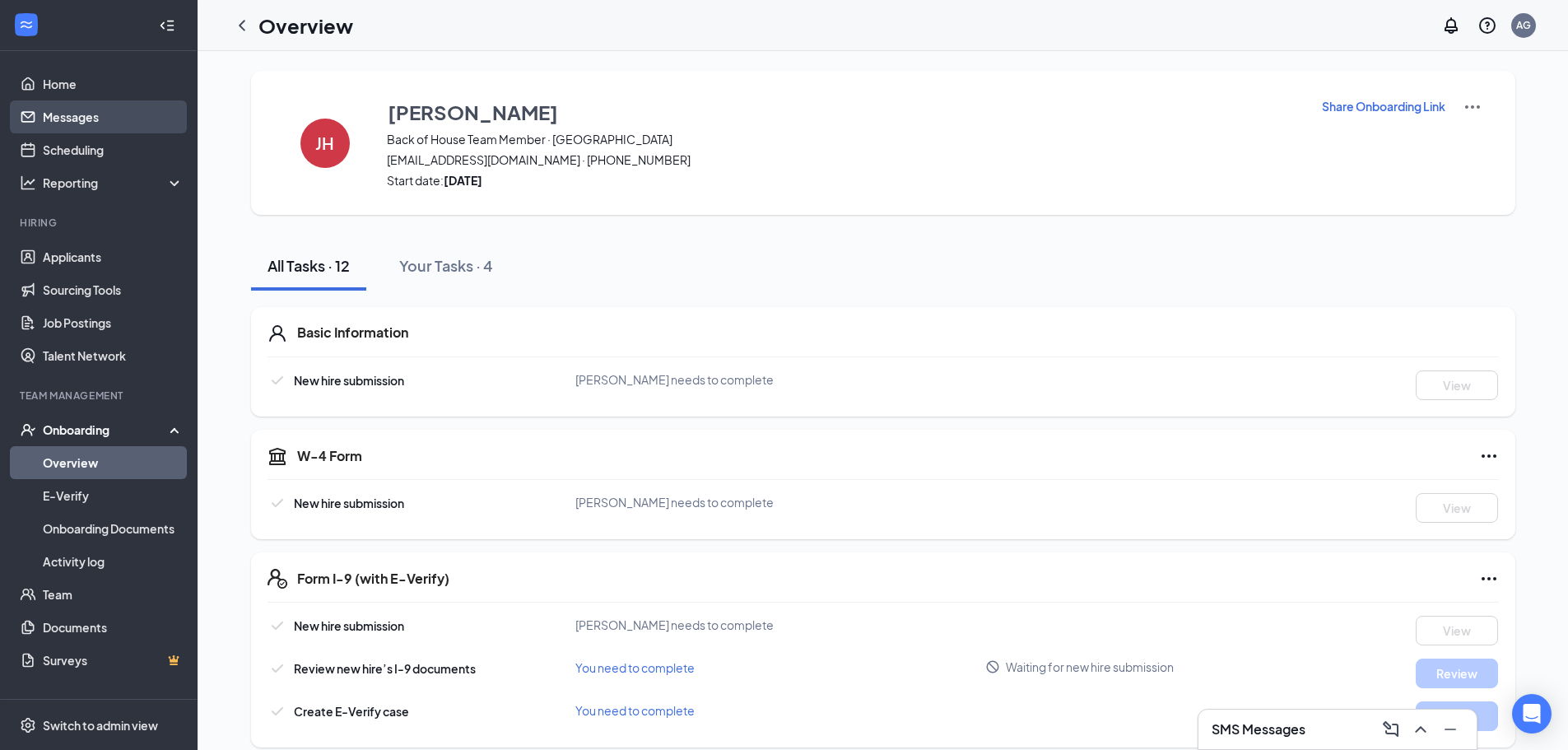
click at [81, 115] on link "Messages" at bounding box center [113, 116] width 140 height 33
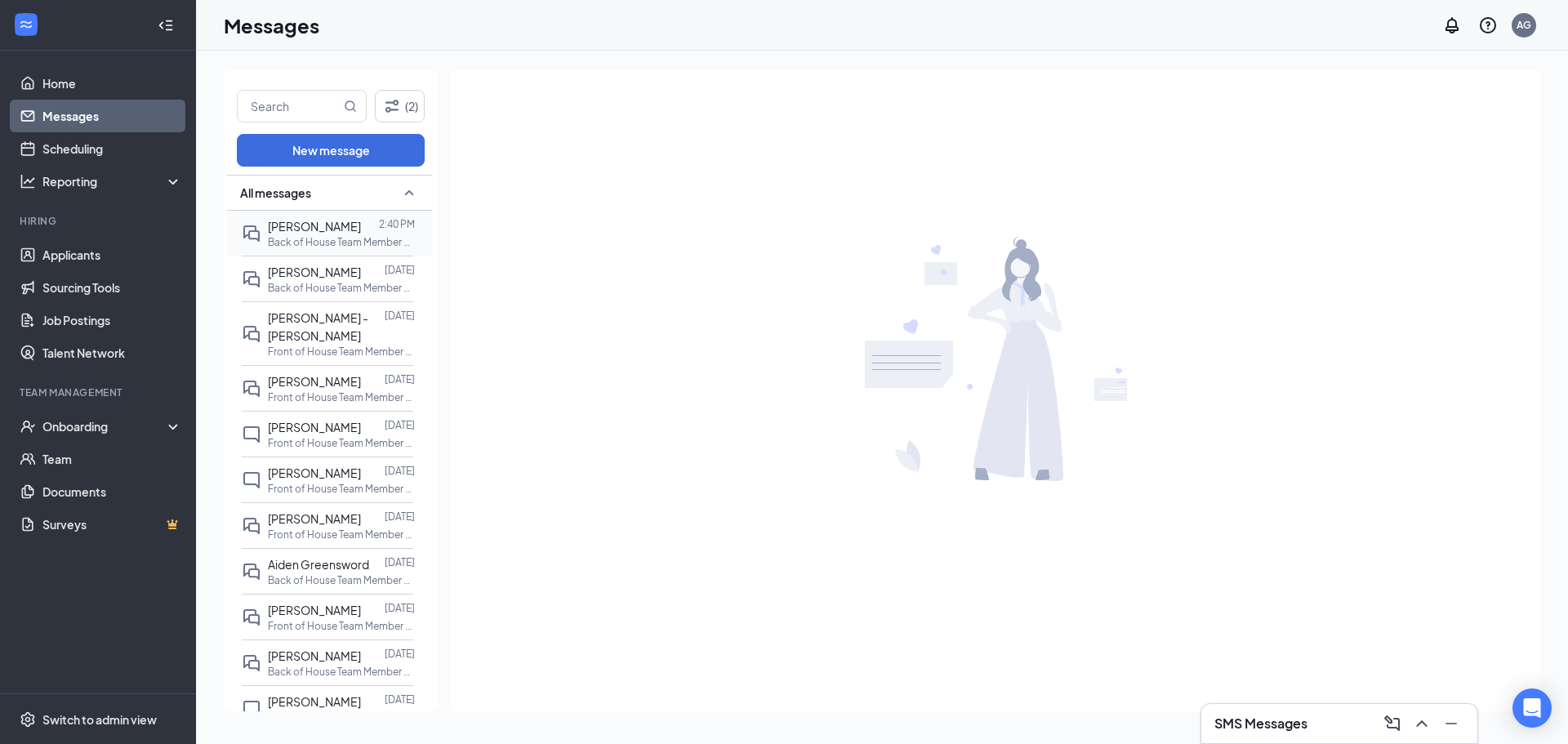
click at [360, 235] on p "Back of House Team Member at [GEOGRAPHIC_DATA]" at bounding box center [341, 242] width 147 height 14
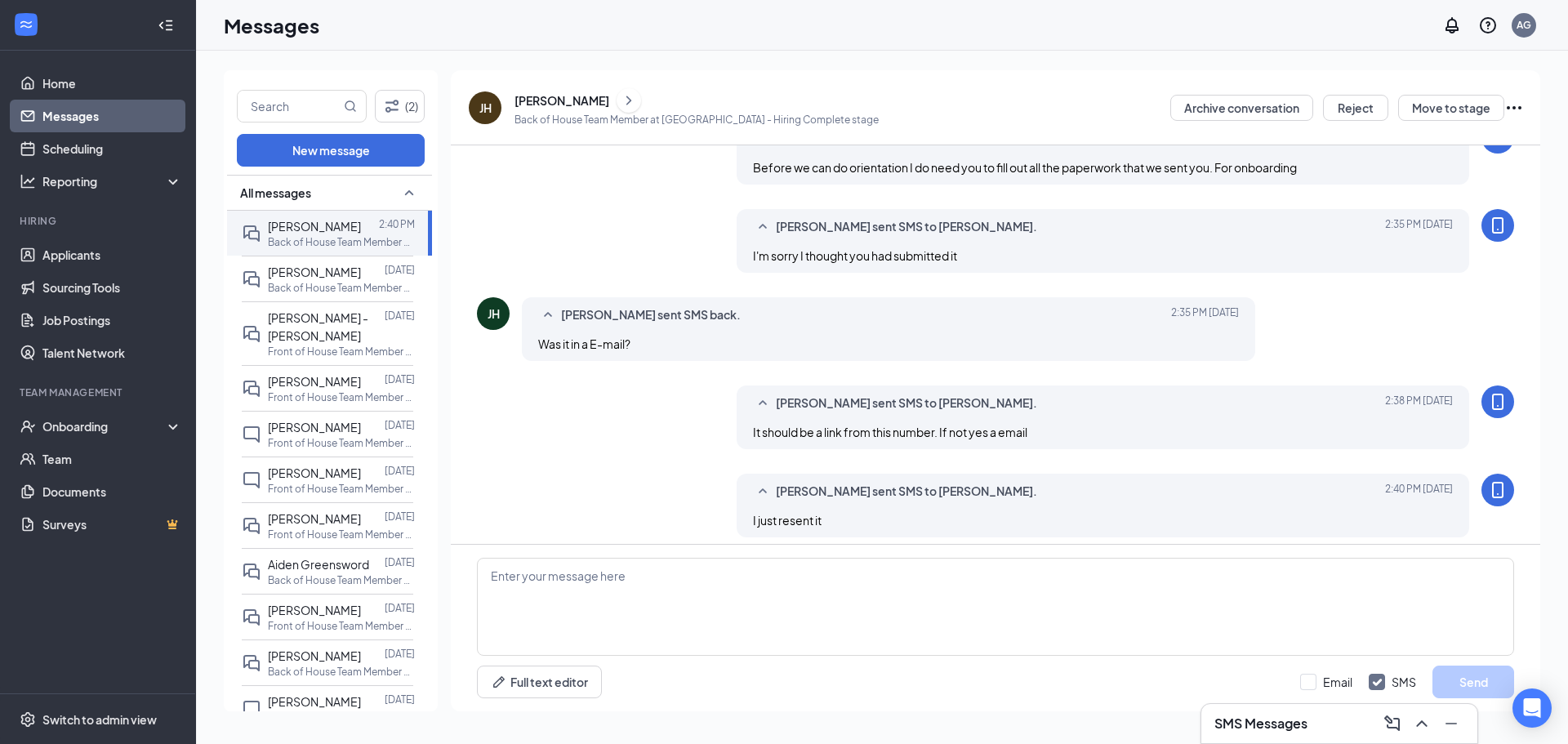
scroll to position [535, 0]
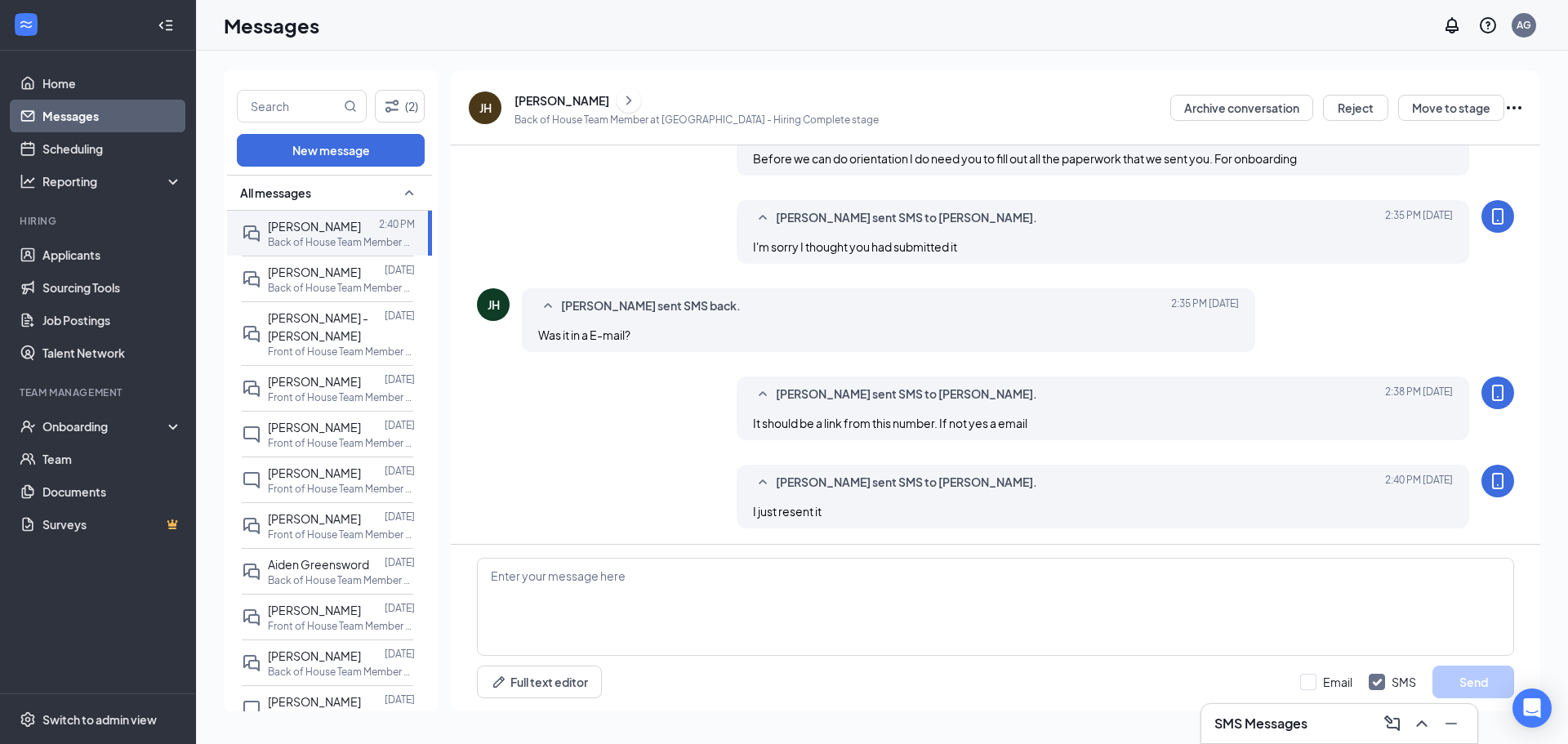
scroll to position [535, 0]
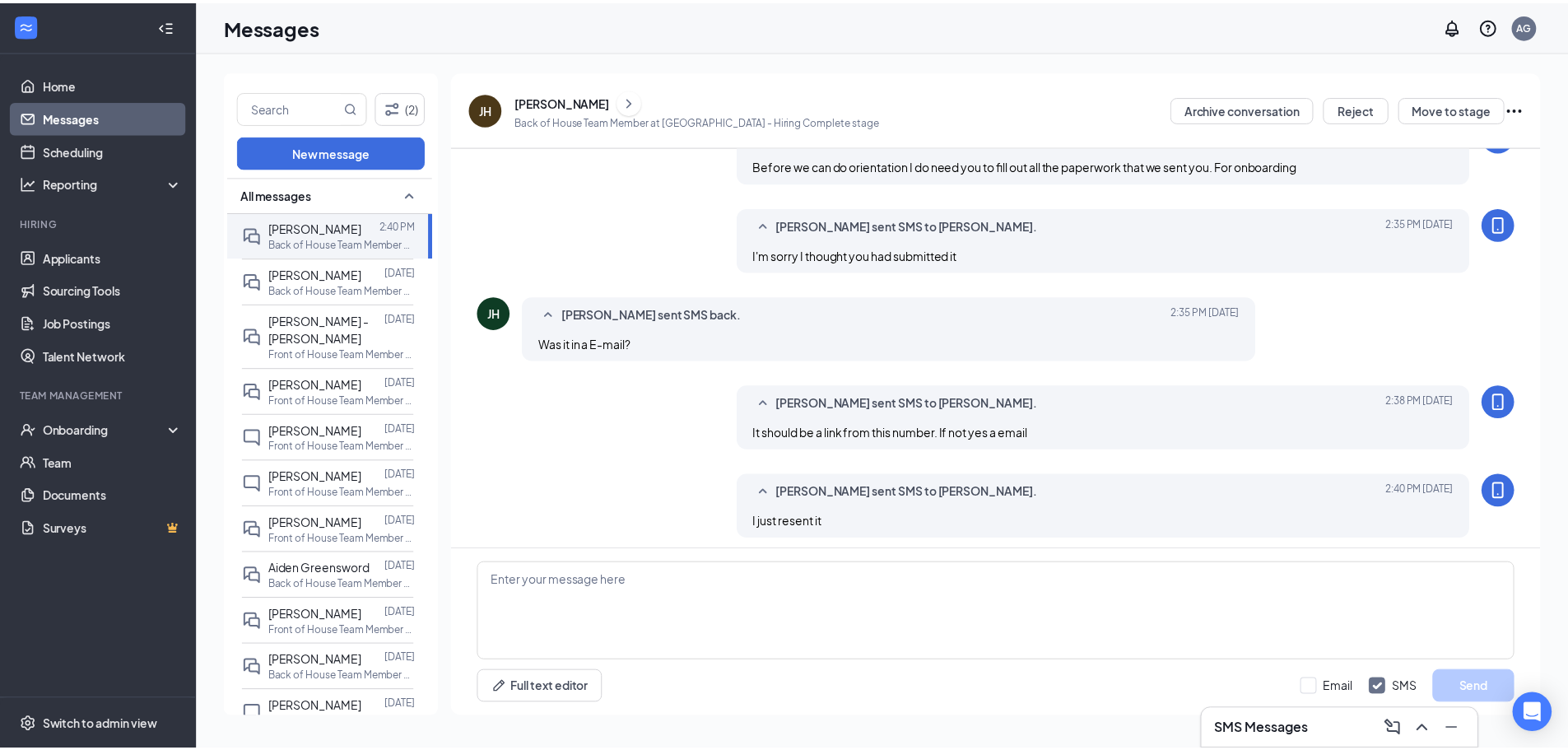
scroll to position [540, 0]
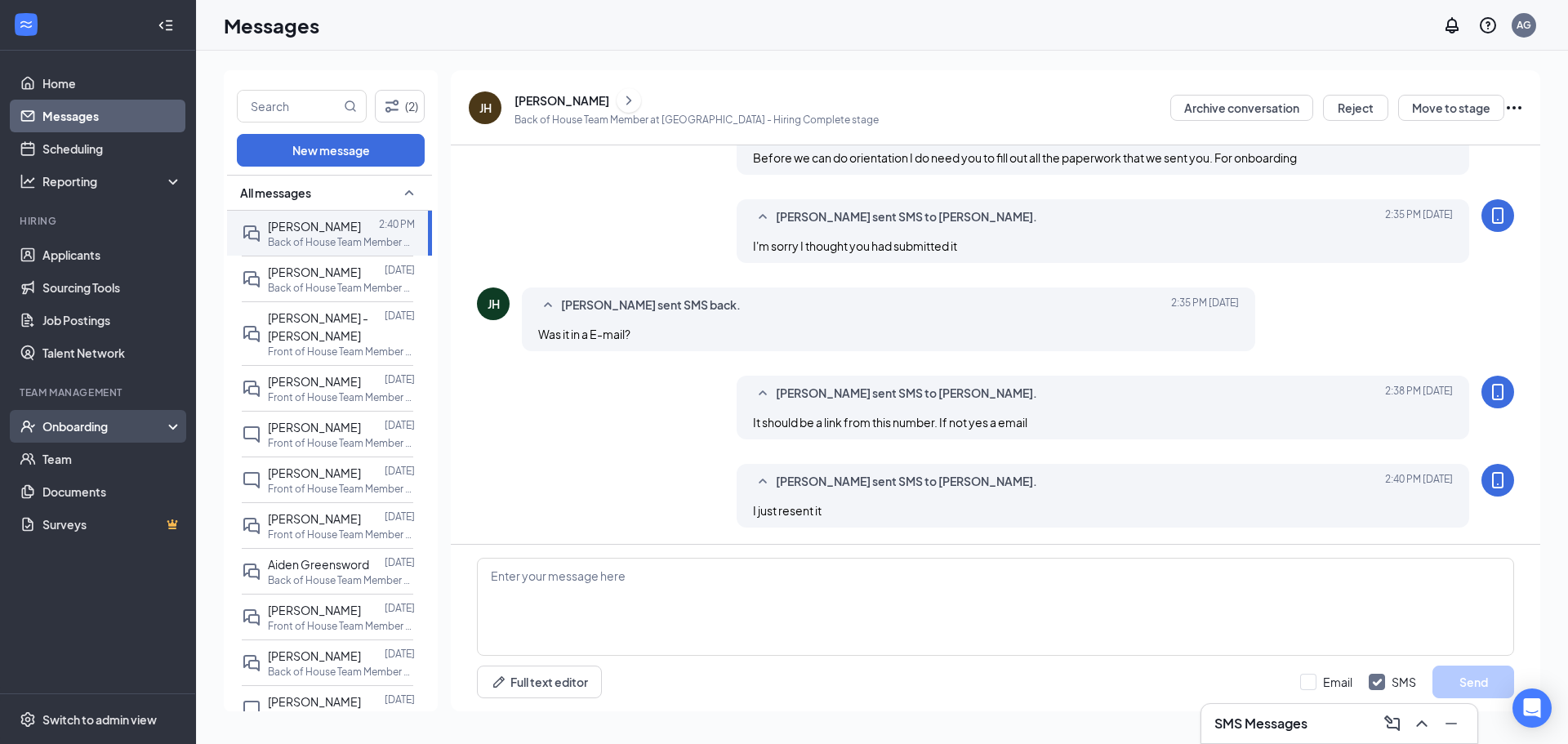
drag, startPoint x: 91, startPoint y: 422, endPoint x: 93, endPoint y: 433, distance: 11.2
click at [91, 422] on div "Onboarding" at bounding box center [105, 426] width 126 height 17
click at [96, 464] on link "Overview" at bounding box center [112, 458] width 139 height 33
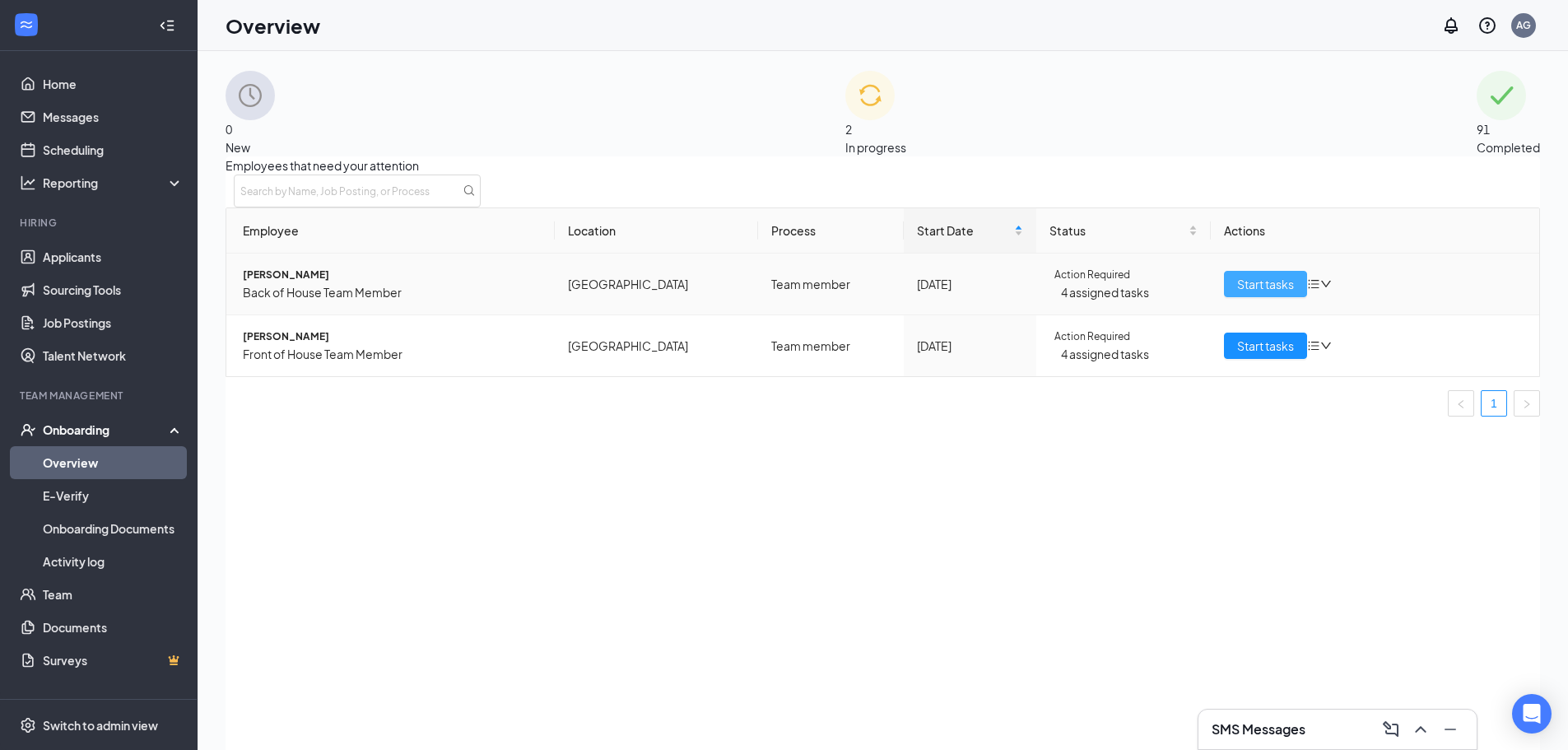
click at [1224, 297] on button "Start tasks" at bounding box center [1265, 283] width 83 height 26
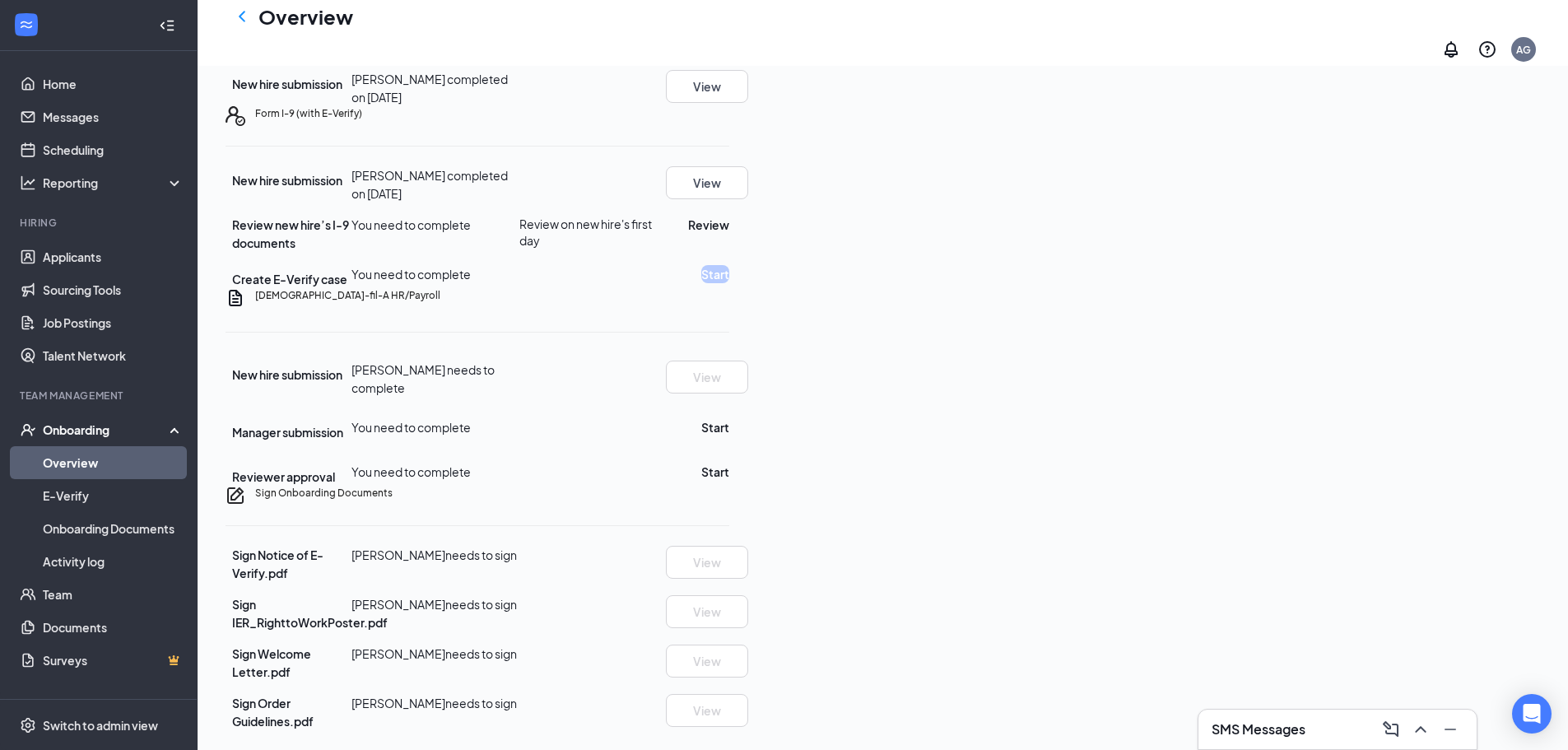
scroll to position [519, 0]
click at [729, 215] on button "Review" at bounding box center [708, 224] width 41 height 18
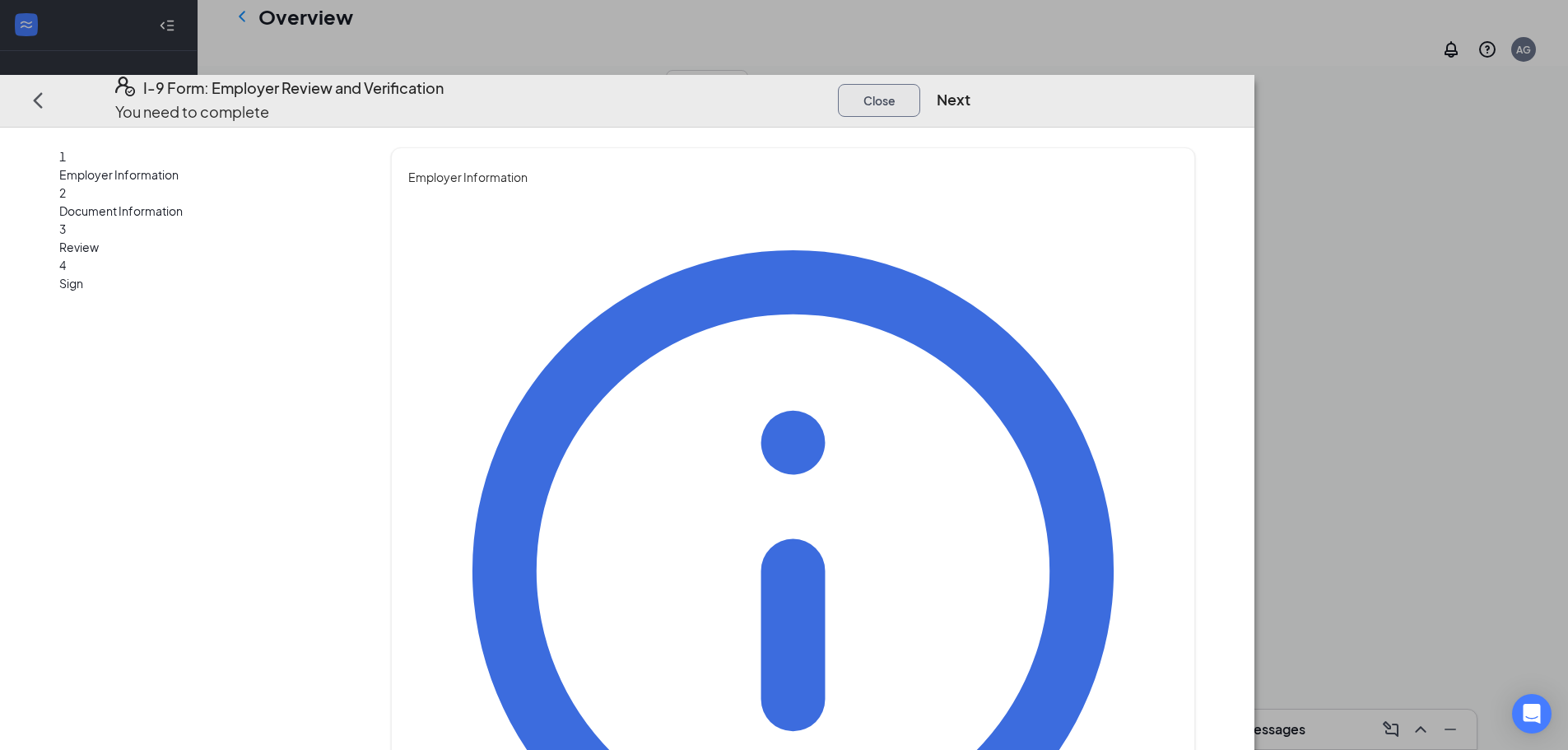
click at [920, 84] on button "Close" at bounding box center [879, 100] width 82 height 33
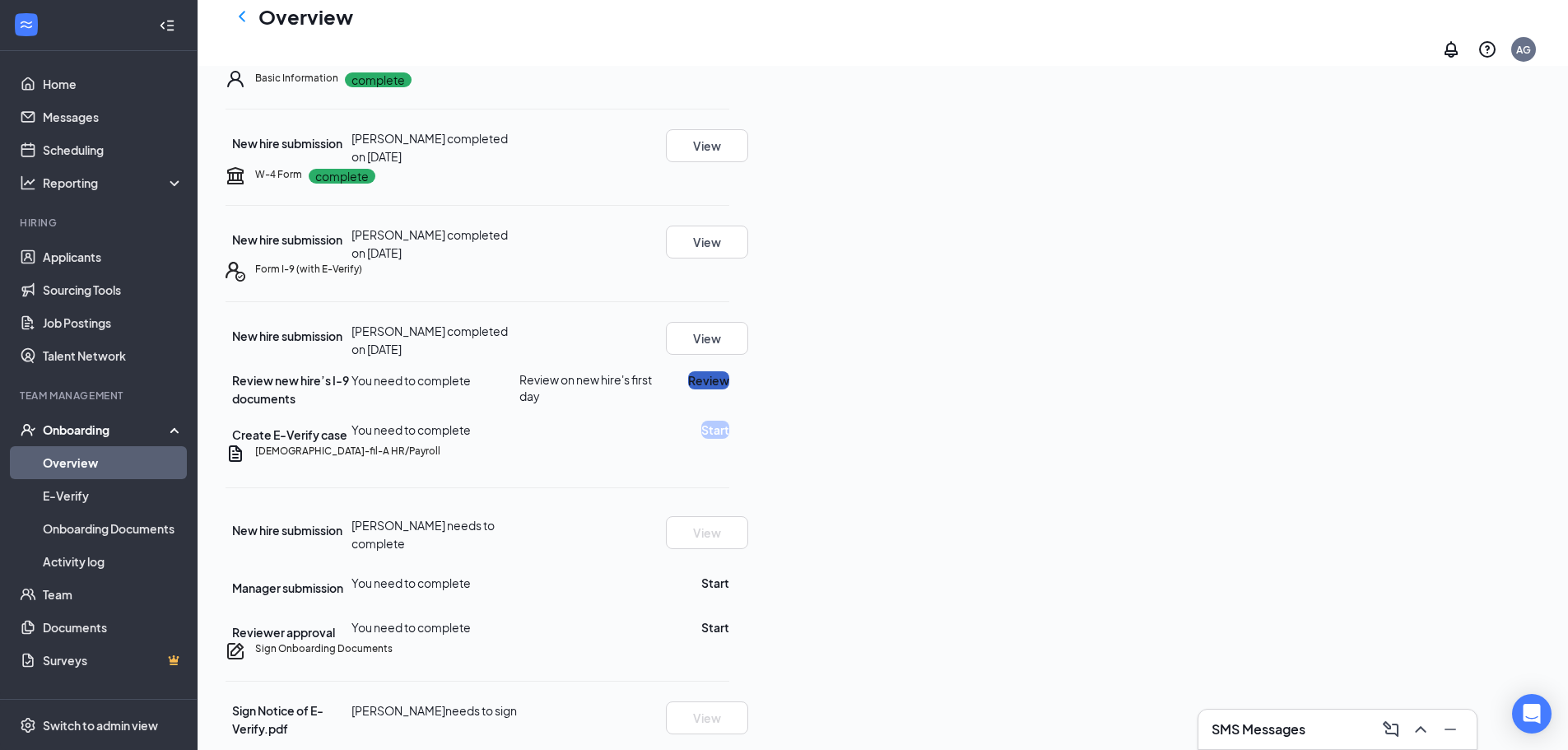
scroll to position [0, 0]
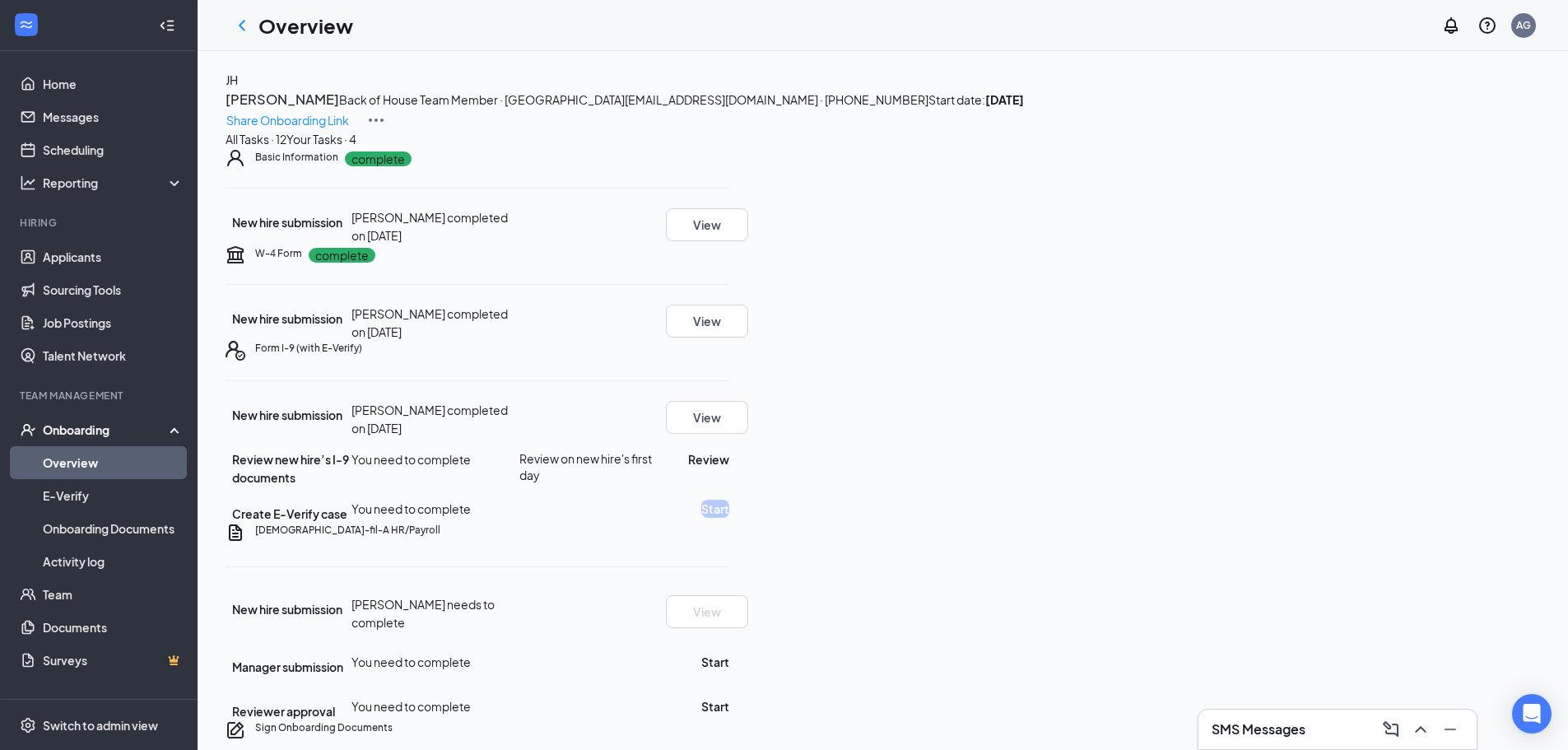
click at [357, 148] on button "Your Tasks · 4" at bounding box center [321, 140] width 70 height 18
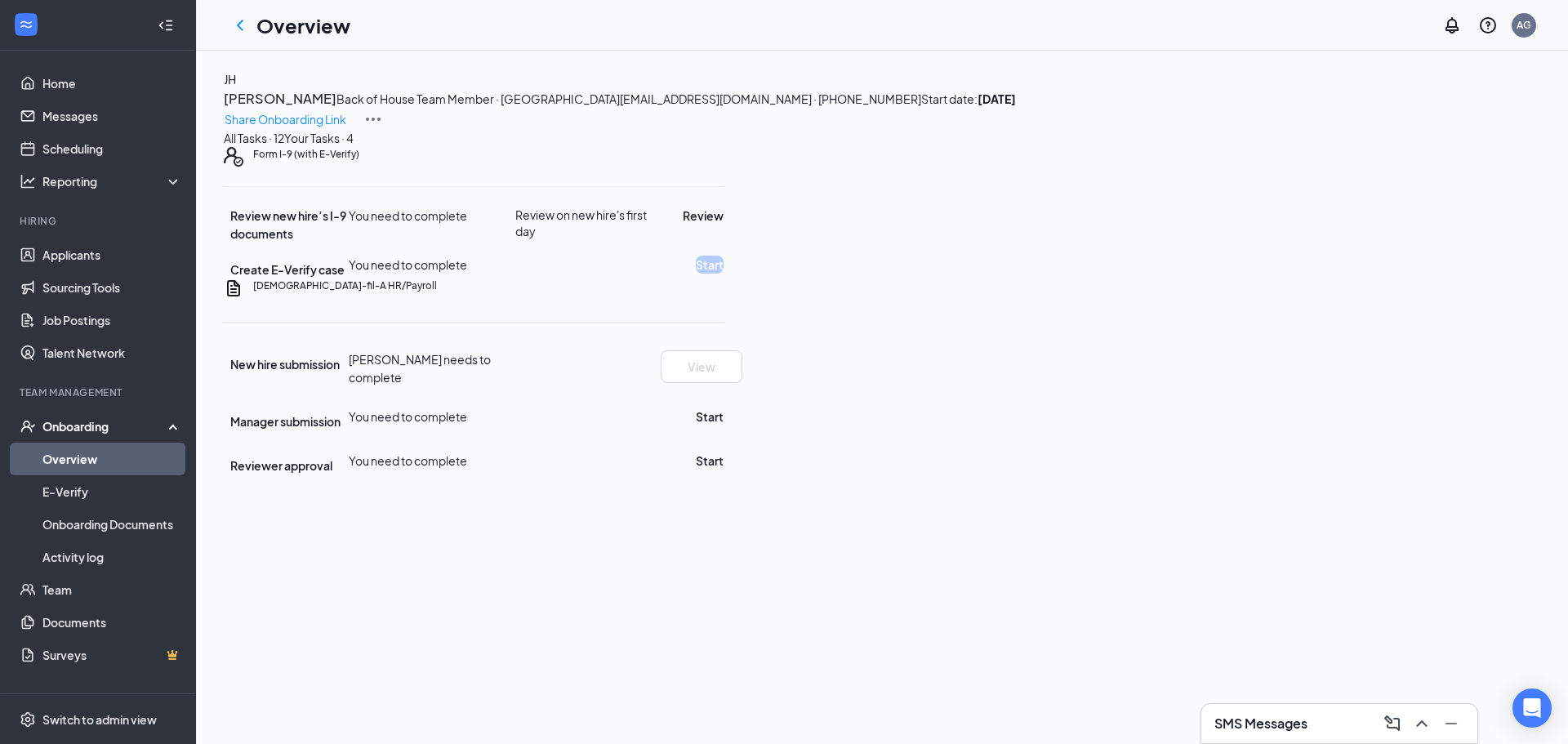
click at [723, 286] on icon "Ellipses" at bounding box center [723, 286] width 0 height 0
click at [1250, 232] on div "JH Jessie Hernandez Back of House Team Member · North 31st Street jessie3luchia…" at bounding box center [882, 272] width 1317 height 404
click at [723, 425] on button "Start" at bounding box center [709, 416] width 28 height 18
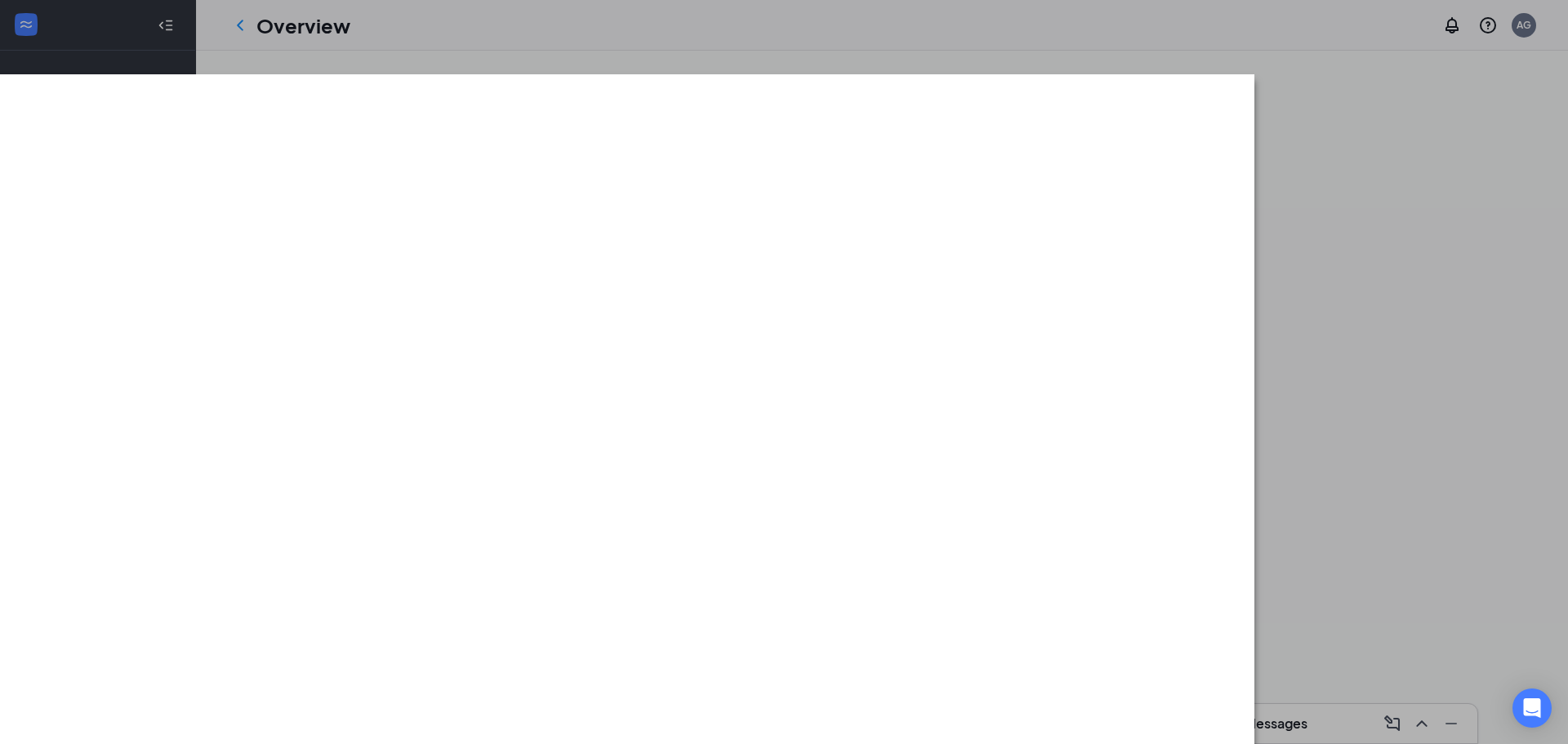
click at [577, 15] on div at bounding box center [784, 372] width 1568 height 744
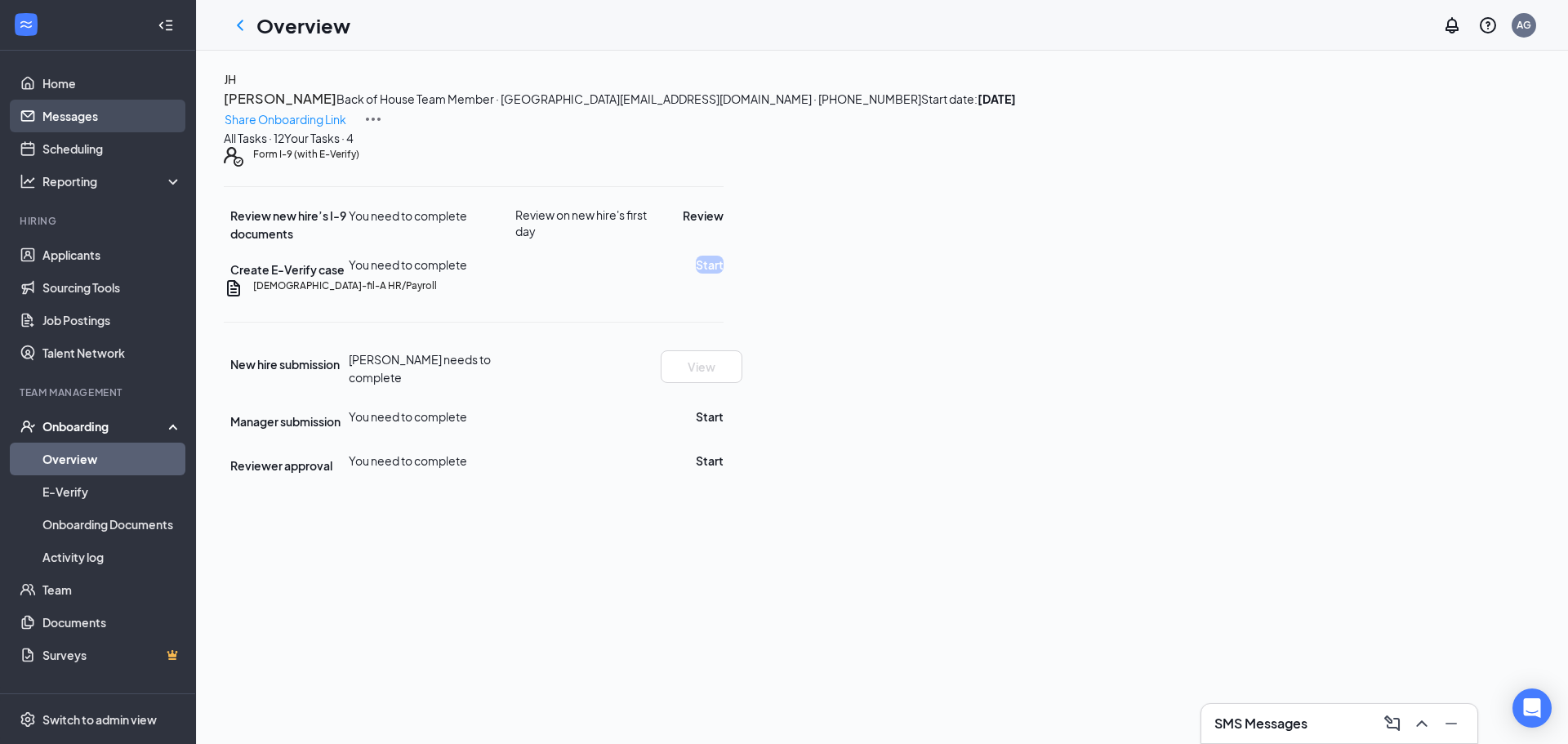
click at [56, 122] on link "Messages" at bounding box center [112, 115] width 139 height 33
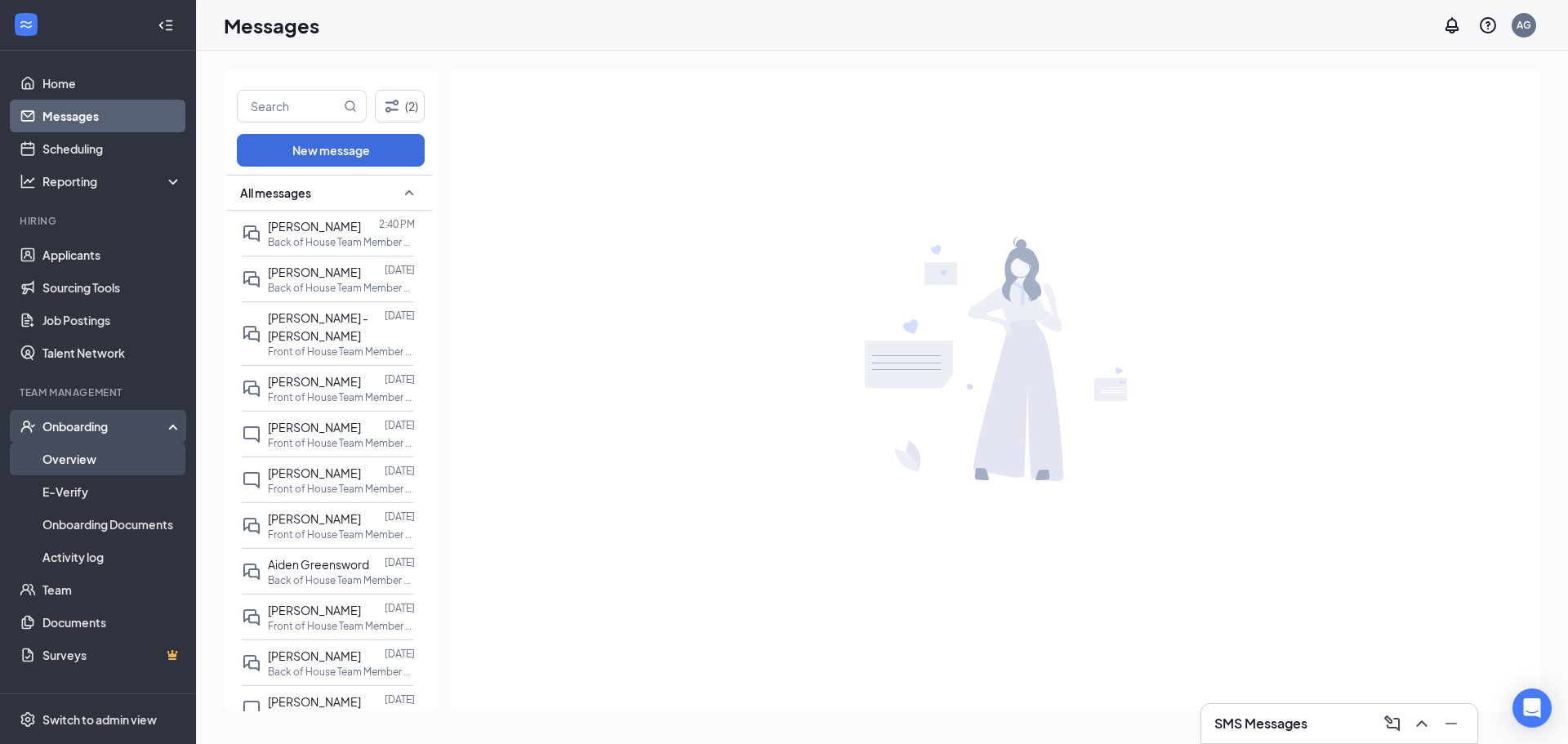
click at [108, 455] on link "Overview" at bounding box center [112, 458] width 139 height 33
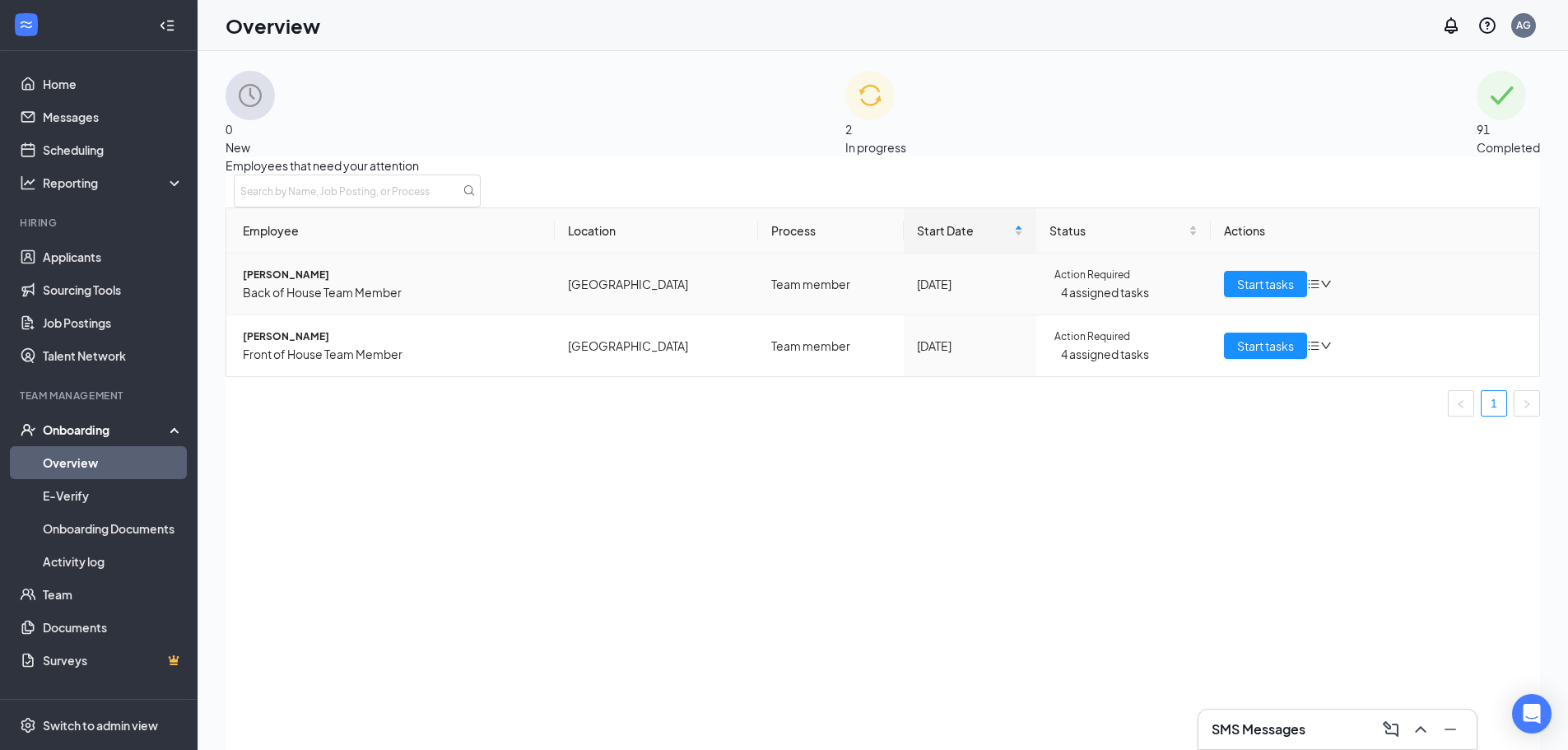
drag, startPoint x: 1323, startPoint y: 317, endPoint x: 1322, endPoint y: 304, distance: 13.0
click at [1322, 297] on div "Start tasks" at bounding box center [1375, 283] width 302 height 26
click at [1322, 290] on icon "down" at bounding box center [1327, 284] width 12 height 12
click at [691, 307] on td "North 31st Street" at bounding box center [657, 283] width 204 height 61
click at [331, 283] on span "Jessie L Hernandez" at bounding box center [392, 275] width 299 height 17
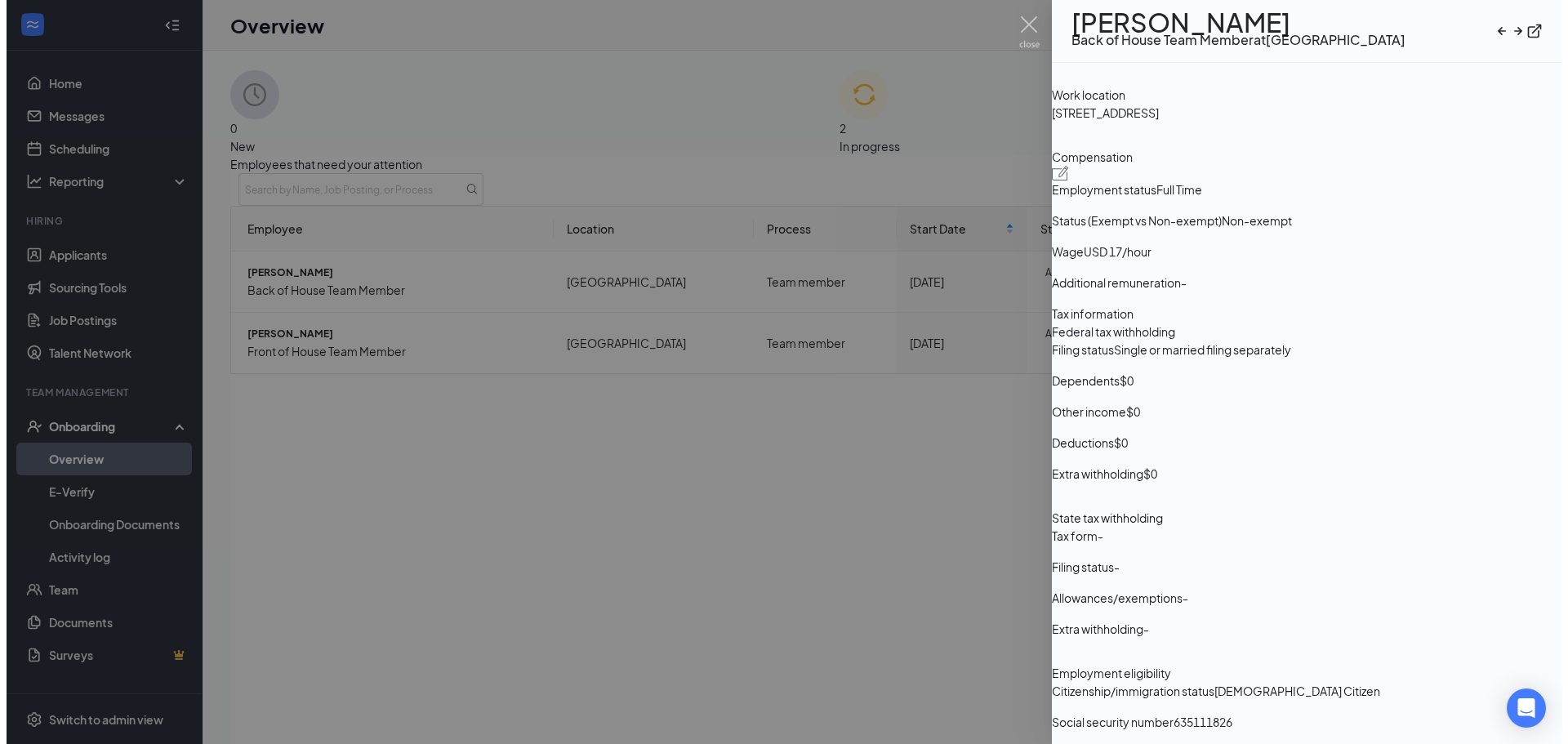
scroll to position [1061, 0]
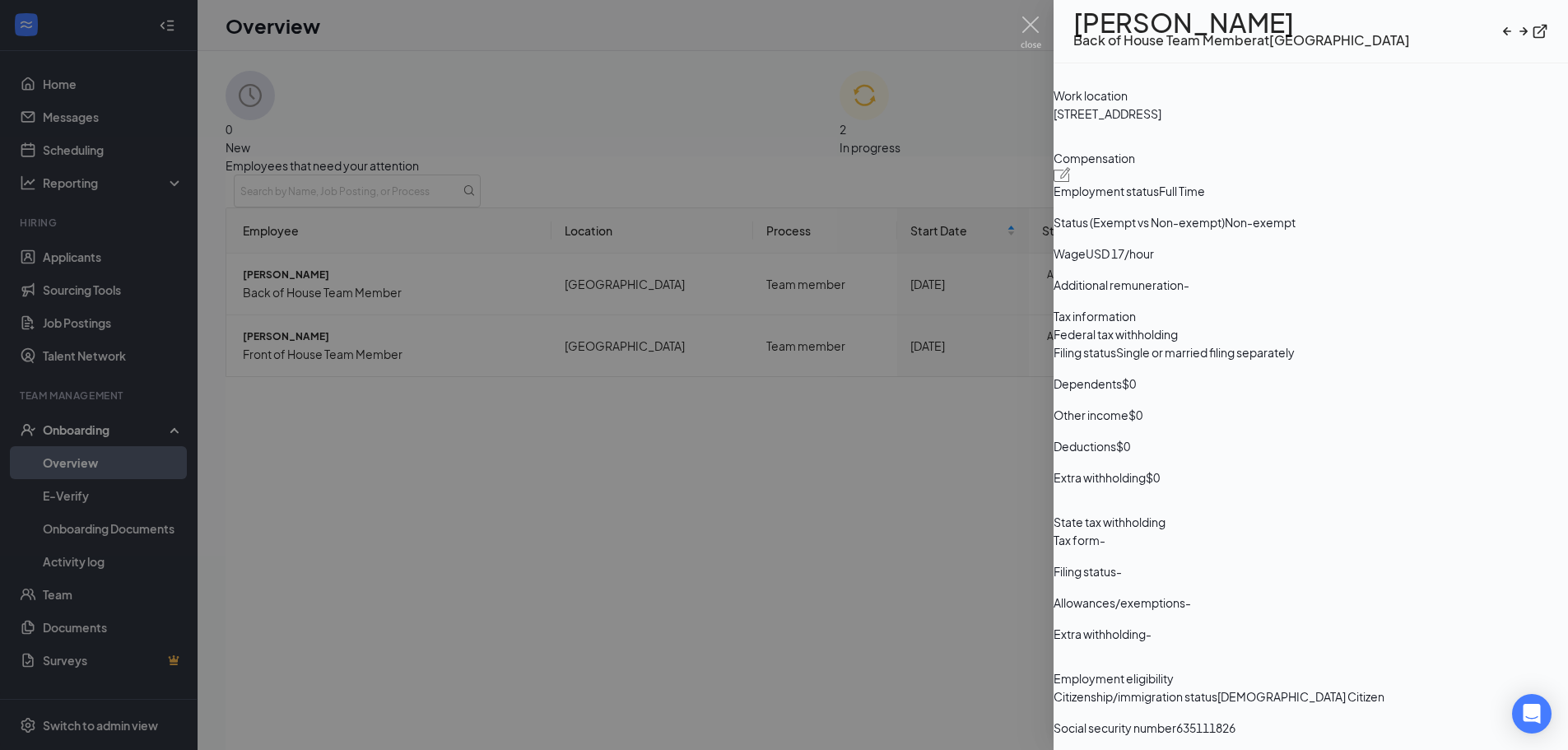
click at [792, 464] on div at bounding box center [784, 375] width 1568 height 750
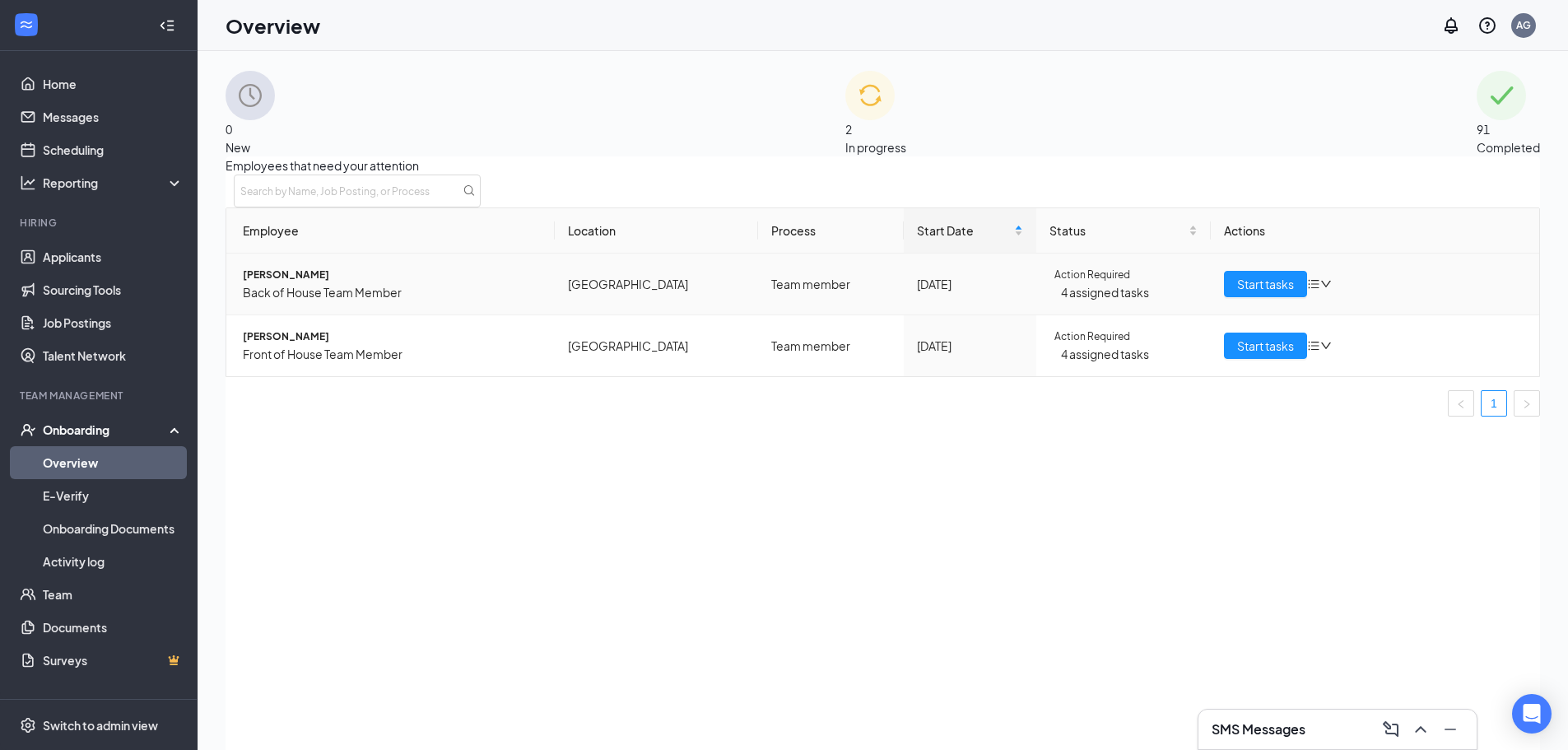
click at [1268, 315] on td "Start tasks" at bounding box center [1375, 283] width 329 height 61
click at [1261, 293] on span "Start tasks" at bounding box center [1266, 284] width 57 height 18
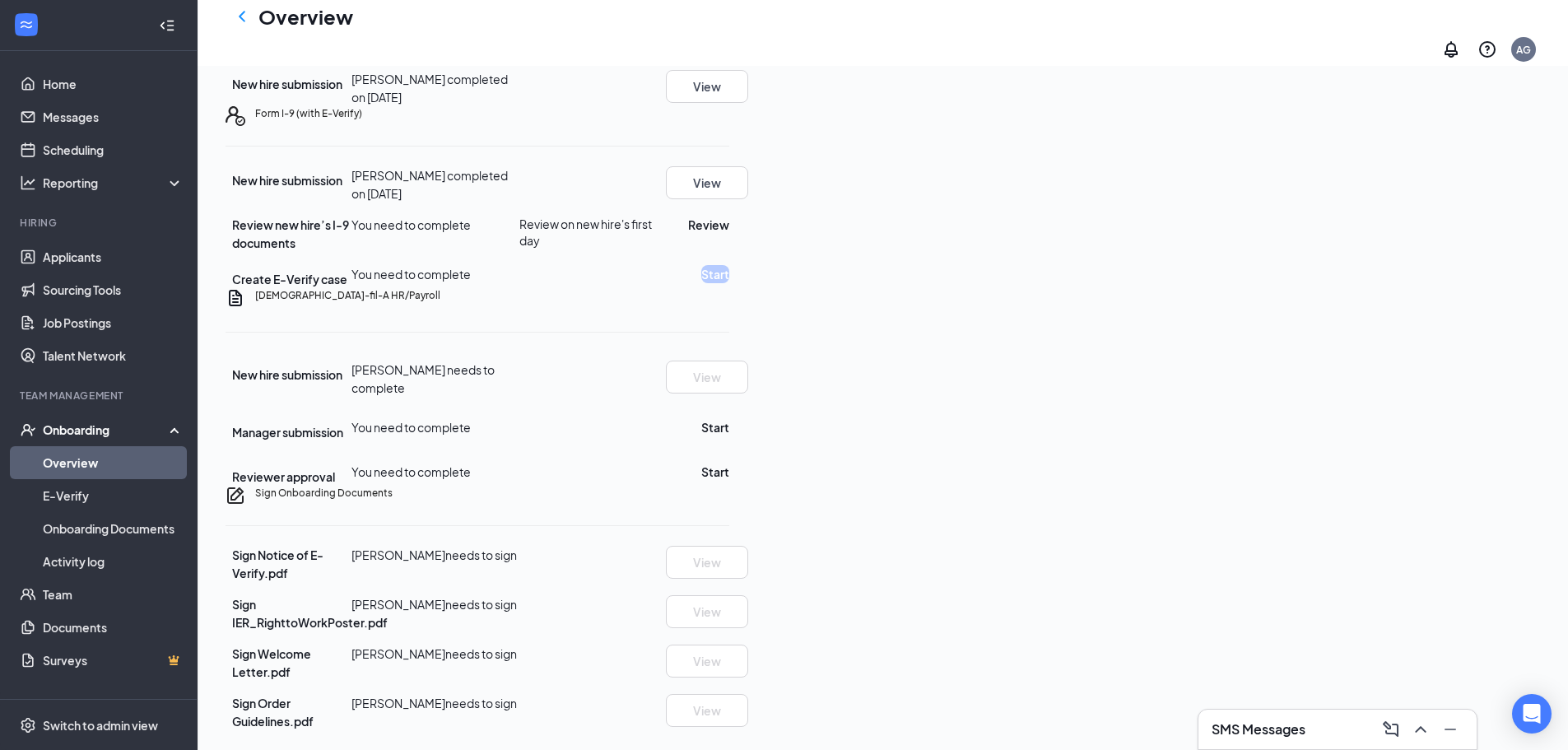
scroll to position [519, 0]
click at [729, 418] on button "Start" at bounding box center [715, 427] width 28 height 18
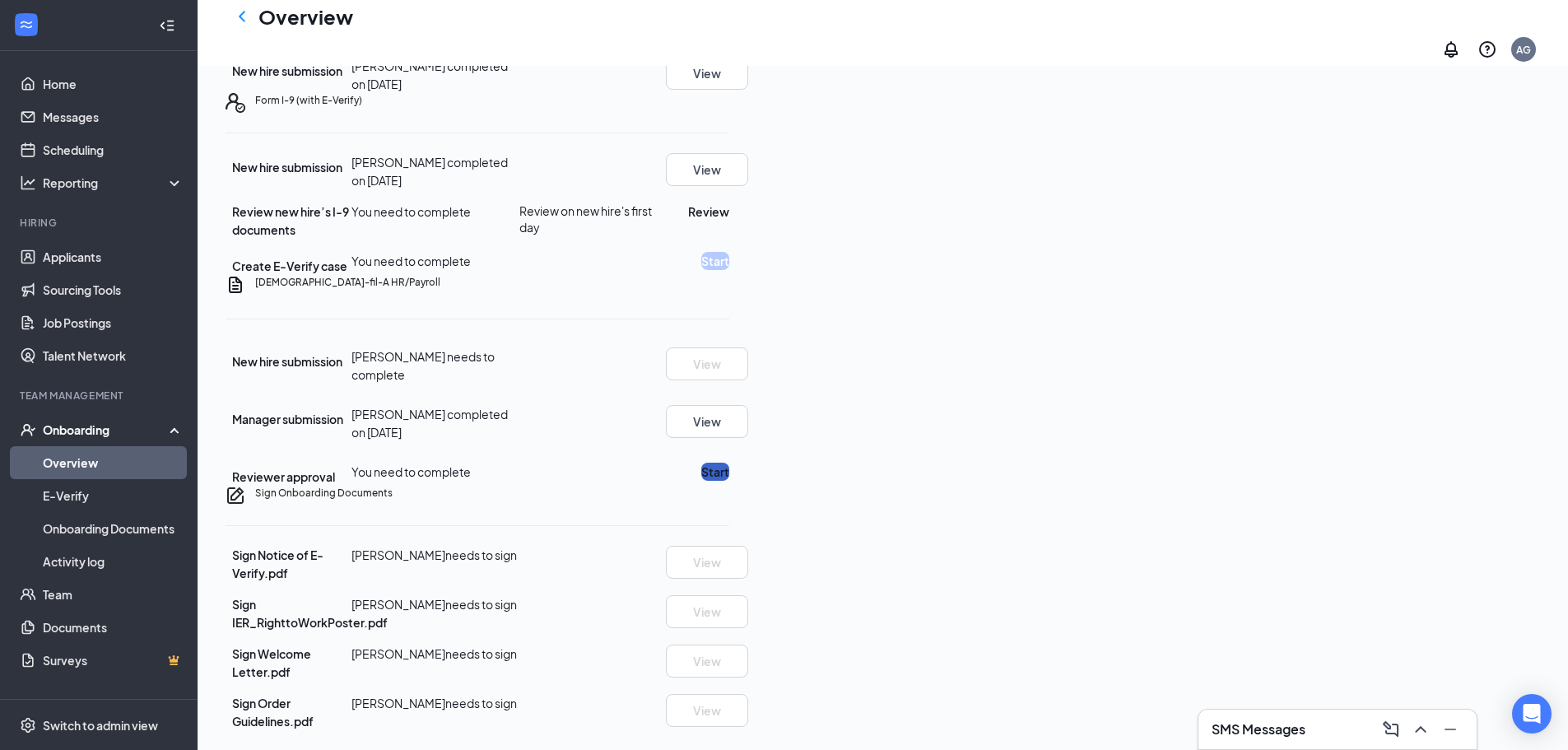
click at [729, 462] on button "Start" at bounding box center [715, 472] width 28 height 18
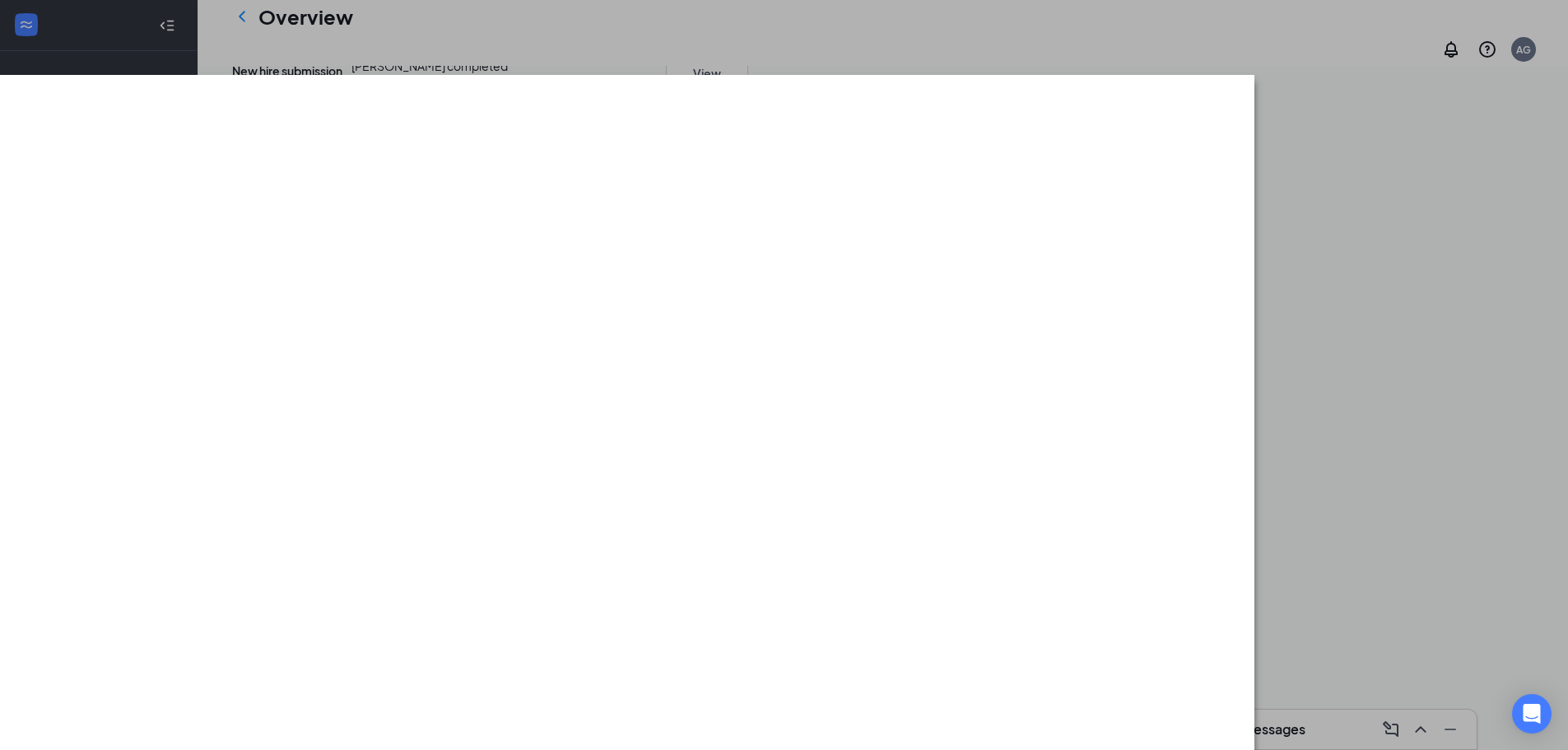
click at [1191, 4] on div at bounding box center [784, 375] width 1568 height 750
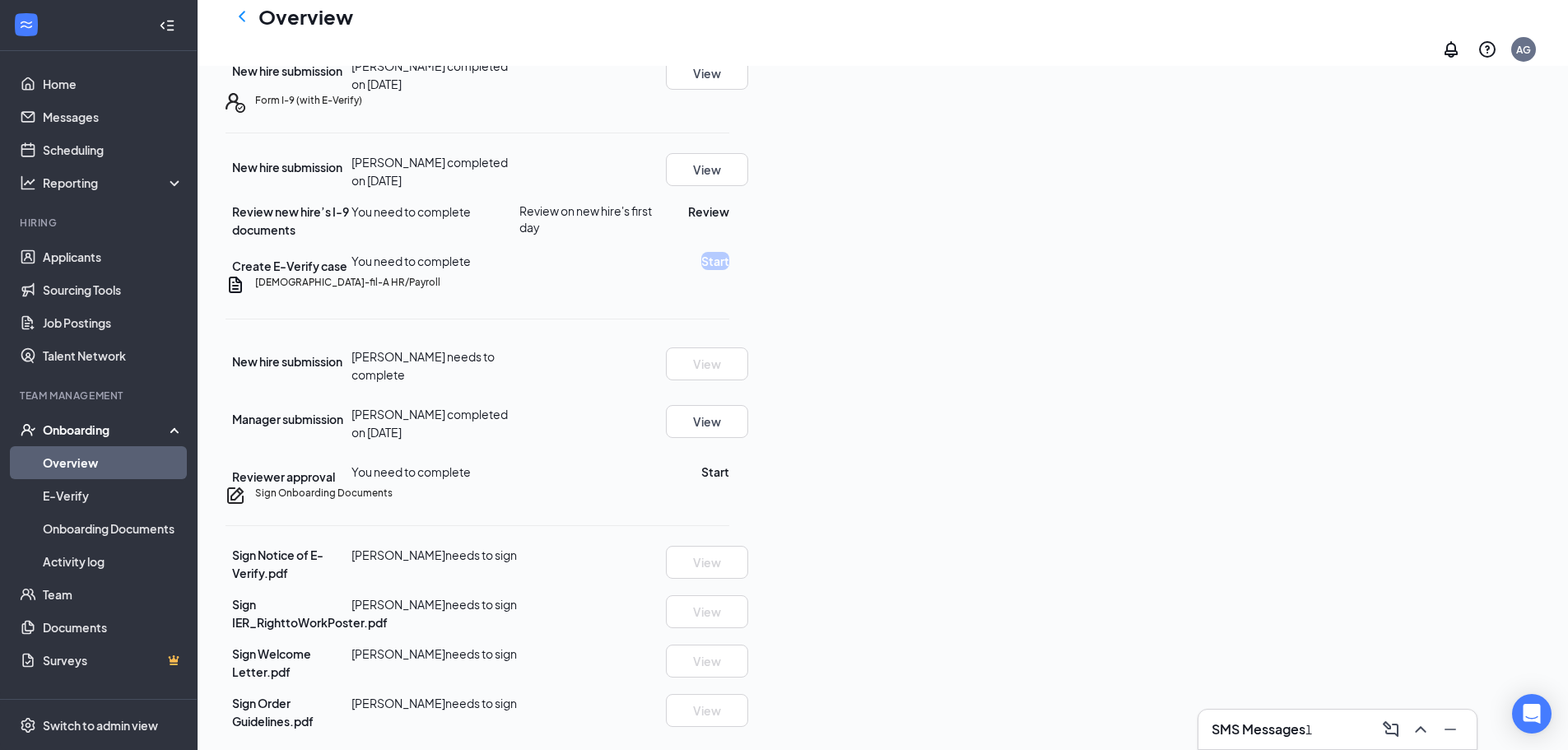
click at [157, 452] on link "Overview" at bounding box center [113, 462] width 140 height 33
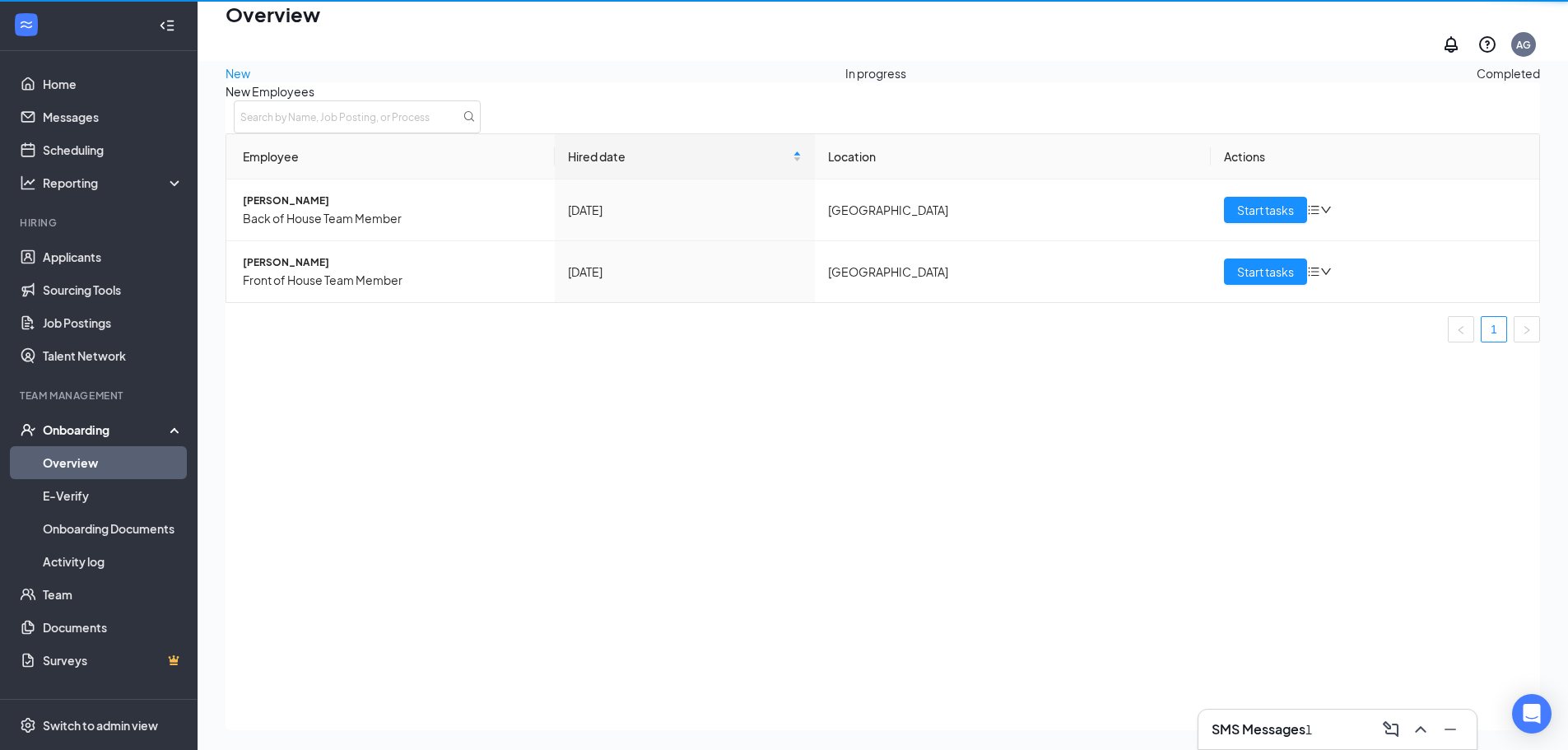
scroll to position [74, 0]
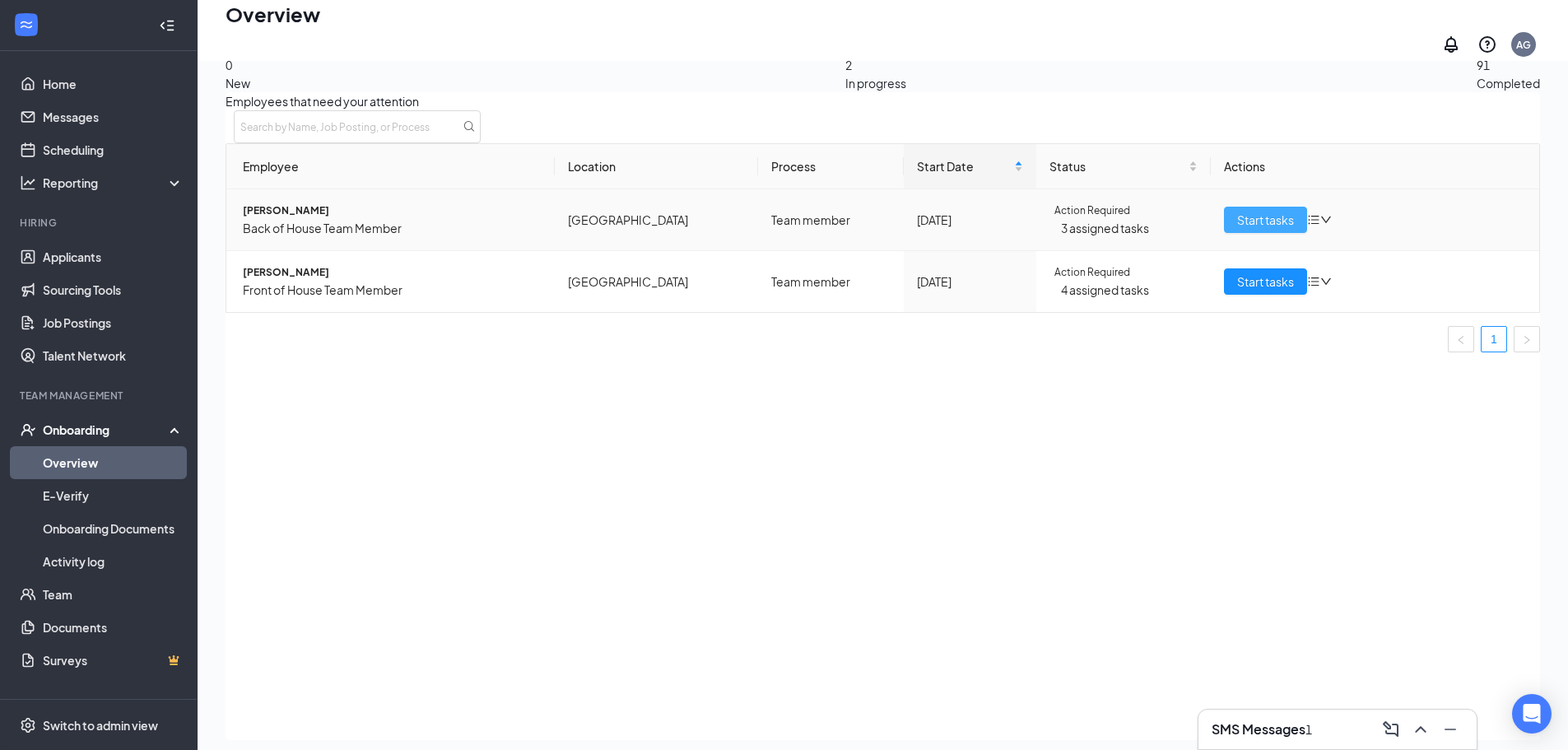
drag, startPoint x: 1272, startPoint y: 232, endPoint x: 1253, endPoint y: 246, distance: 23.6
click at [1274, 229] on span "Start tasks" at bounding box center [1266, 220] width 57 height 18
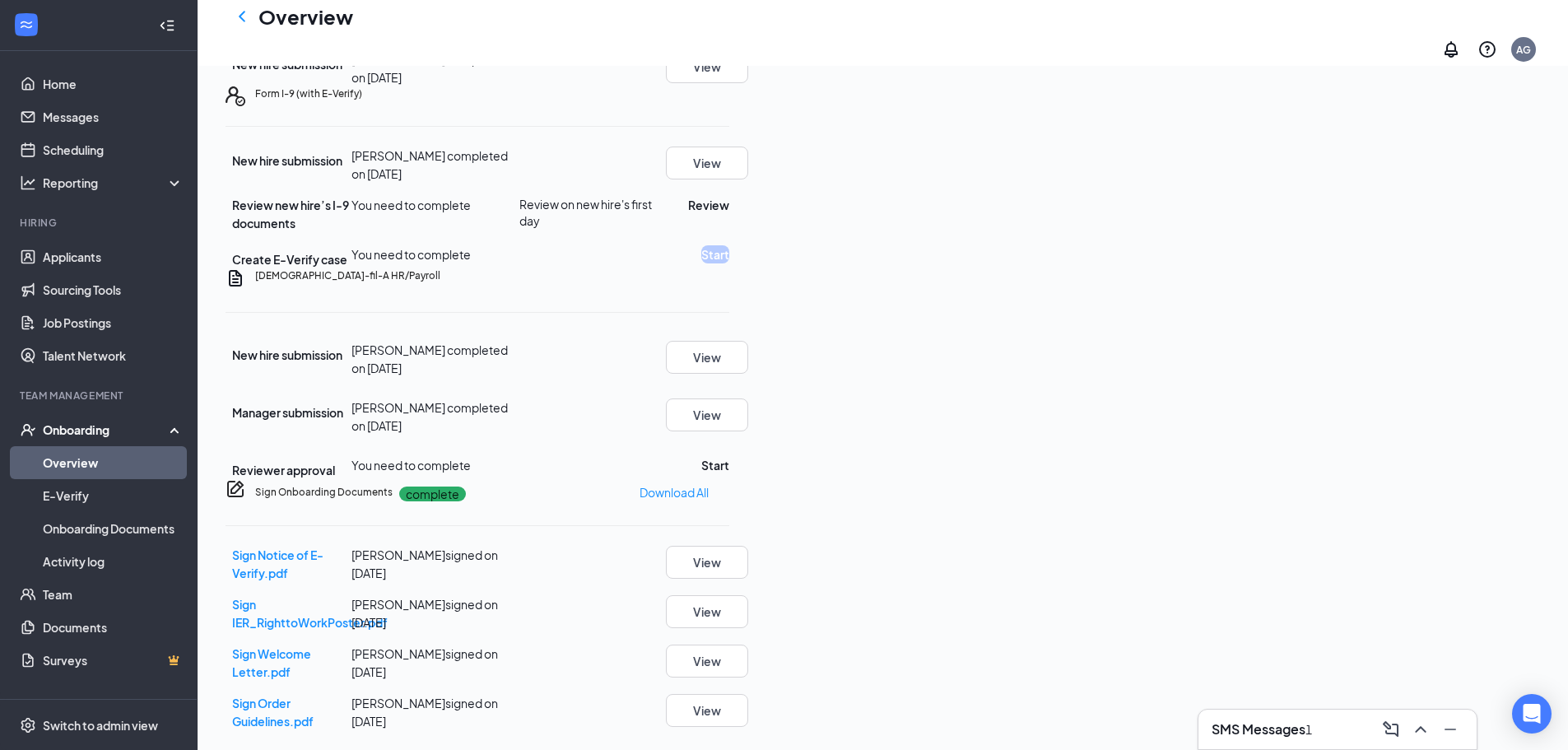
scroll to position [525, 0]
click at [729, 456] on button "Start" at bounding box center [715, 465] width 28 height 18
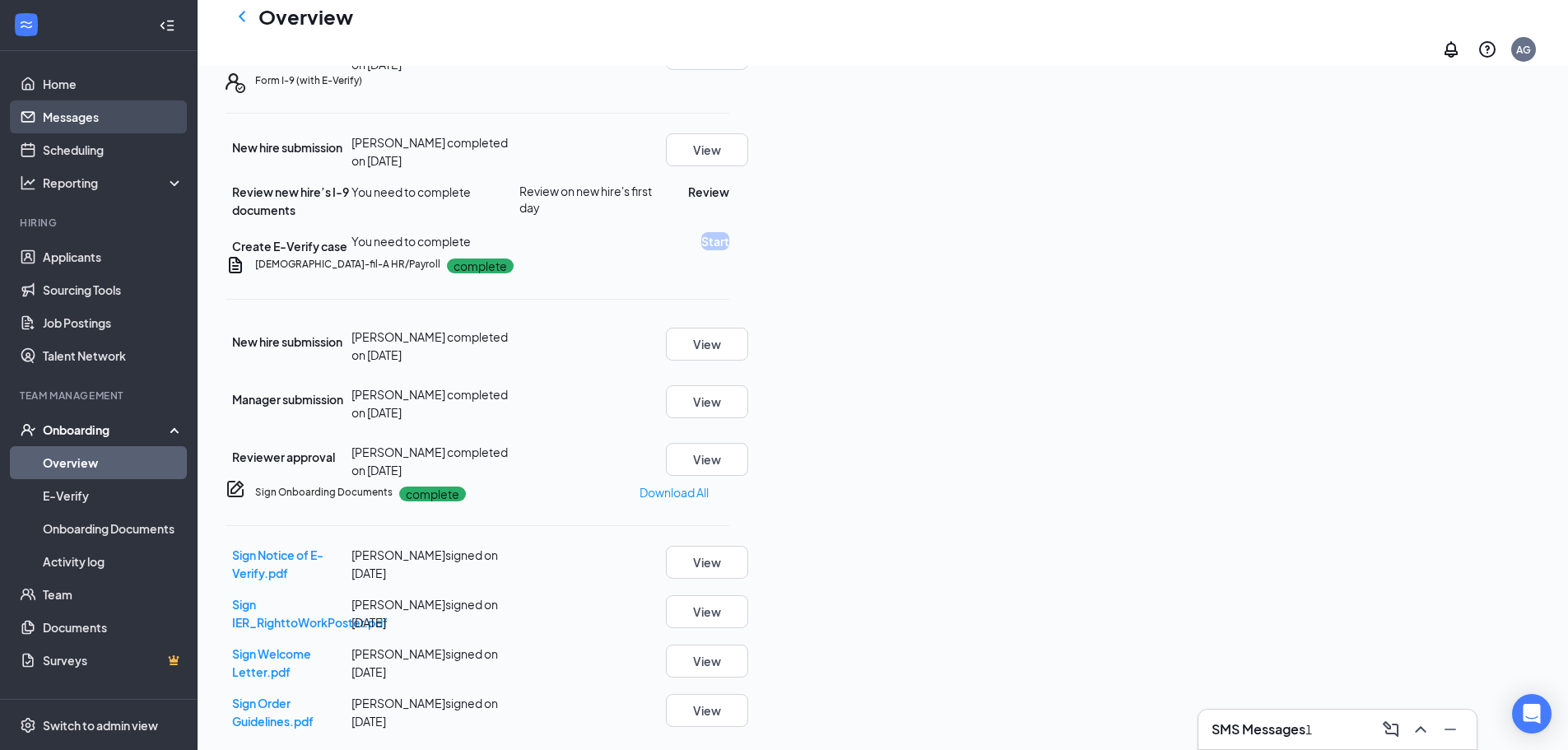
click at [162, 108] on link "Messages" at bounding box center [113, 116] width 140 height 33
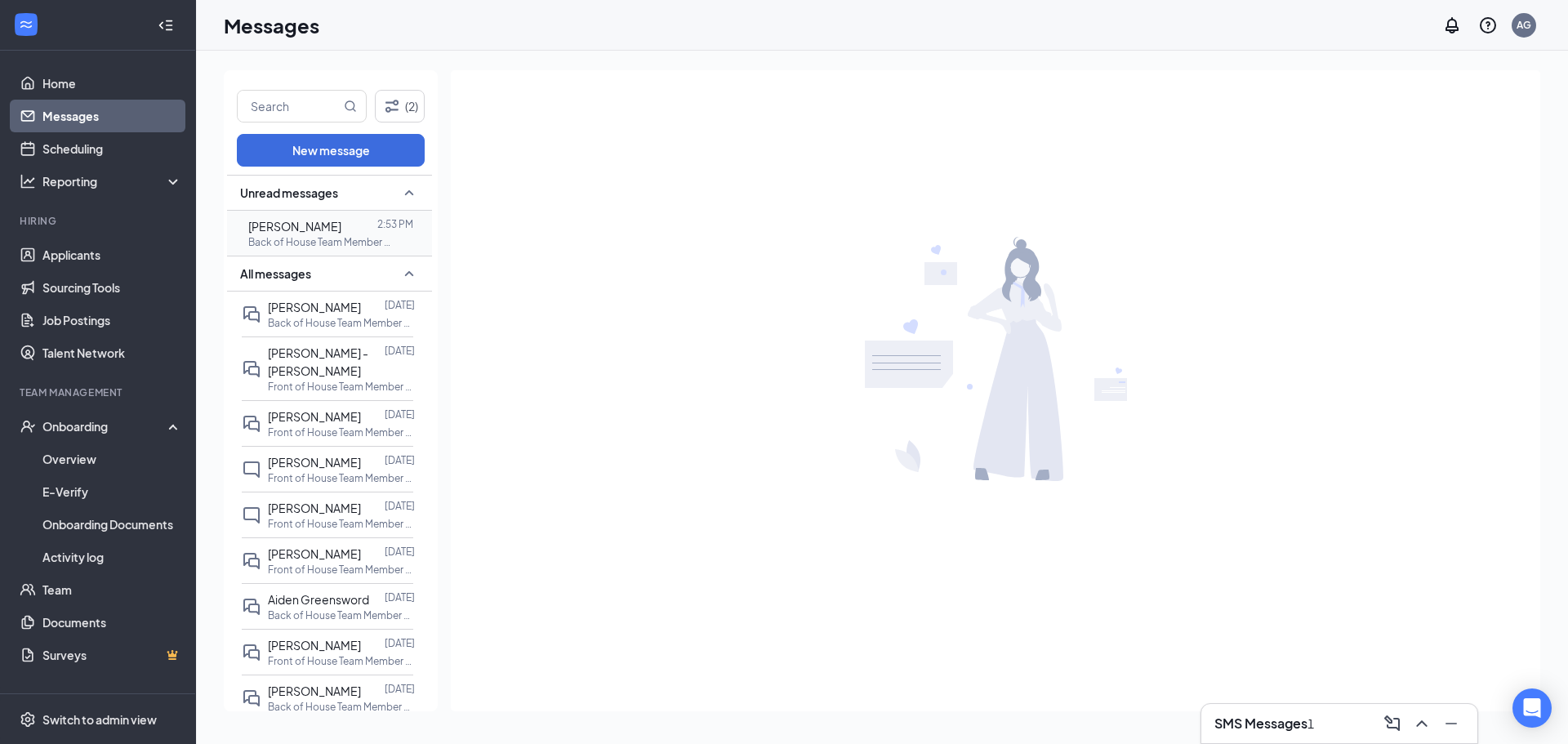
click at [288, 244] on p "Back of House Team Member at [GEOGRAPHIC_DATA]" at bounding box center [322, 242] width 147 height 14
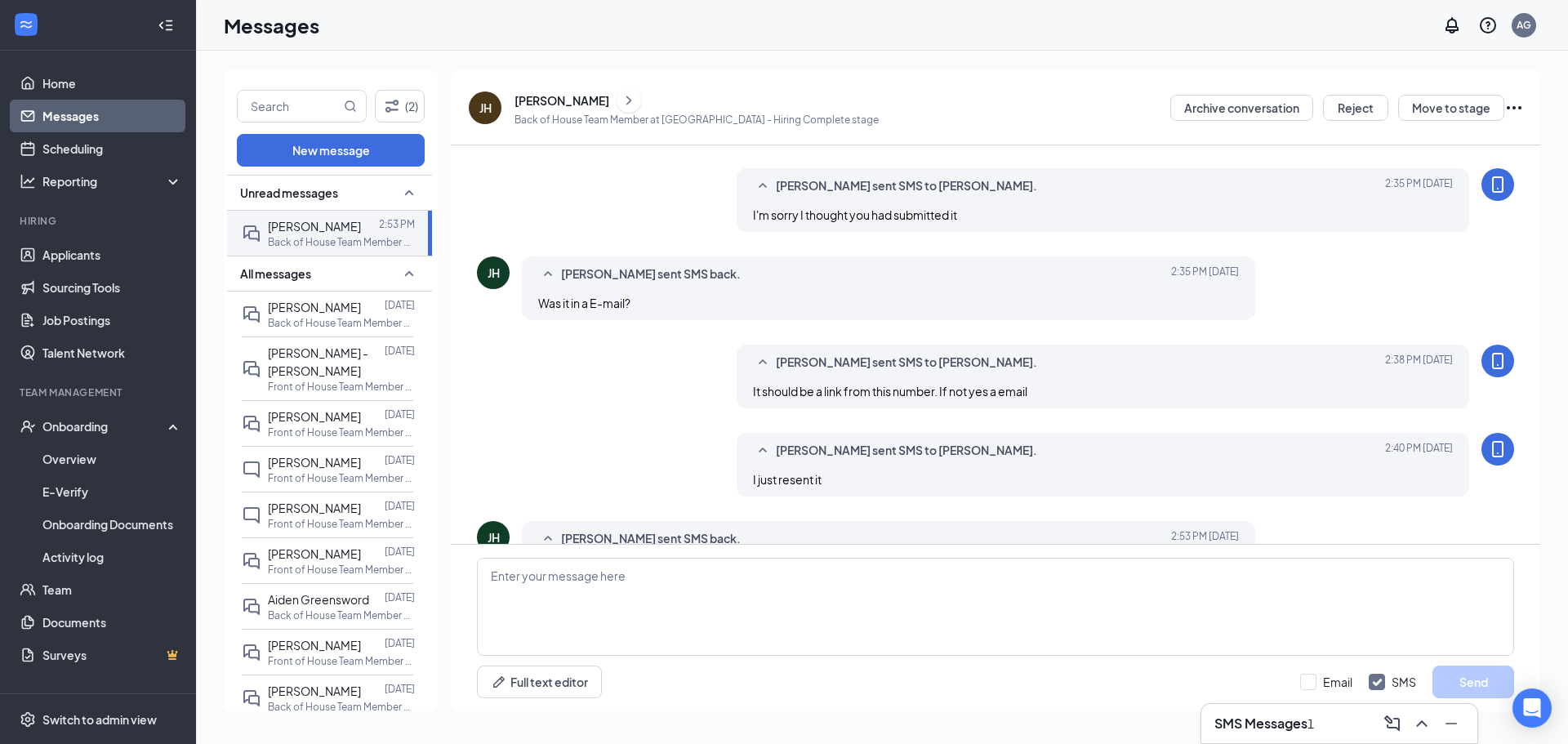
scroll to position [535, 0]
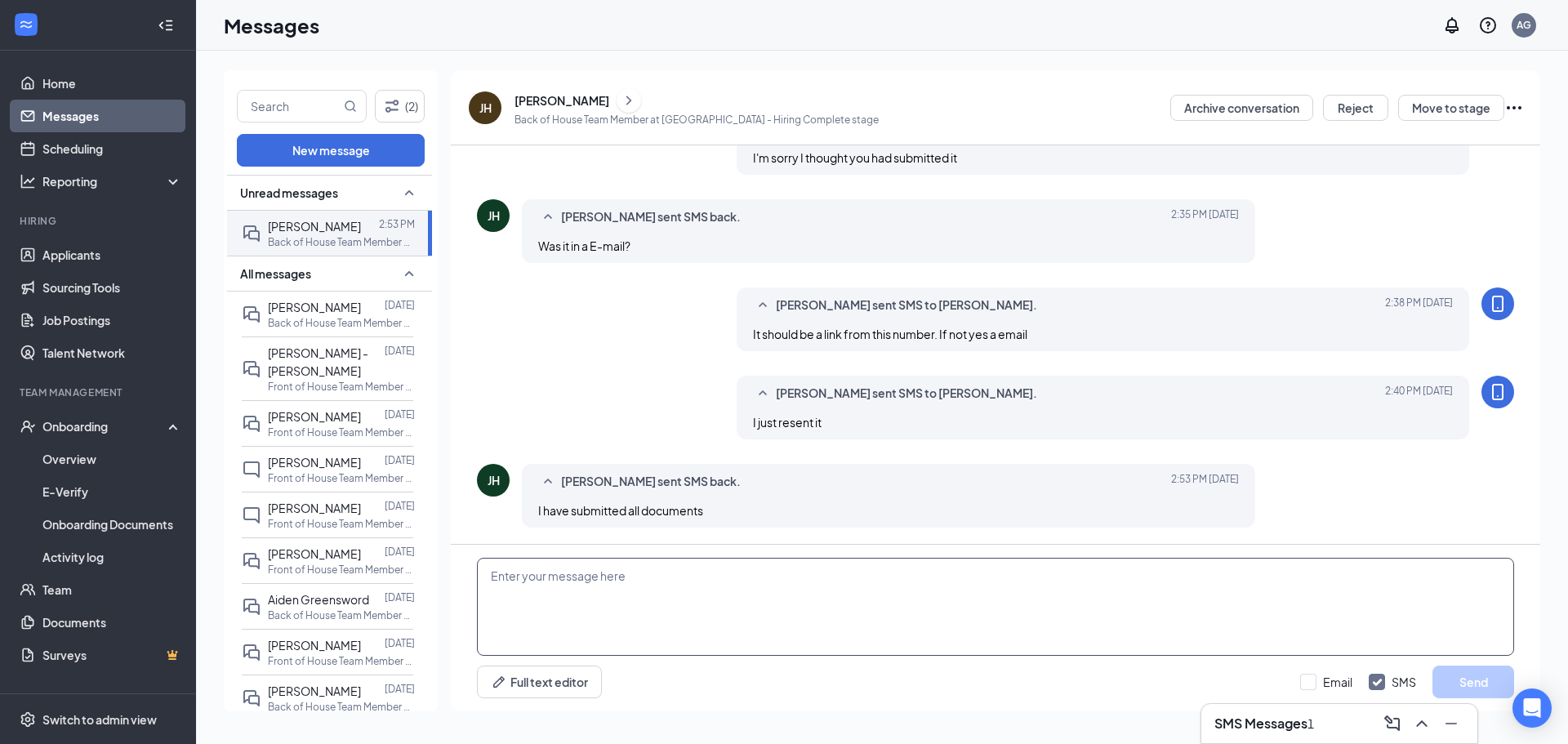
click at [617, 570] on textarea at bounding box center [996, 606] width 1037 height 98
type textarea "Okay thank you! And orientation will be at the north location by the high school"
click at [1472, 691] on button "Send" at bounding box center [1474, 681] width 82 height 33
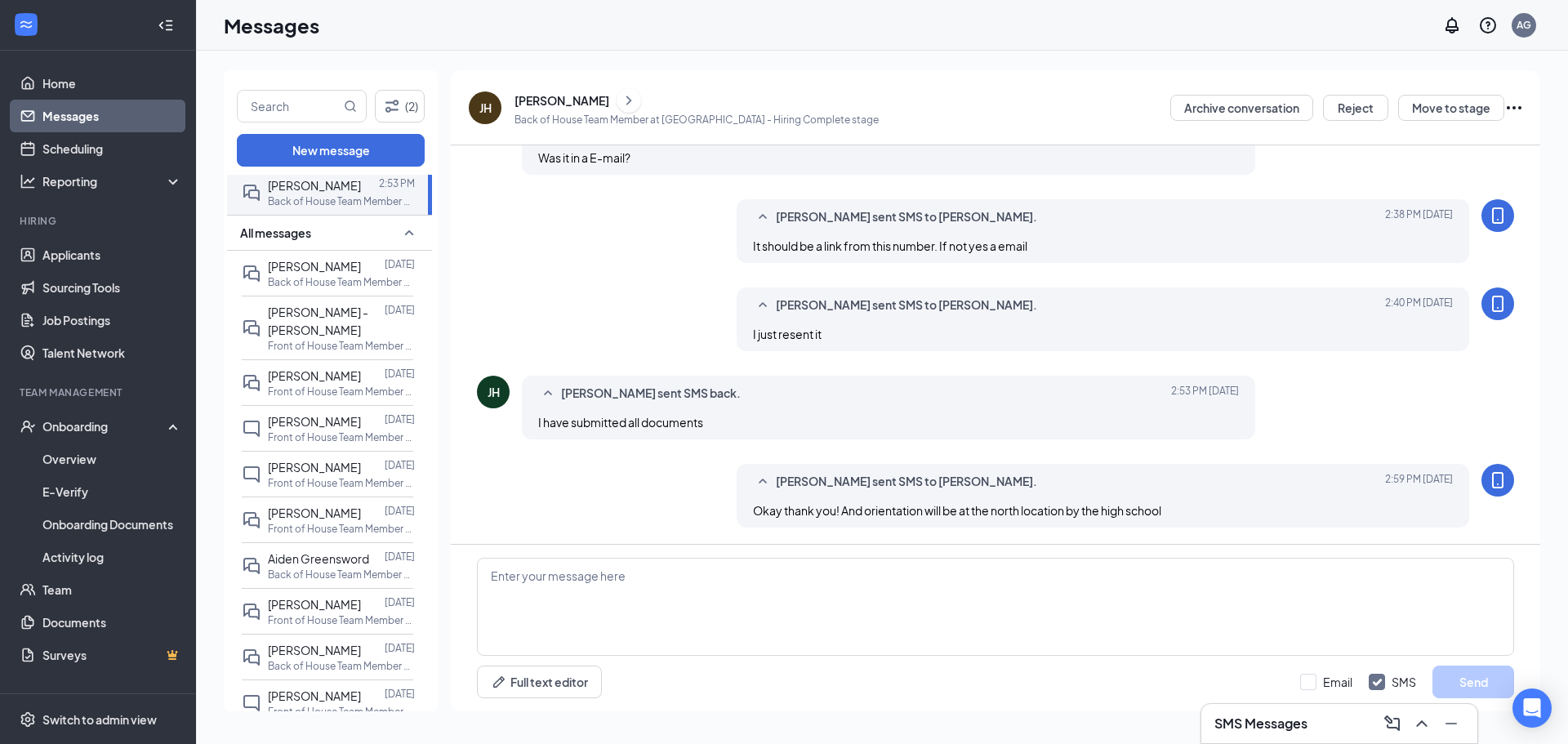
scroll to position [0, 0]
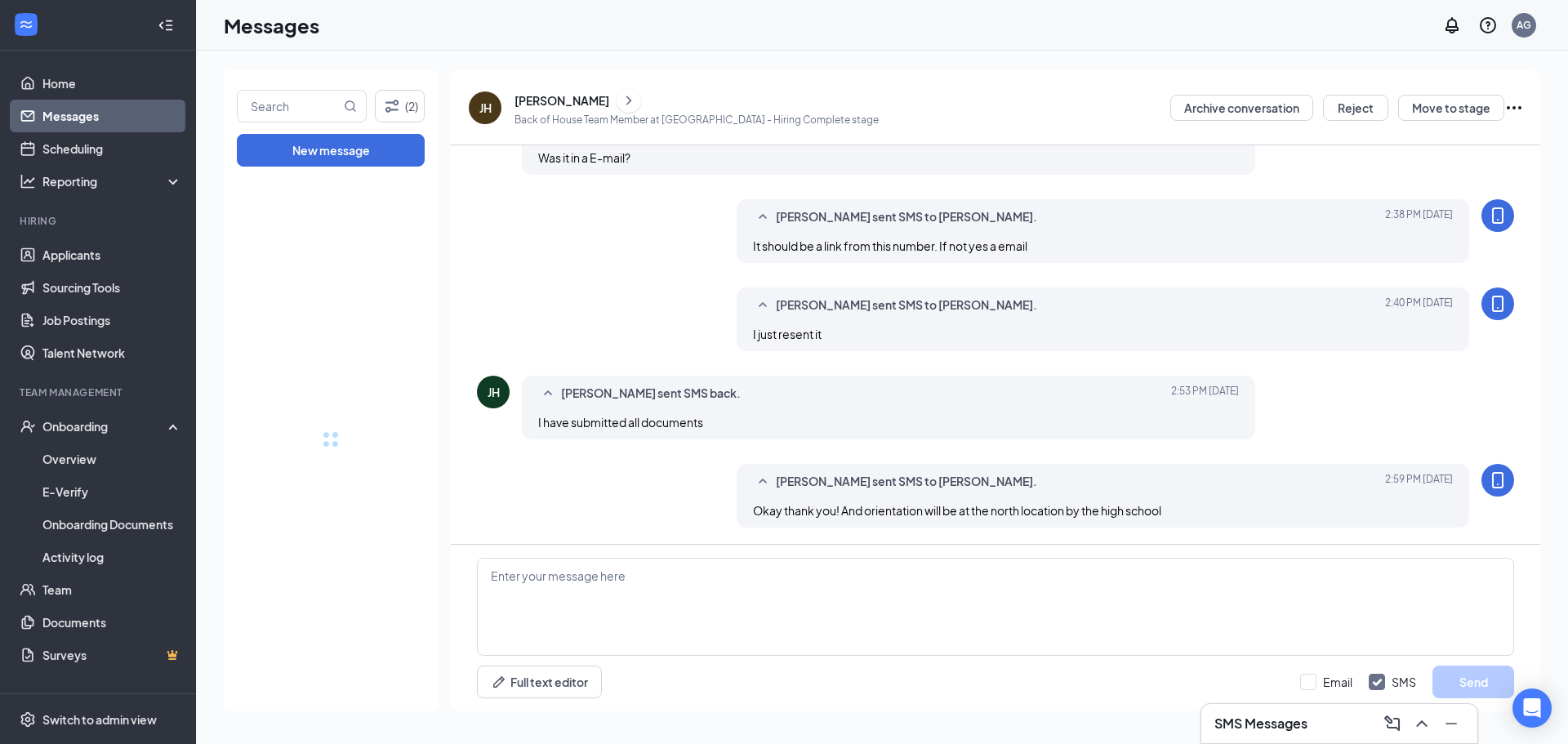
drag, startPoint x: 425, startPoint y: 366, endPoint x: 366, endPoint y: 72, distance: 299.9
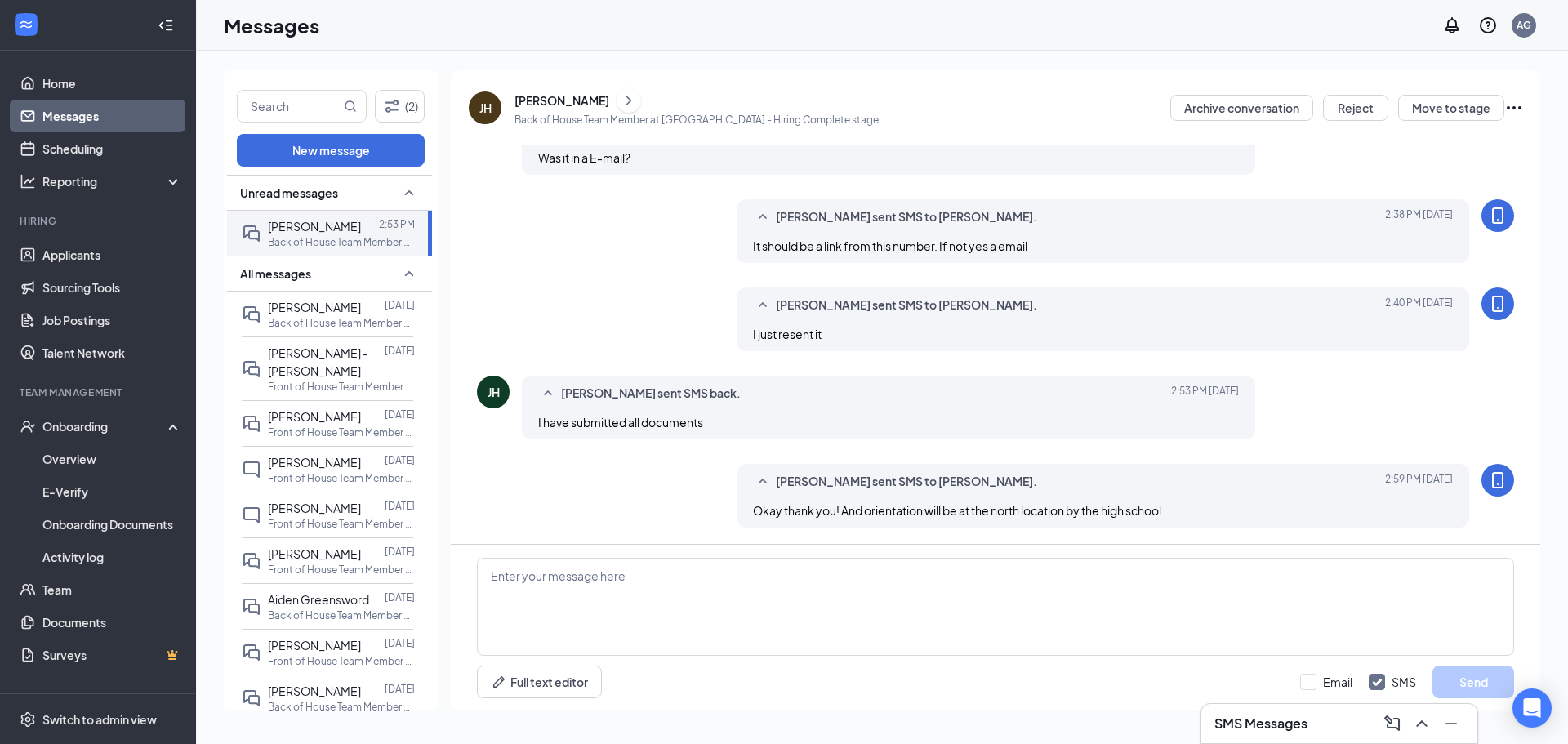
click at [137, 234] on li "Hiring Applicants Sourcing Tools Job Postings Talent Network" at bounding box center [98, 291] width 195 height 155
click at [122, 249] on link "Applicants" at bounding box center [112, 254] width 139 height 33
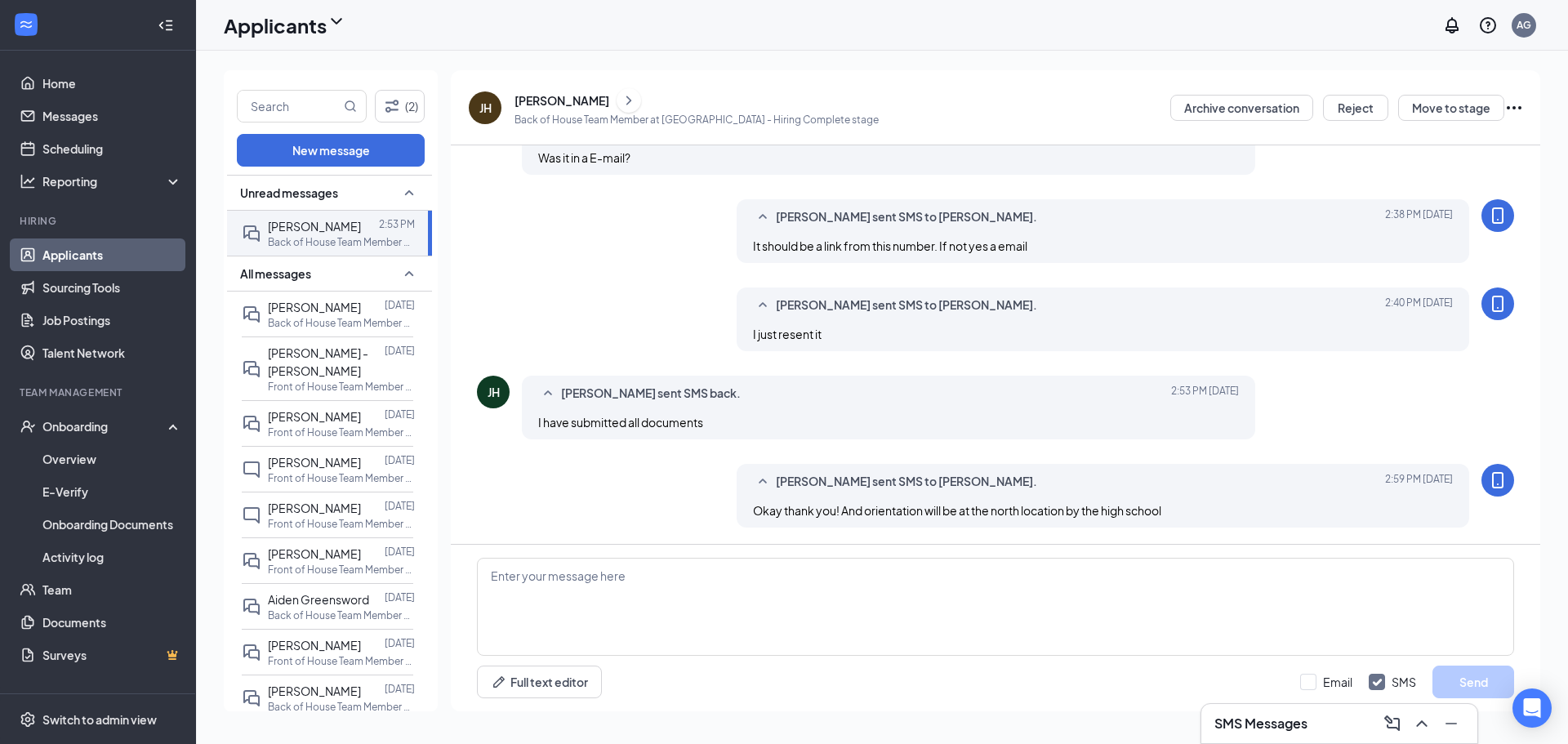
click at [121, 250] on link "Applicants" at bounding box center [112, 254] width 139 height 33
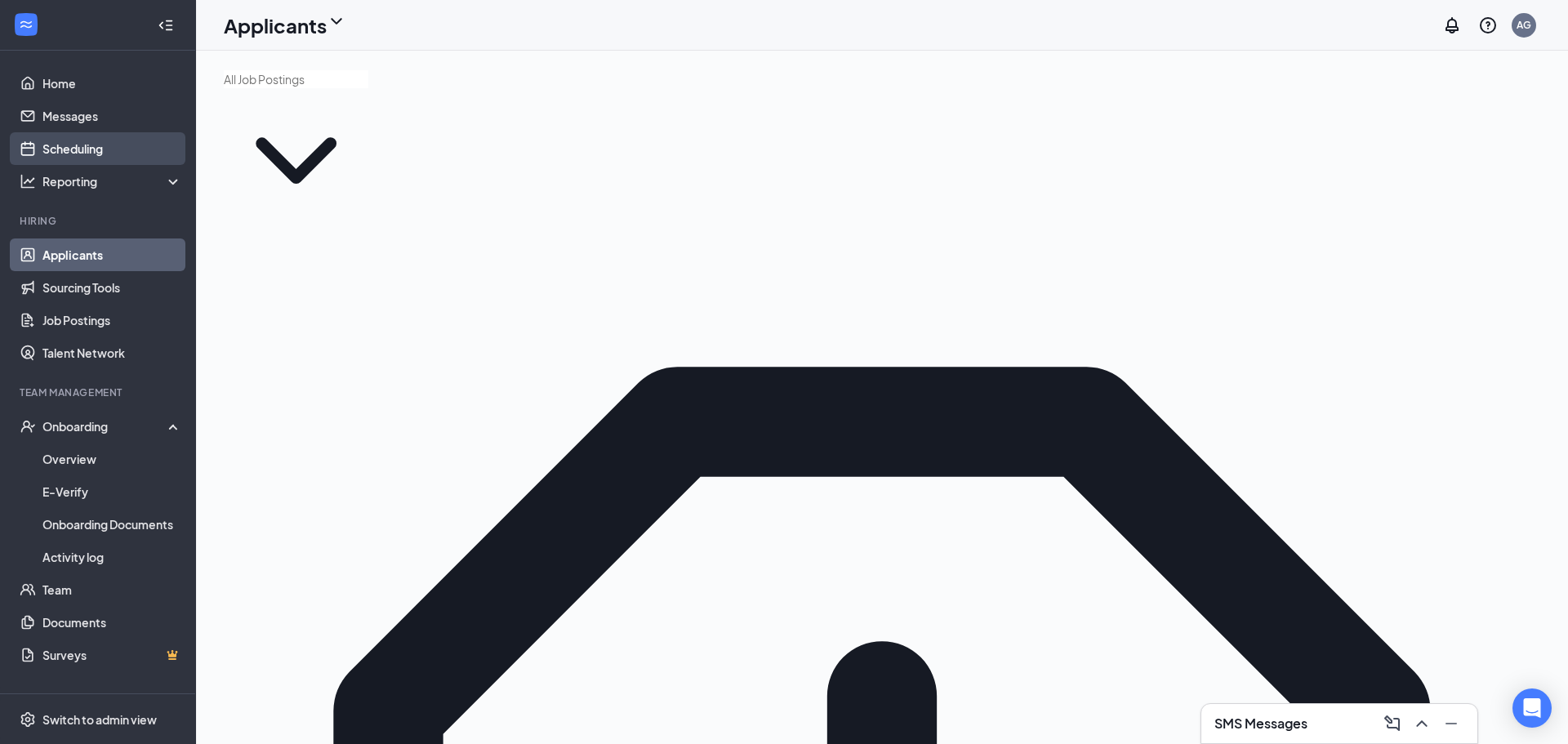
click at [93, 135] on link "Scheduling" at bounding box center [112, 148] width 139 height 33
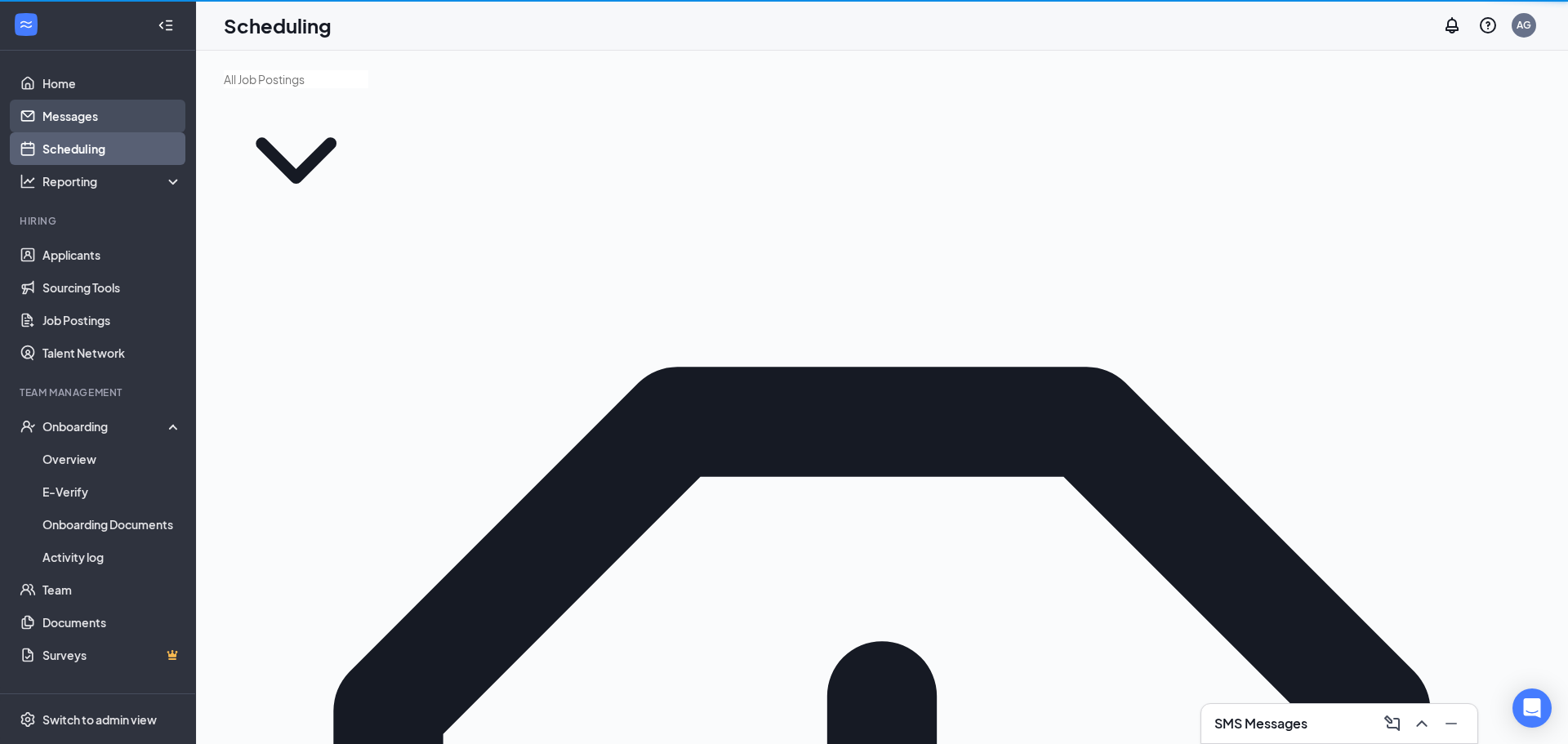
click at [95, 124] on link "Messages" at bounding box center [112, 115] width 139 height 33
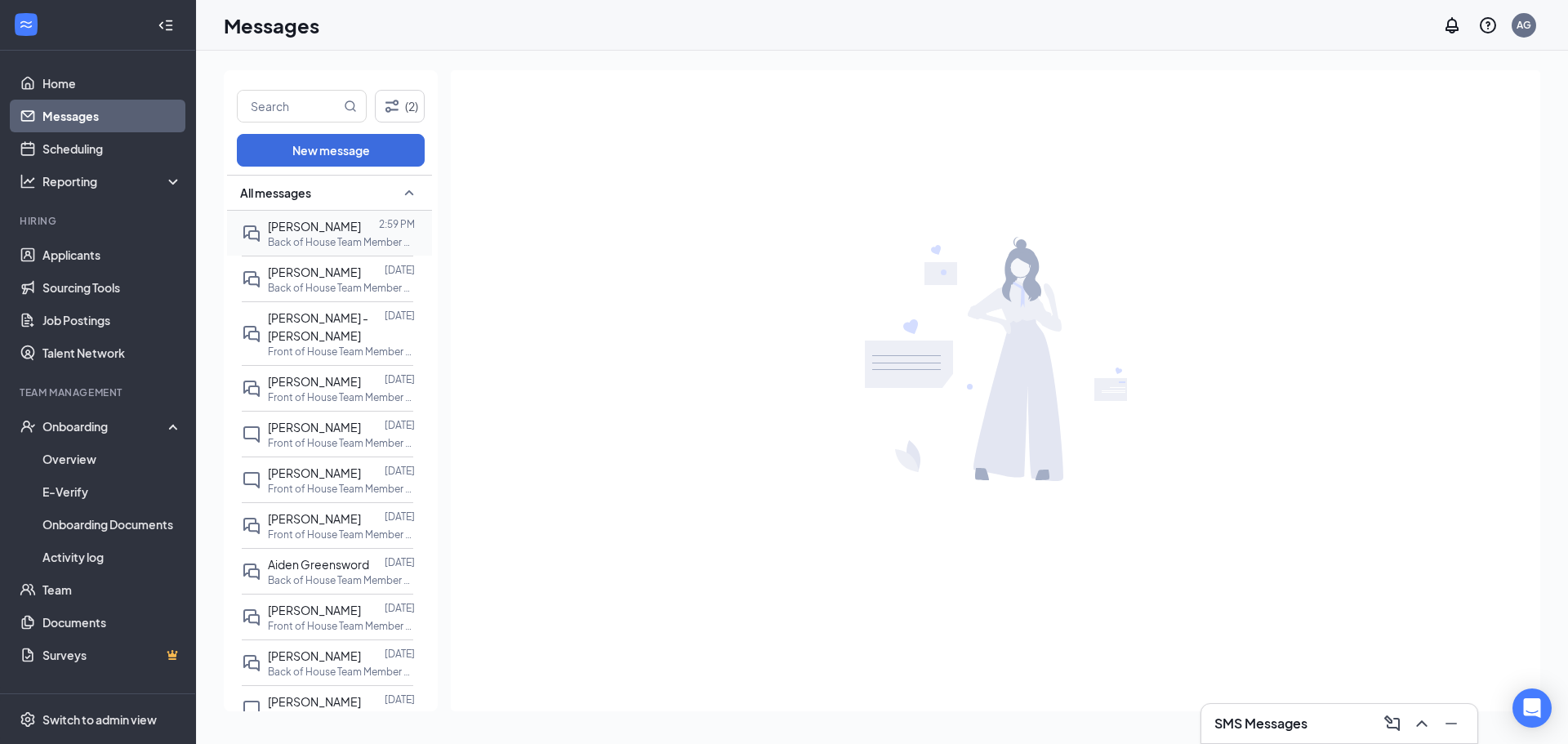
drag, startPoint x: 283, startPoint y: 224, endPoint x: 262, endPoint y: 218, distance: 21.8
click at [281, 224] on span "[PERSON_NAME]" at bounding box center [315, 226] width 93 height 15
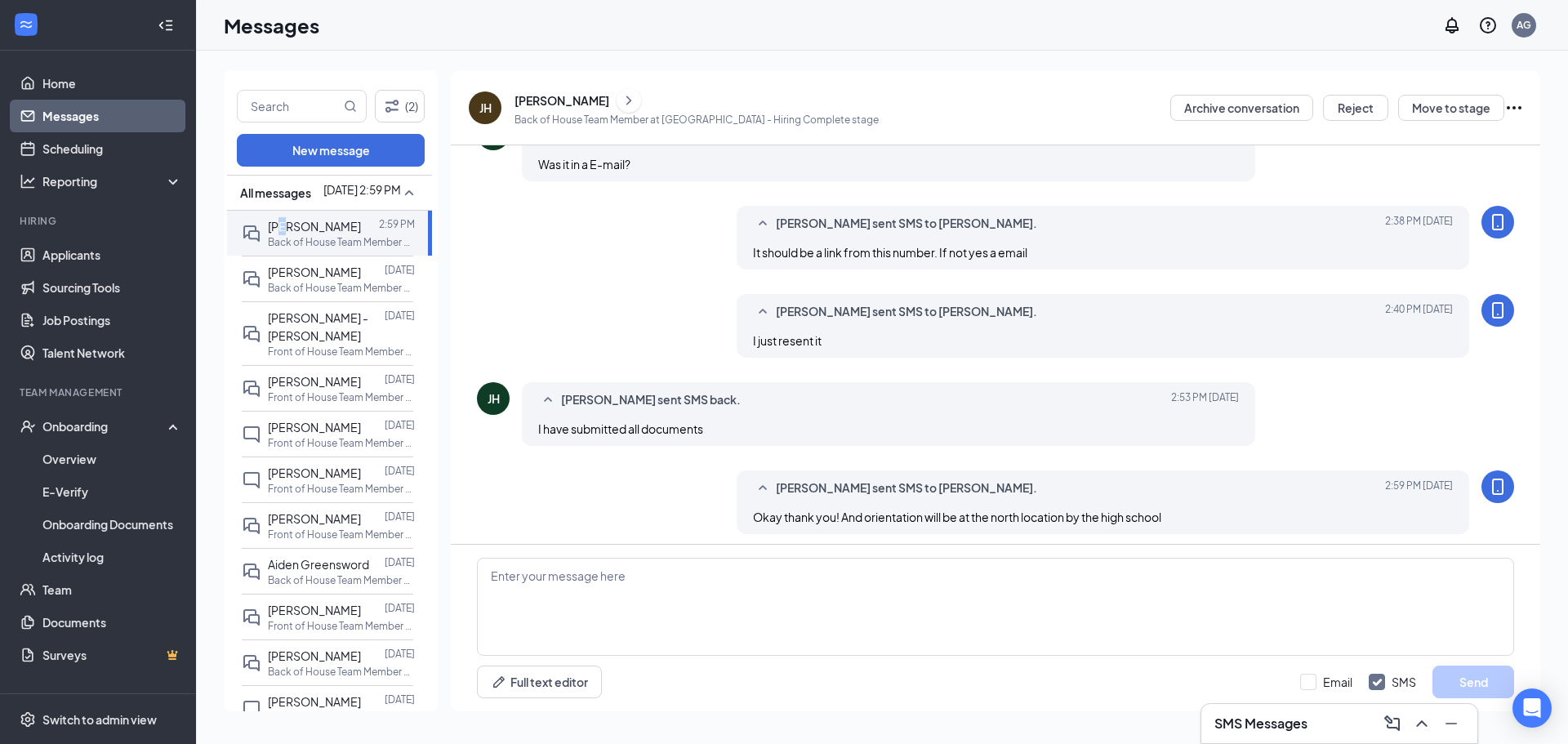
scroll to position [535, 0]
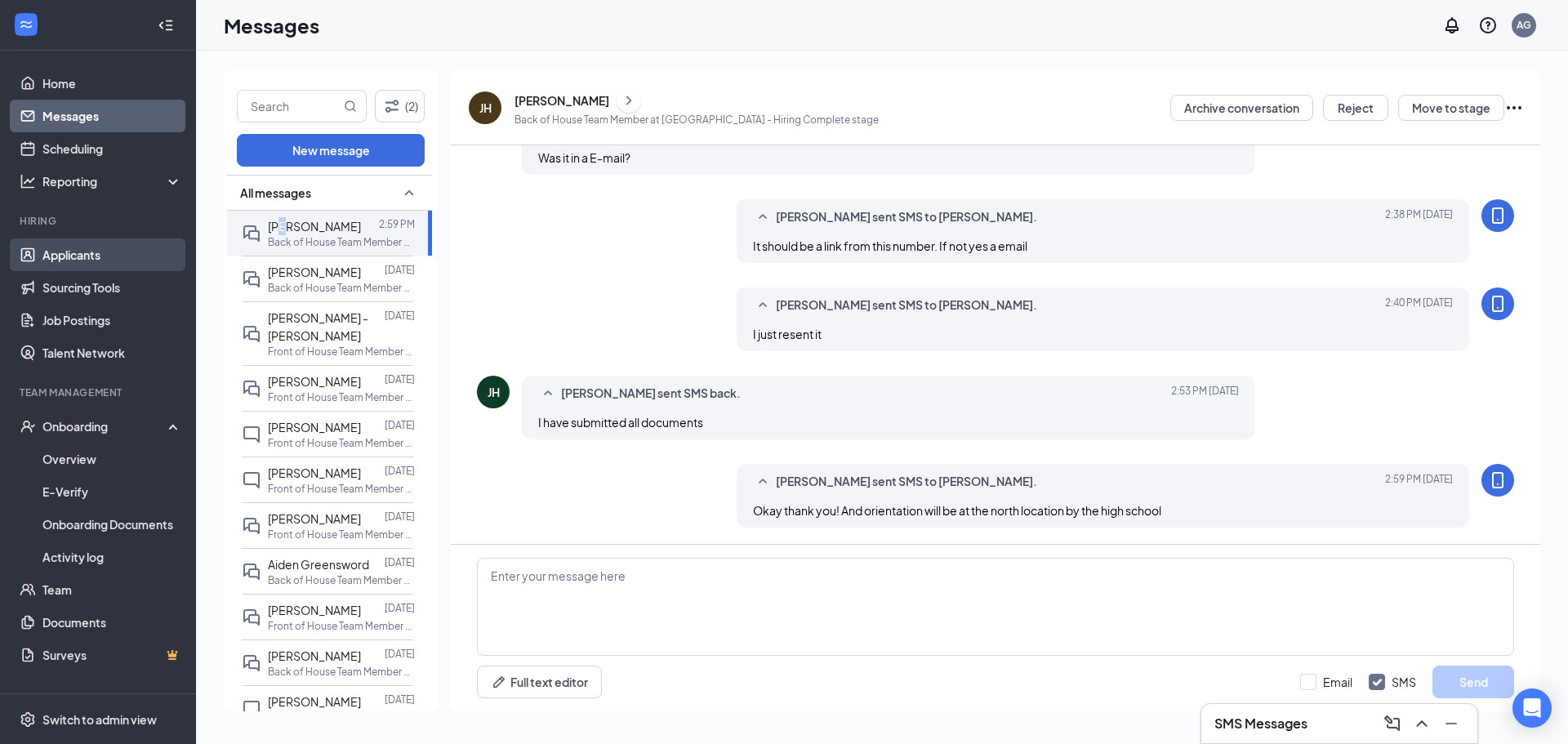
click at [125, 262] on link "Applicants" at bounding box center [112, 254] width 139 height 33
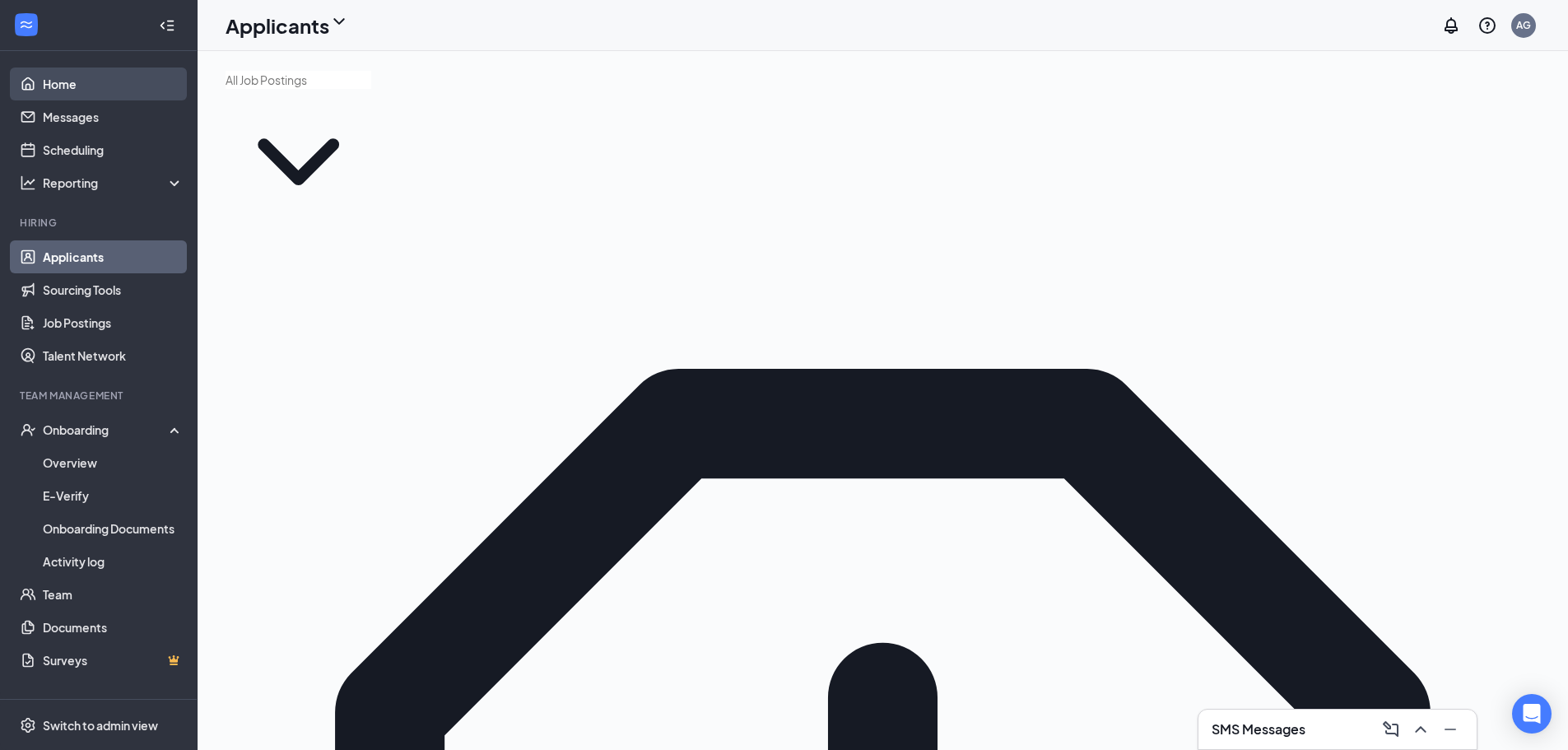
click at [96, 91] on link "Home" at bounding box center [113, 83] width 140 height 33
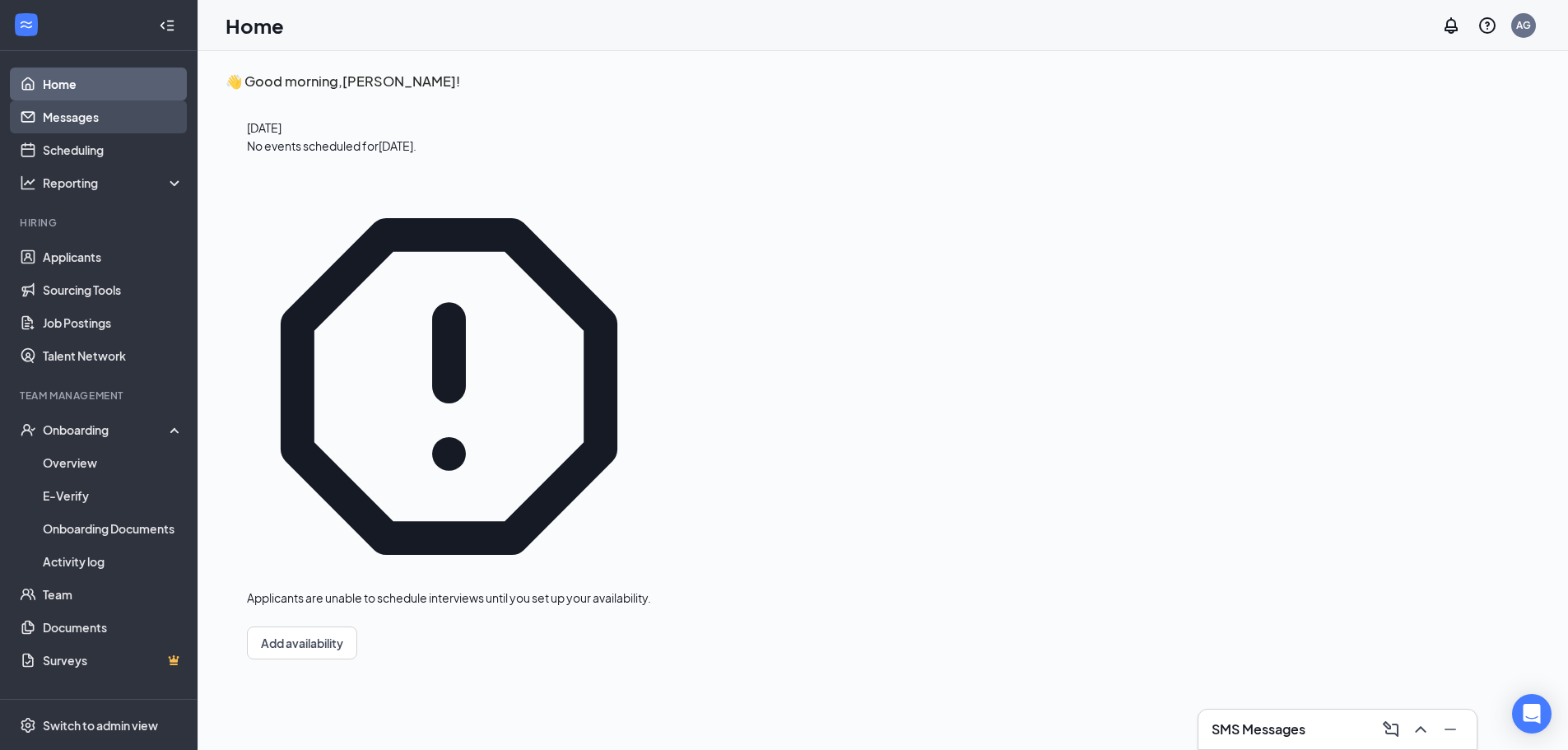
click at [146, 108] on link "Messages" at bounding box center [113, 116] width 140 height 33
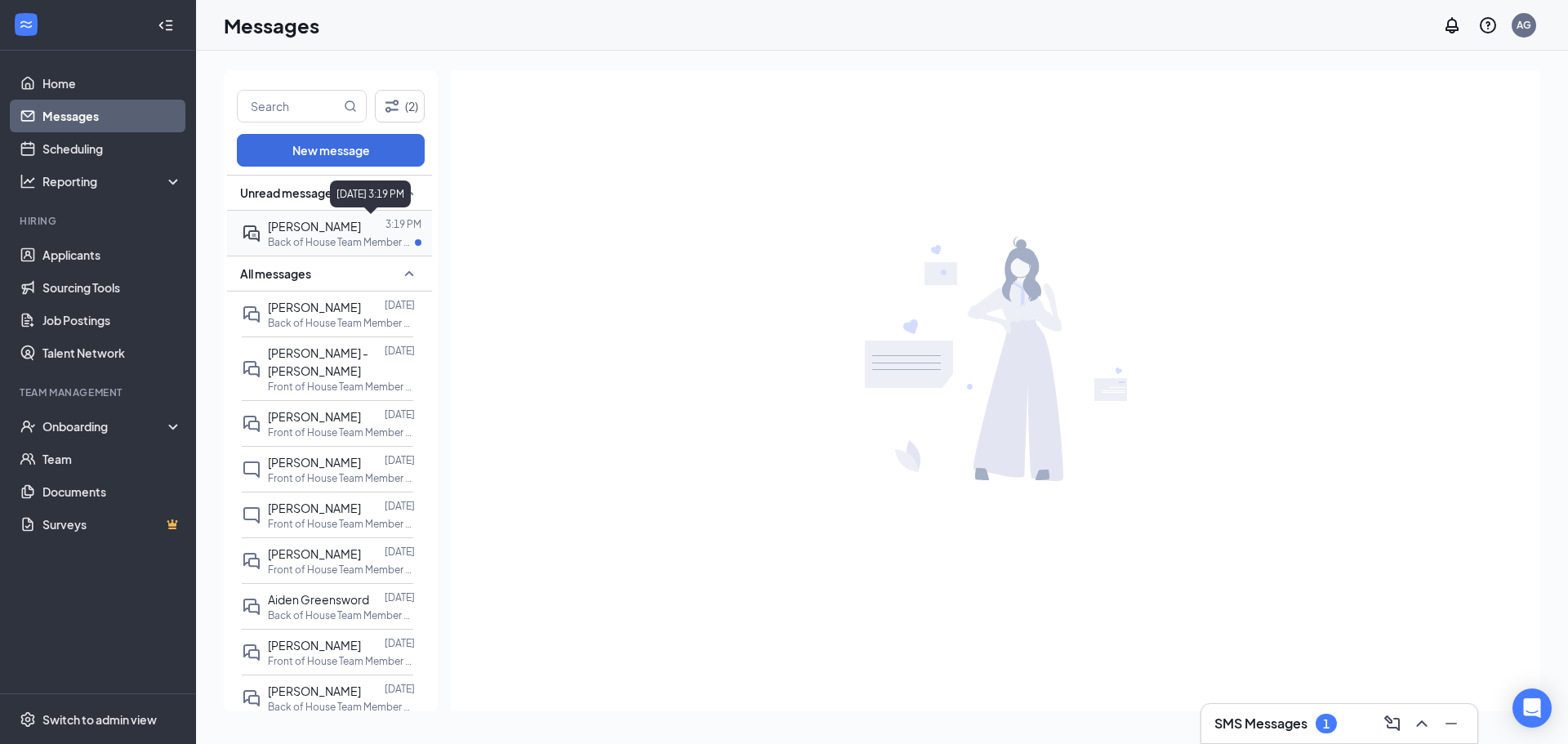
click at [391, 219] on p "3:19 PM" at bounding box center [403, 224] width 36 height 14
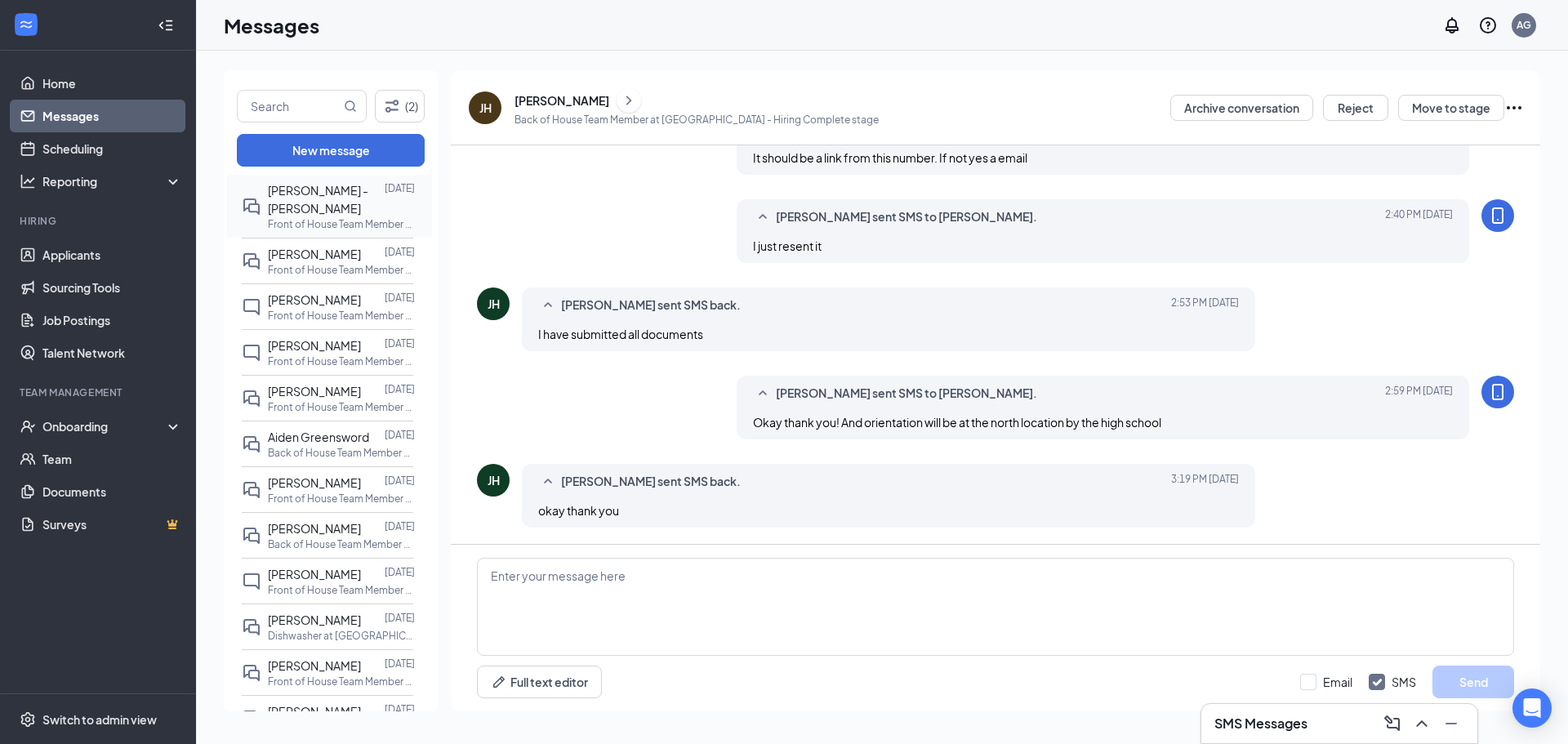
scroll to position [163, 0]
click at [352, 405] on p "Front of House Team Member at [GEOGRAPHIC_DATA]" at bounding box center [341, 406] width 147 height 14
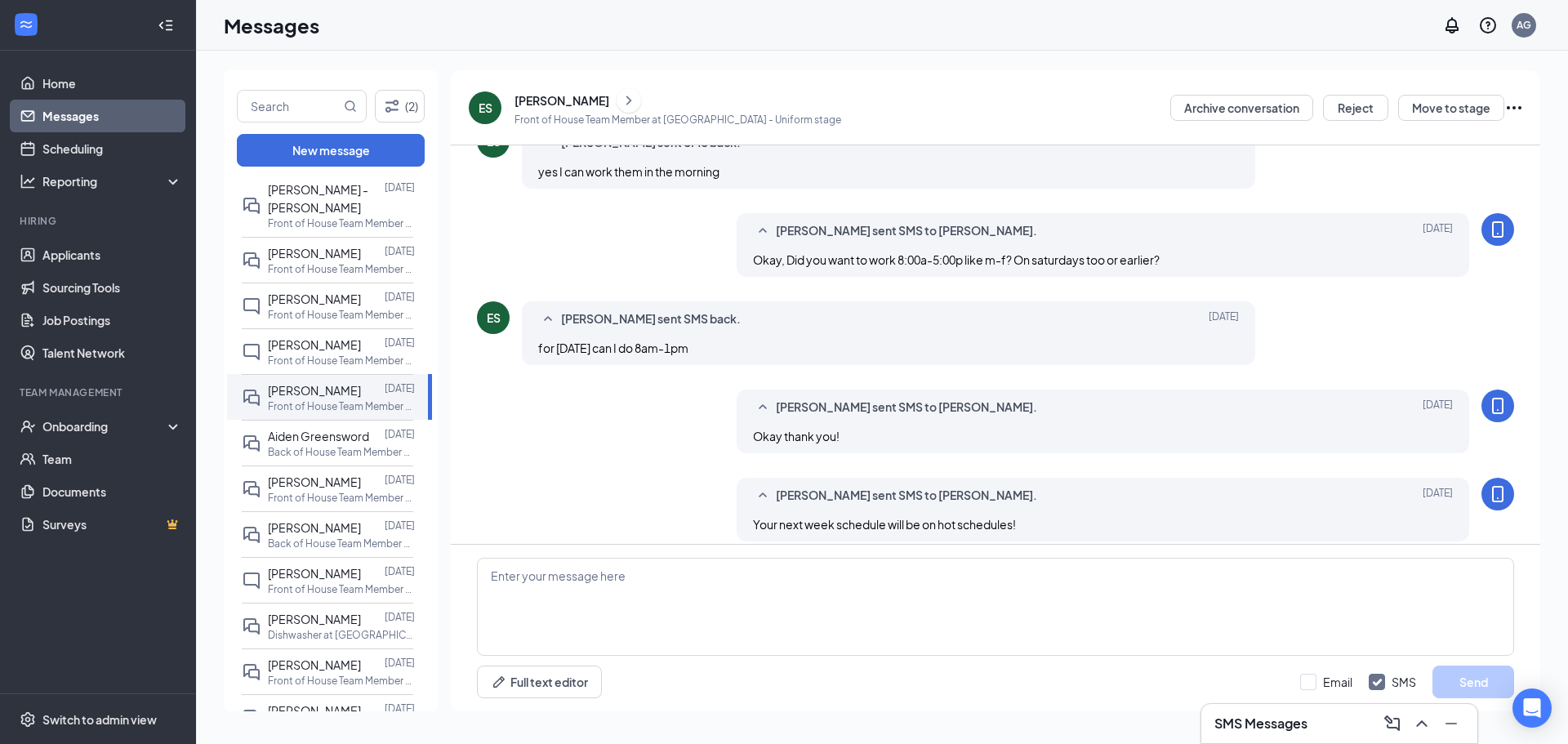
scroll to position [571, 0]
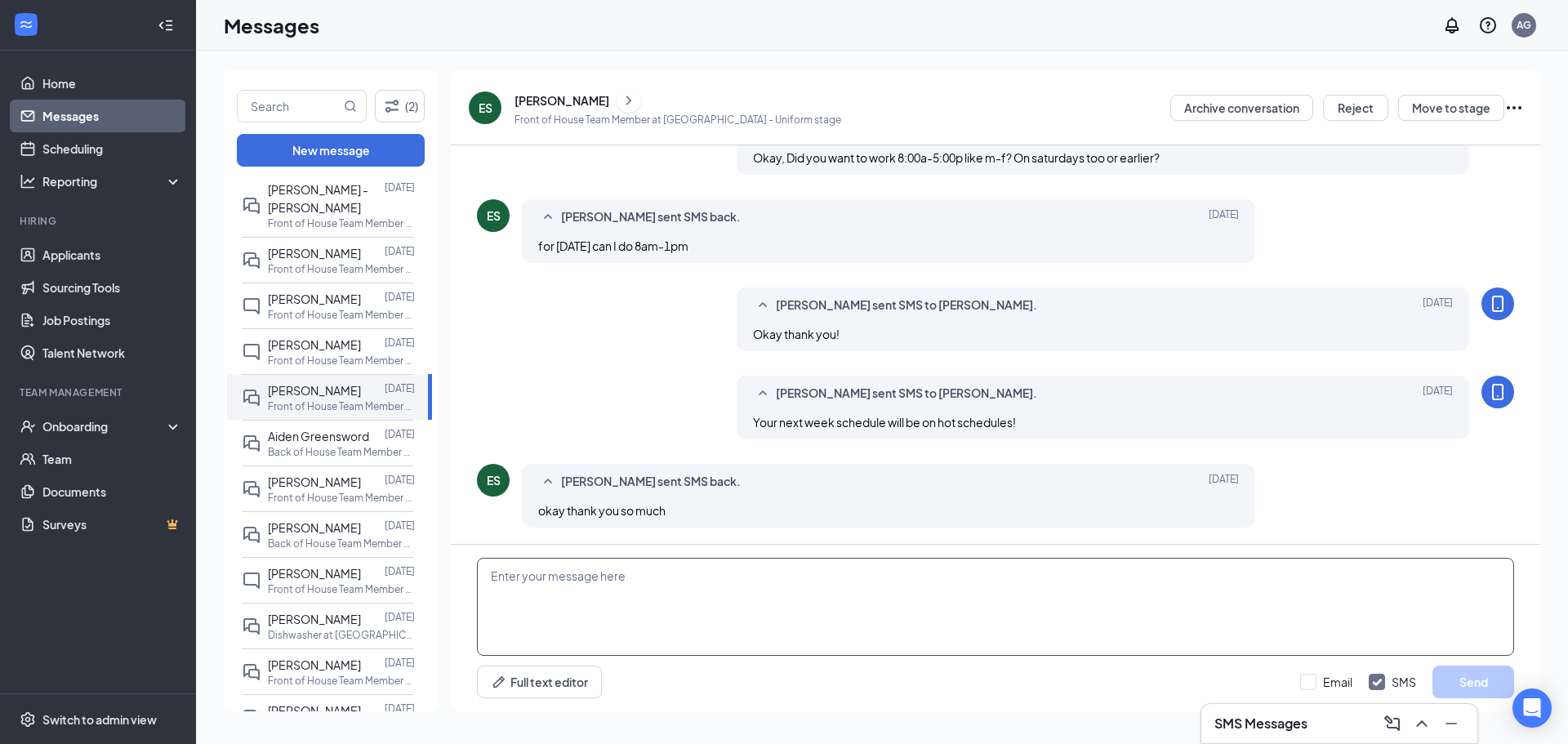
drag, startPoint x: 734, startPoint y: 585, endPoint x: 734, endPoint y: 575, distance: 10.0
click at [734, 576] on textarea at bounding box center [996, 606] width 1037 height 98
type textarea "Hi [PERSON_NAME], I know you wanted to see if you could come early [DATE], Can …"
click at [1466, 681] on button "Send" at bounding box center [1474, 681] width 82 height 33
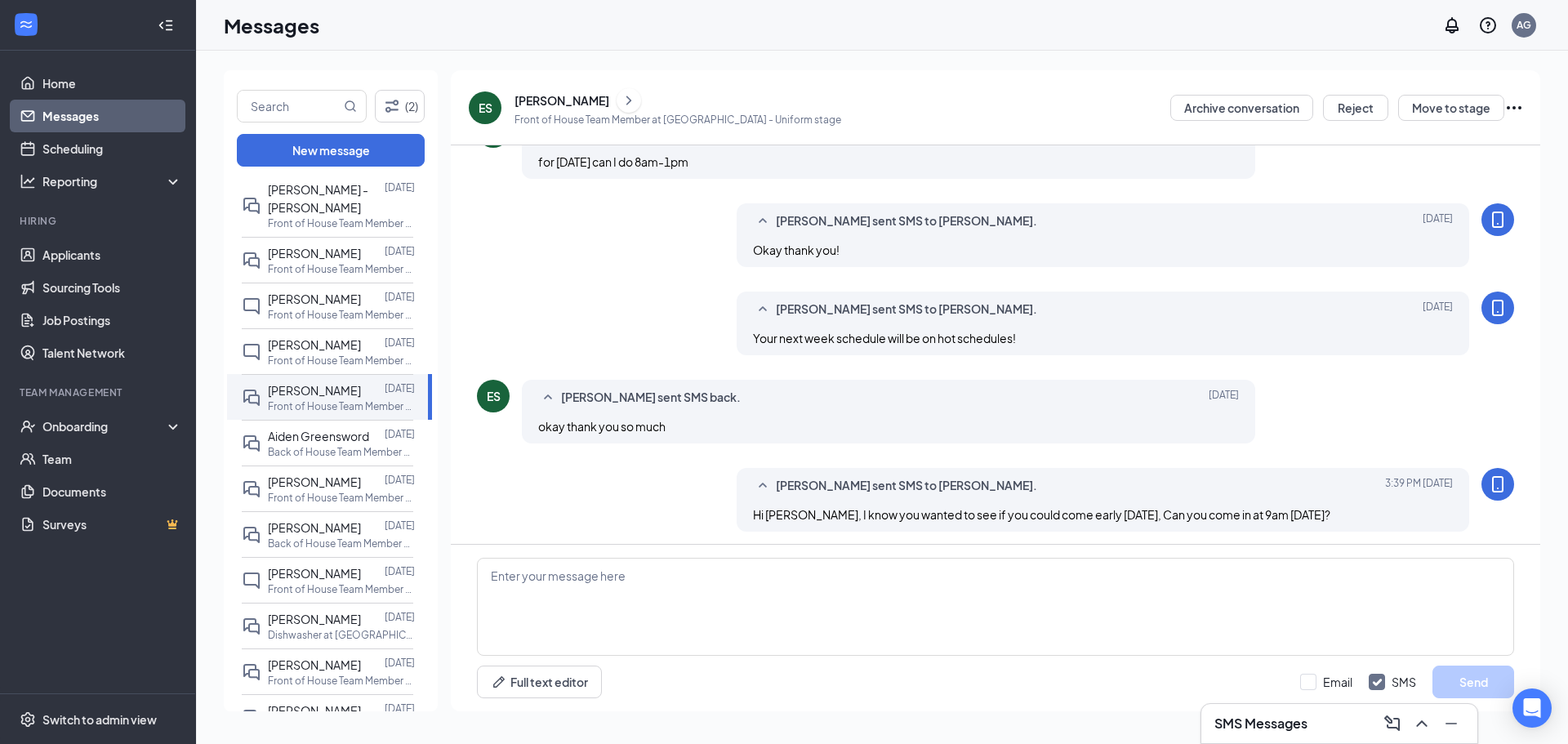
scroll to position [660, 0]
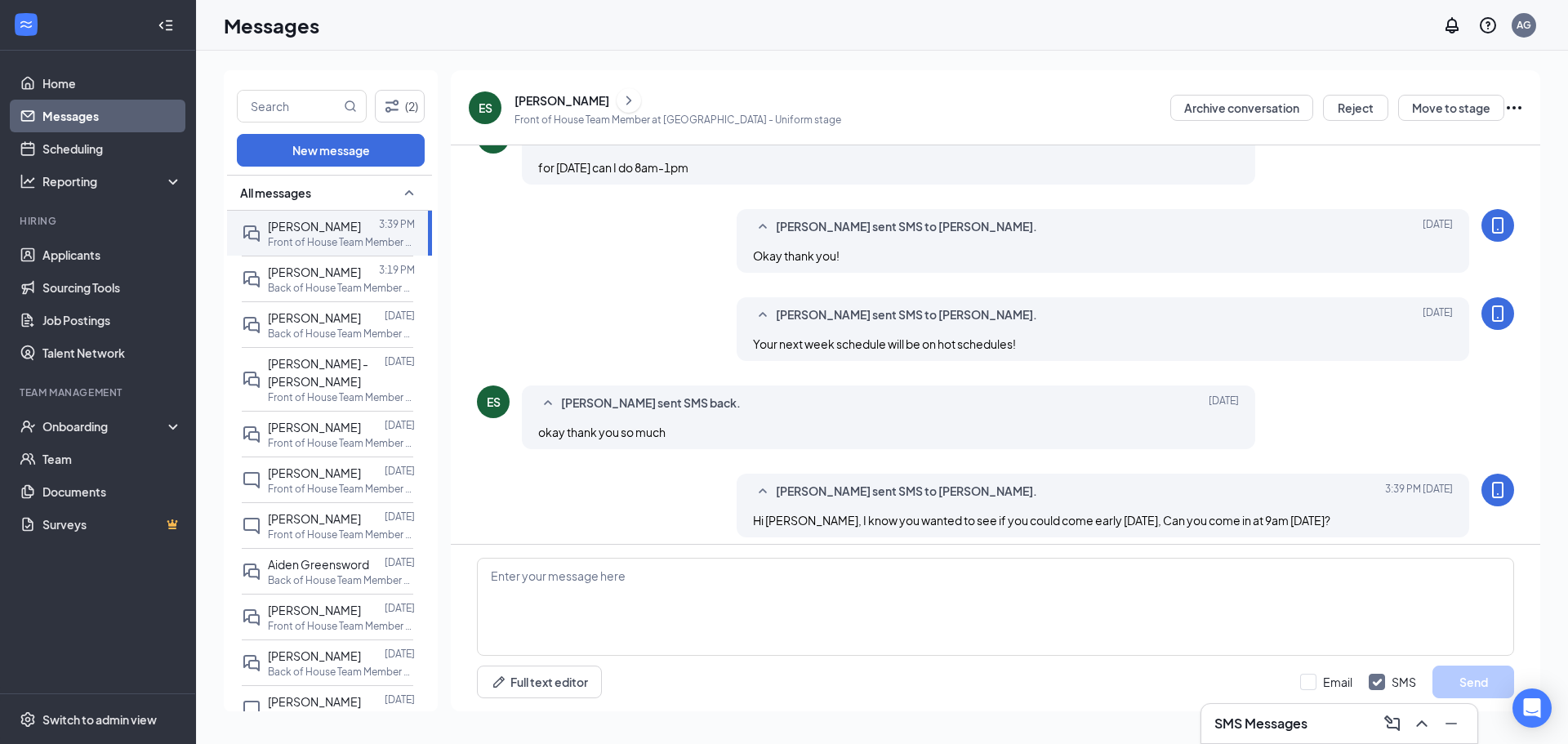
scroll to position [571, 0]
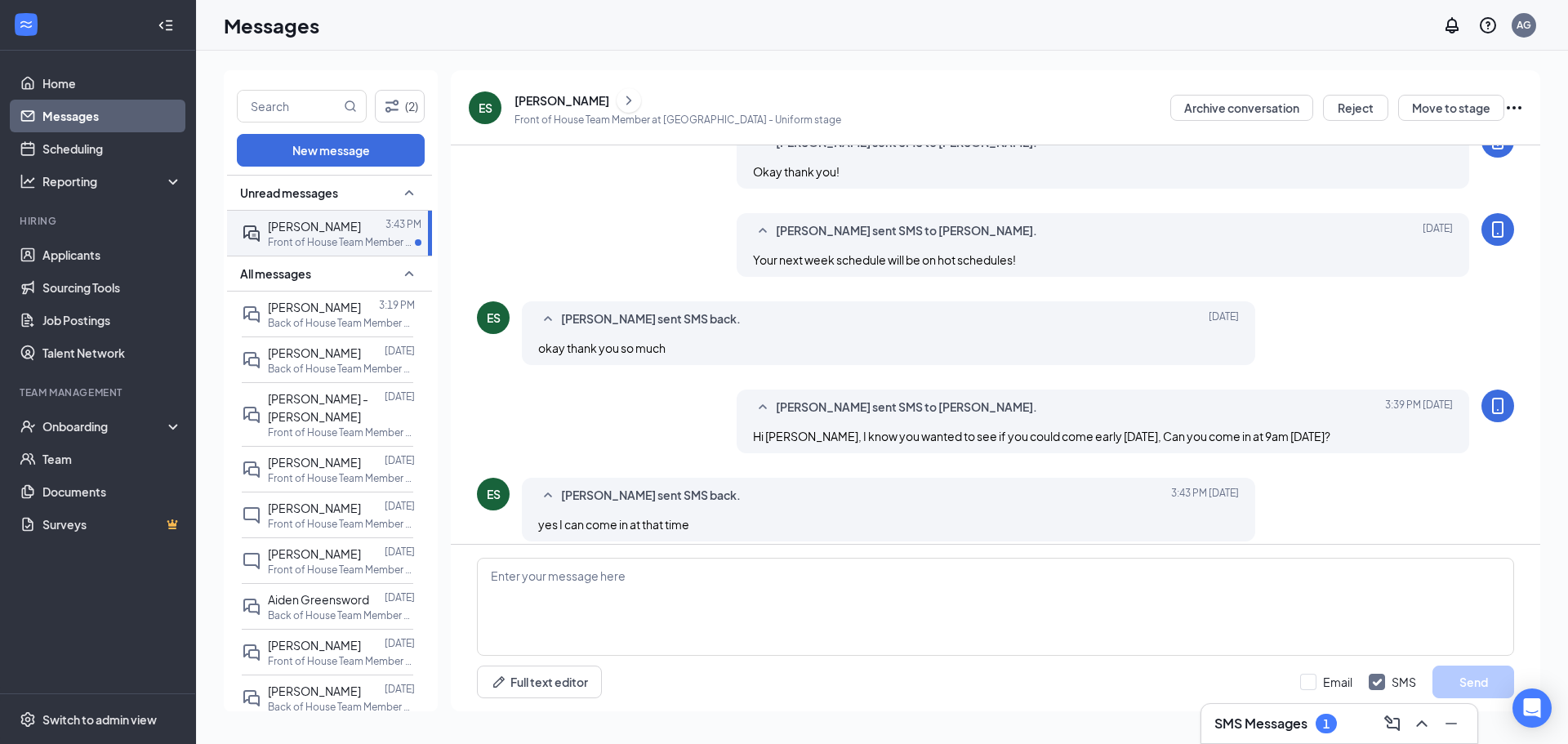
scroll to position [571, 0]
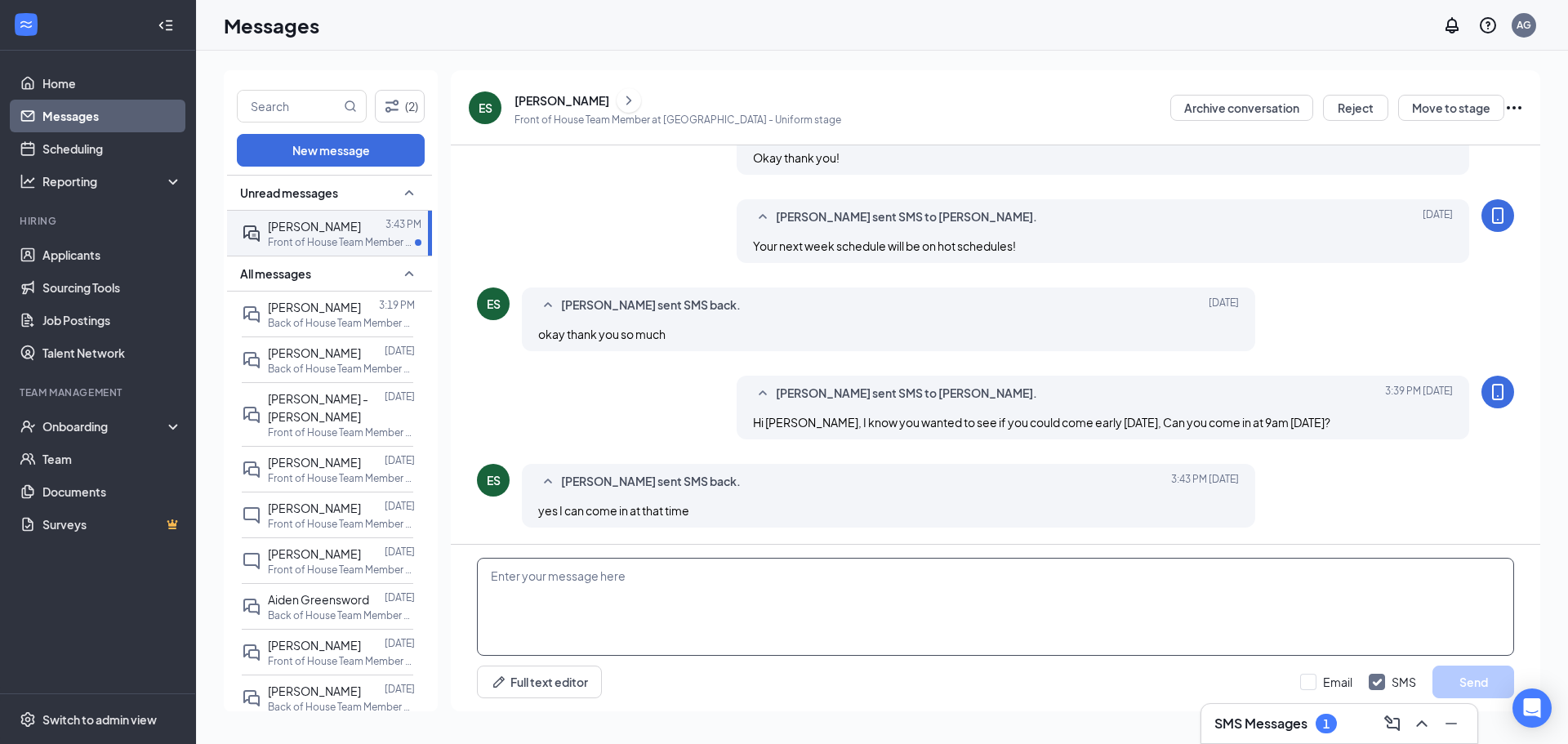
click at [652, 571] on textarea at bounding box center [996, 606] width 1037 height 98
type textarea "Okay thank you!"
click at [1483, 675] on button "Send" at bounding box center [1474, 681] width 82 height 33
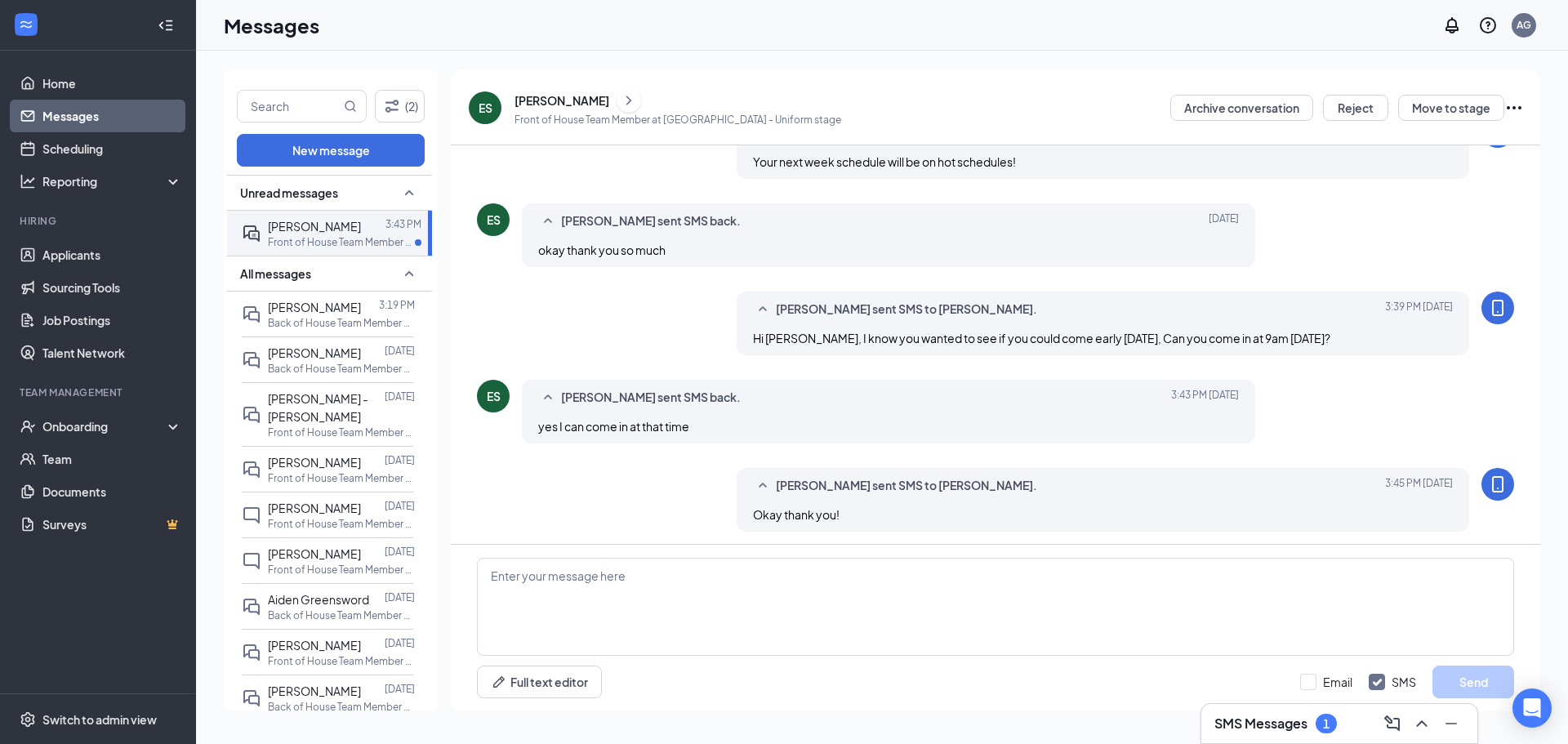
scroll to position [660, 0]
